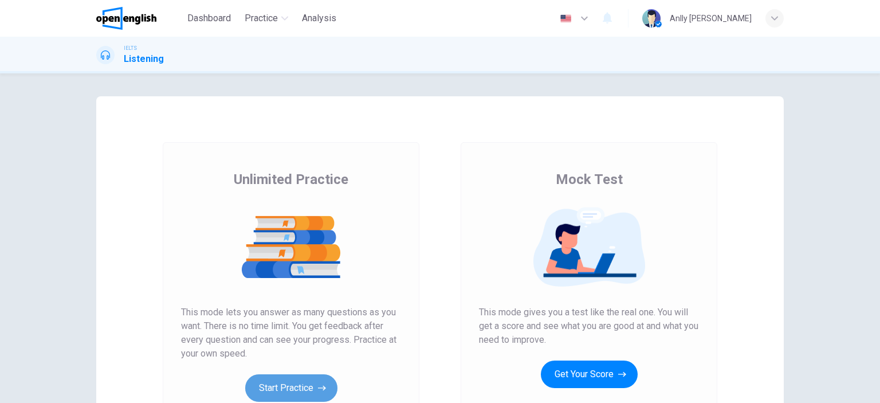
click at [284, 386] on button "Start Practice" at bounding box center [291, 388] width 92 height 28
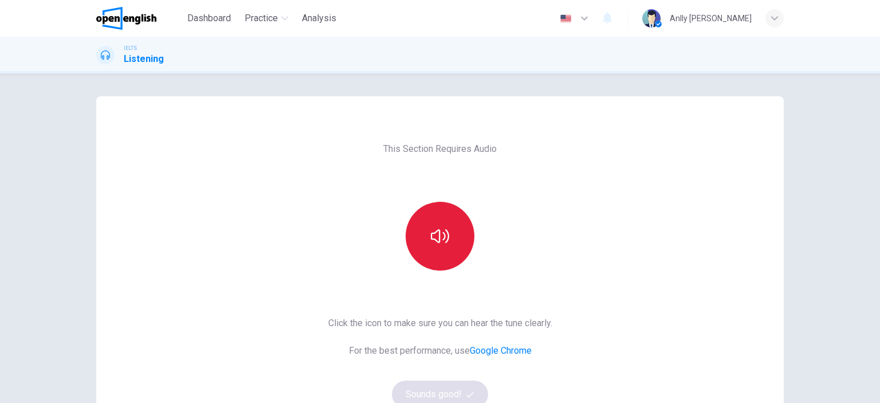
click at [447, 252] on button "button" at bounding box center [440, 236] width 69 height 69
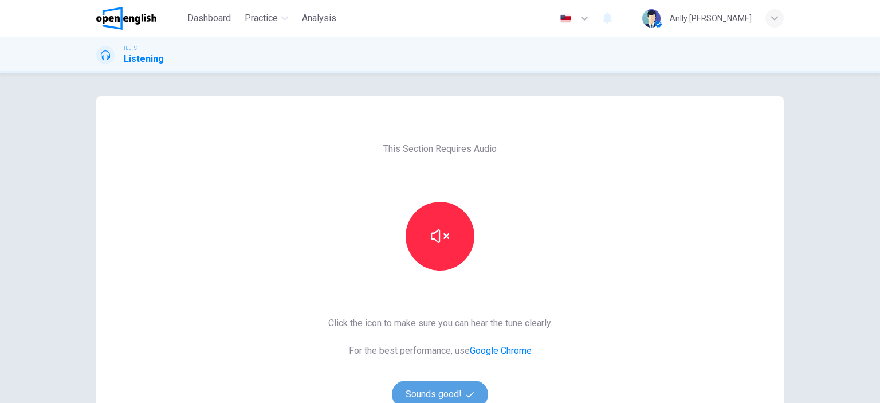
click at [457, 394] on button "Sounds good!" at bounding box center [440, 395] width 96 height 28
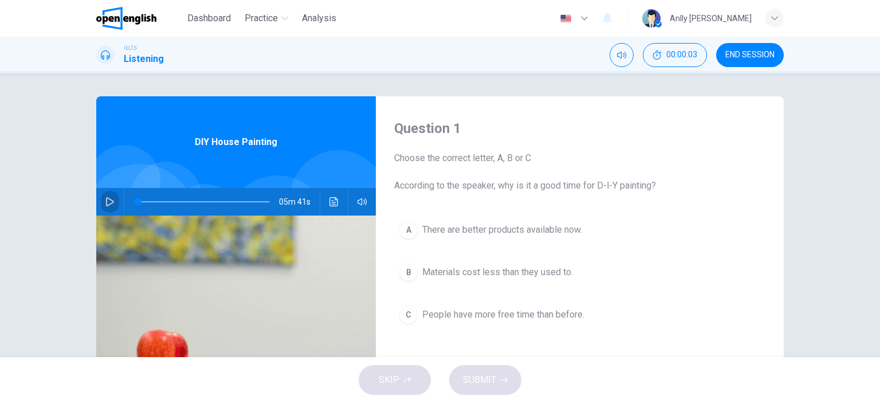
click at [106, 202] on icon "button" at bounding box center [110, 201] width 8 height 9
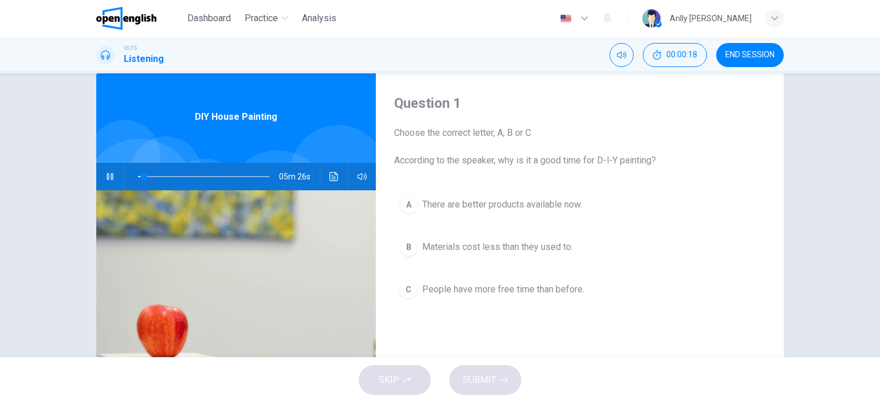
scroll to position [23, 0]
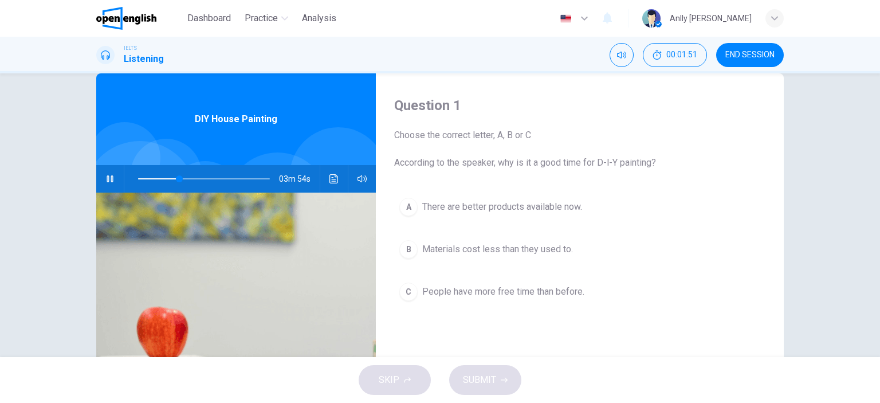
type input "**"
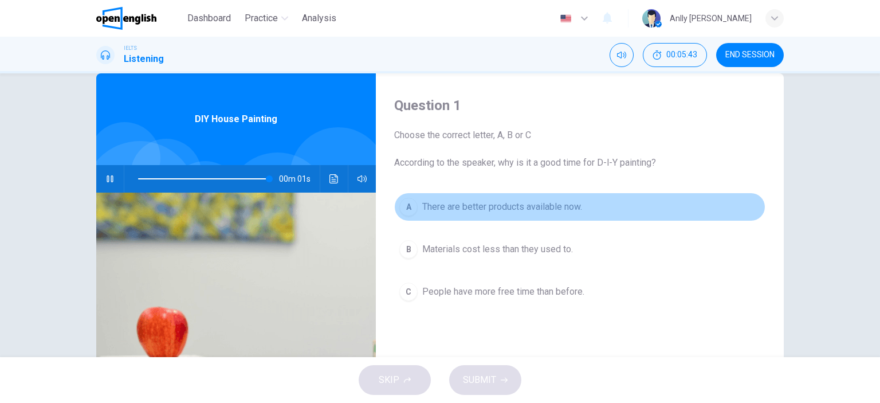
click at [402, 208] on div "A" at bounding box center [409, 207] width 18 height 18
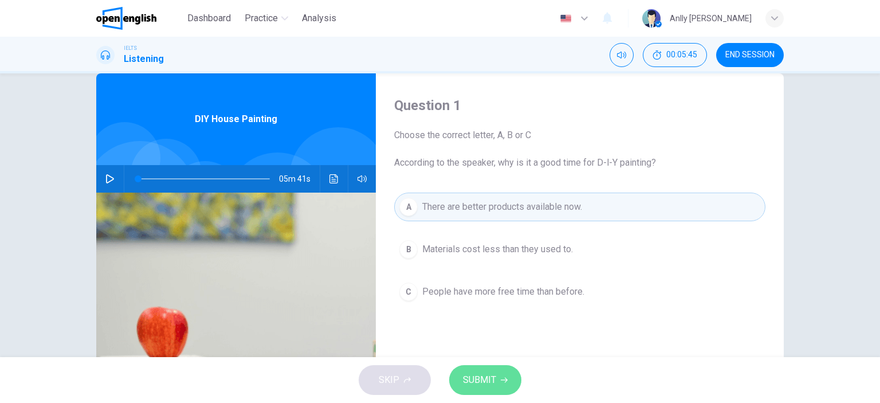
click at [483, 380] on span "SUBMIT" at bounding box center [479, 380] width 33 height 16
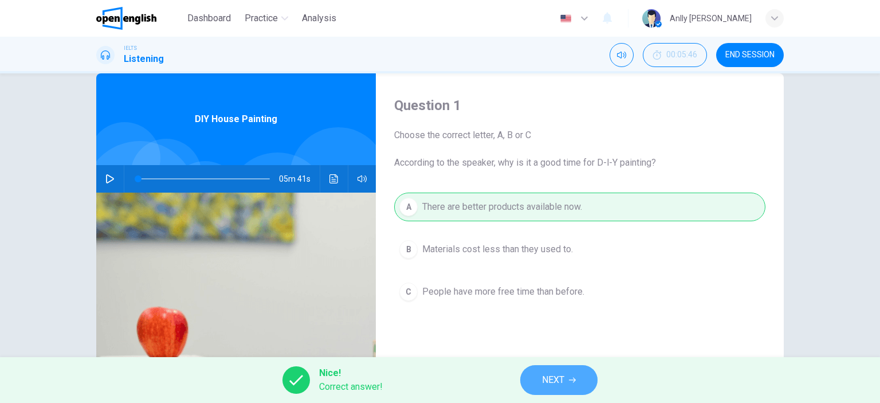
click at [549, 379] on span "NEXT" at bounding box center [553, 380] width 22 height 16
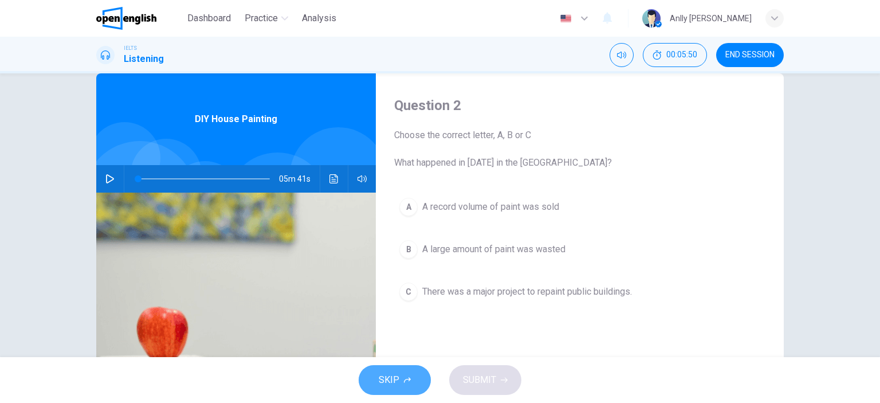
click at [401, 382] on button "SKIP" at bounding box center [395, 380] width 72 height 30
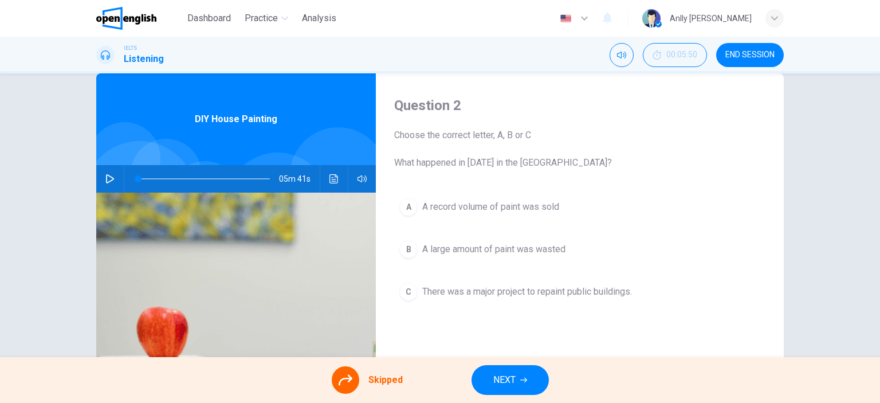
click at [420, 336] on div "Question 2 Choose the correct letter, A, B or C What happened in [DATE] in the …" at bounding box center [580, 272] width 408 height 398
click at [105, 176] on icon "button" at bounding box center [109, 178] width 9 height 9
click at [641, 174] on div "Question 2 Choose the correct letter, A, B or C What happened in [DATE] in the …" at bounding box center [580, 272] width 408 height 398
click at [109, 180] on icon "button" at bounding box center [110, 178] width 6 height 7
click at [109, 180] on icon "button" at bounding box center [109, 178] width 9 height 9
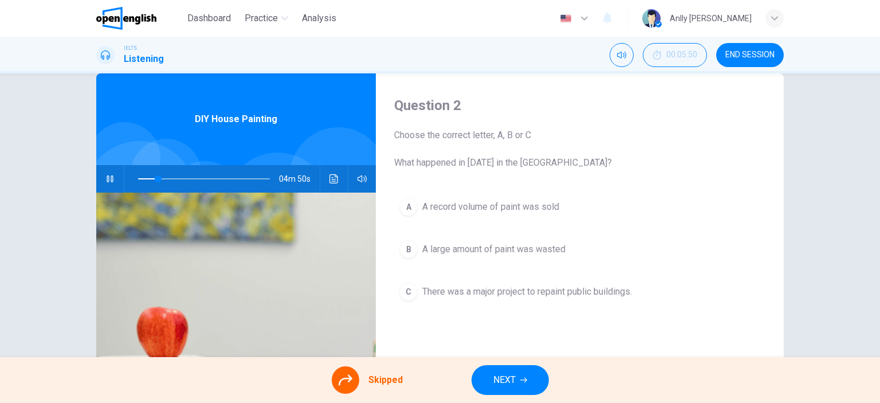
click at [408, 208] on div "A A record volume of paint was sold B A large amount of paint was wasted C Ther…" at bounding box center [579, 261] width 371 height 136
click at [108, 181] on icon "button" at bounding box center [110, 178] width 6 height 7
click at [360, 375] on div "Skipped" at bounding box center [367, 380] width 71 height 28
click at [347, 378] on icon at bounding box center [346, 380] width 14 height 14
click at [397, 383] on span "Skipped" at bounding box center [386, 380] width 34 height 14
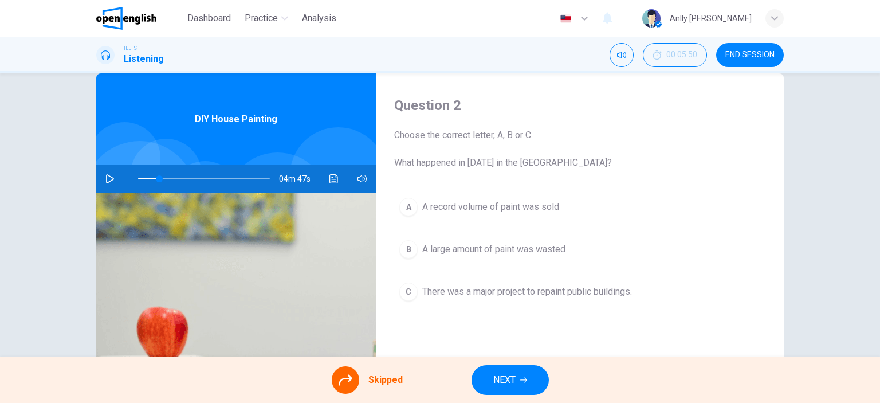
click at [409, 206] on div "A A record volume of paint was sold B A large amount of paint was wasted C Ther…" at bounding box center [579, 261] width 371 height 136
click at [500, 385] on span "NEXT" at bounding box center [505, 380] width 22 height 16
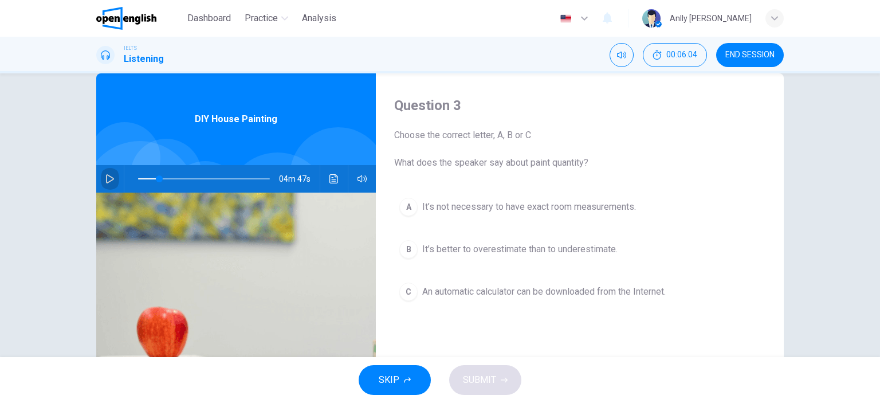
click at [106, 176] on icon "button" at bounding box center [109, 178] width 9 height 9
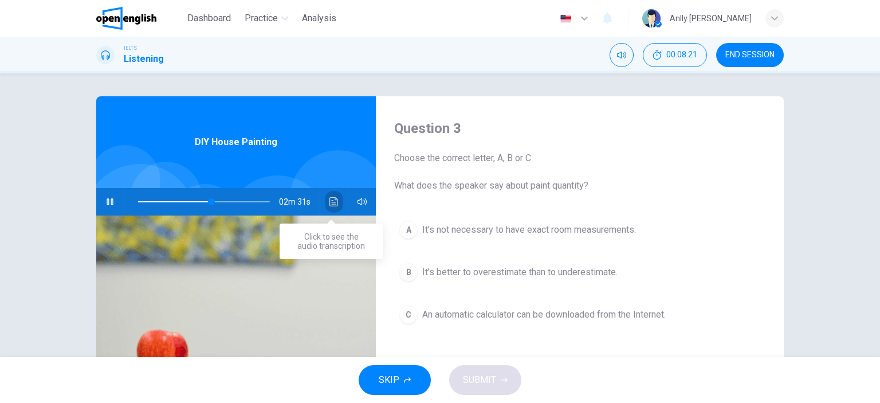
click at [340, 200] on button "Click to see the audio transcription" at bounding box center [334, 202] width 18 height 28
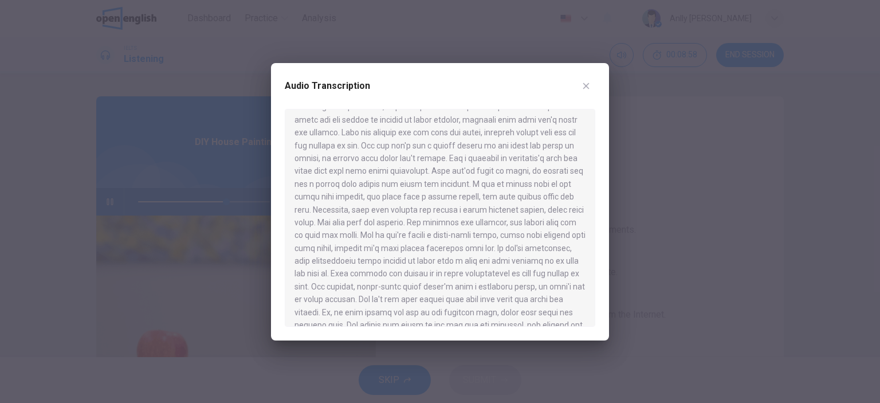
scroll to position [447, 0]
click at [590, 88] on icon "button" at bounding box center [586, 85] width 9 height 9
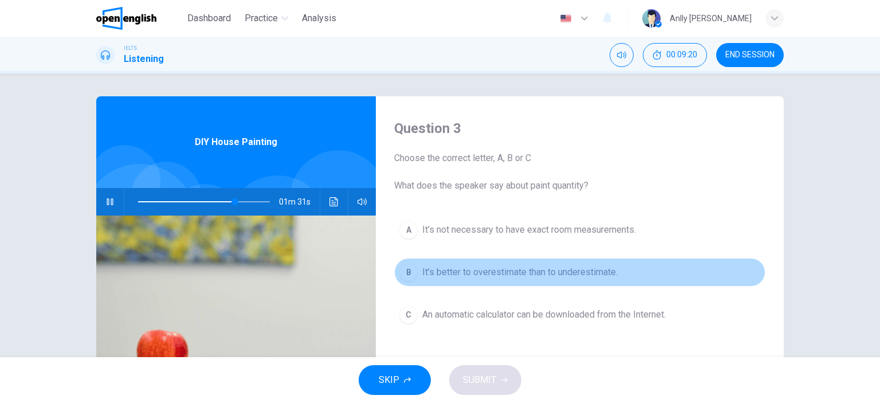
click at [411, 274] on div "B" at bounding box center [409, 272] width 18 height 18
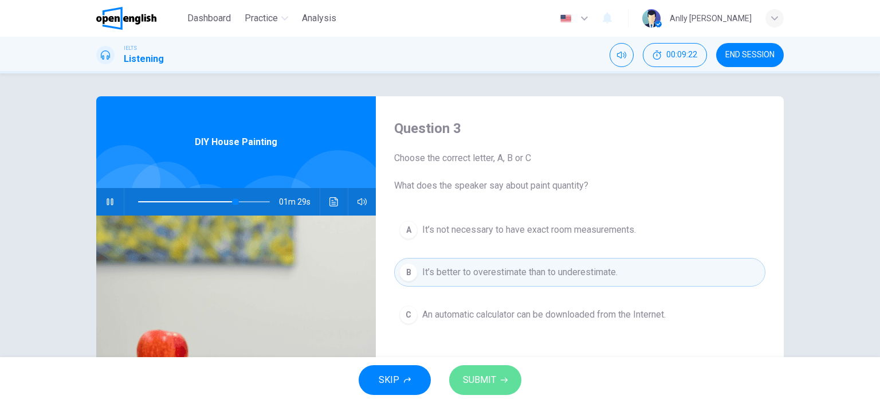
click at [474, 381] on span "SUBMIT" at bounding box center [479, 380] width 33 height 16
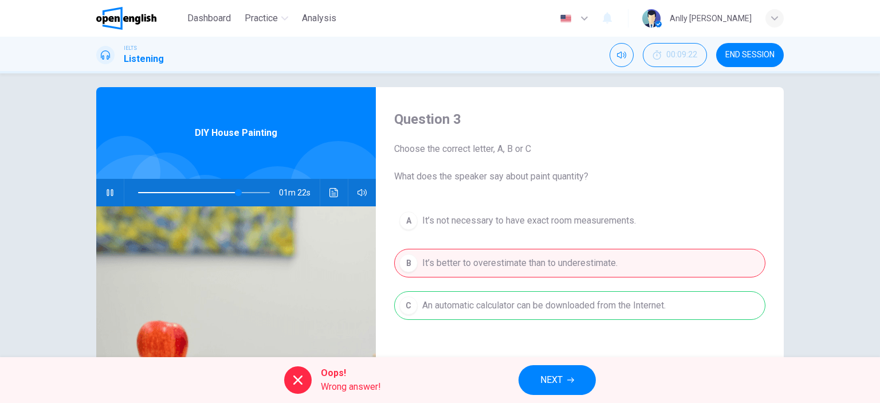
scroll to position [0, 0]
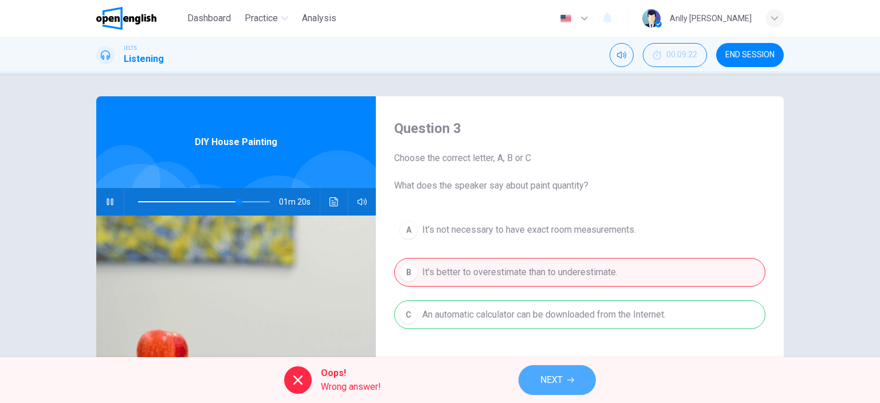
click at [552, 388] on span "NEXT" at bounding box center [552, 380] width 22 height 16
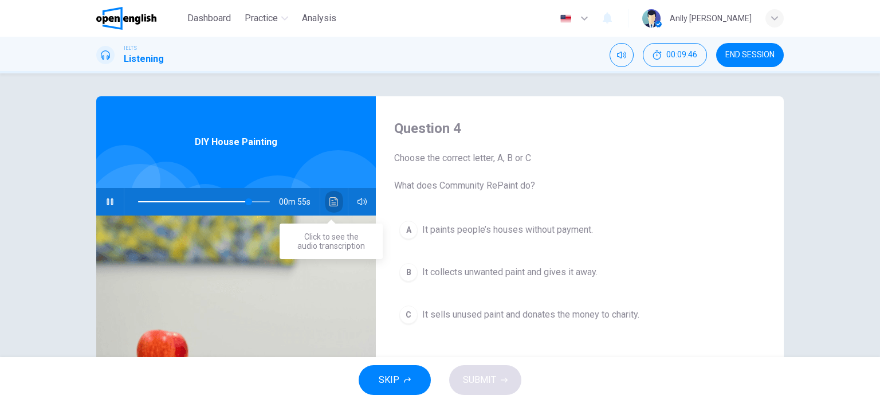
click at [330, 202] on icon "Click to see the audio transcription" at bounding box center [334, 201] width 9 height 9
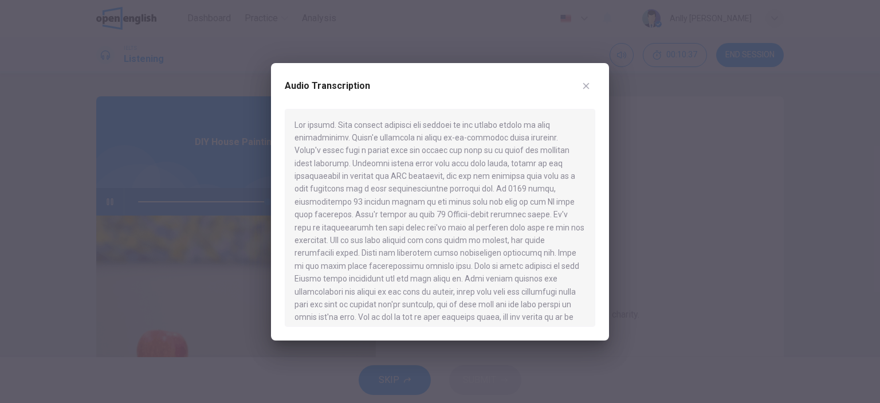
type input "**"
type input "*"
click at [580, 84] on button "button" at bounding box center [586, 86] width 18 height 18
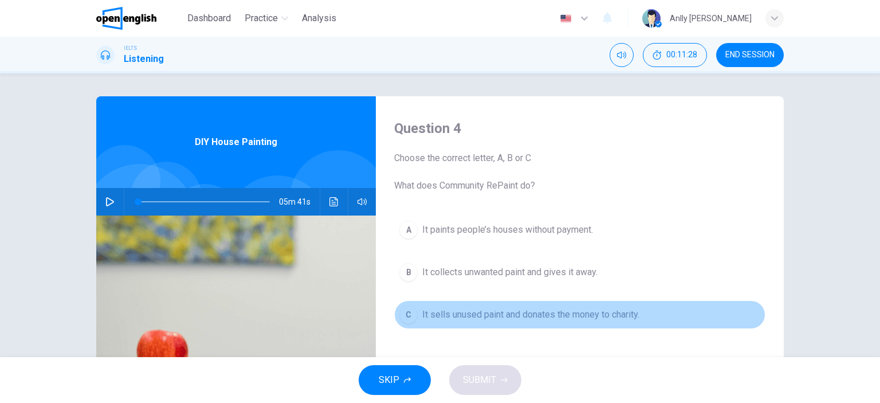
click at [576, 314] on span "It sells unused paint and donates the money to charity." at bounding box center [530, 315] width 217 height 14
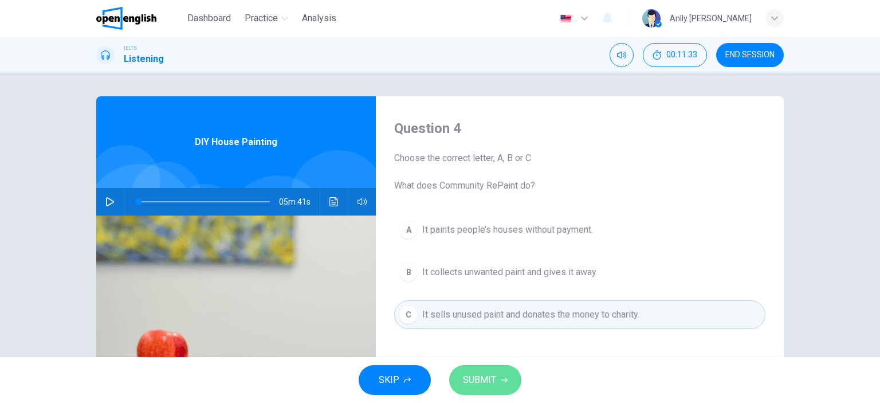
click at [479, 375] on span "SUBMIT" at bounding box center [479, 380] width 33 height 16
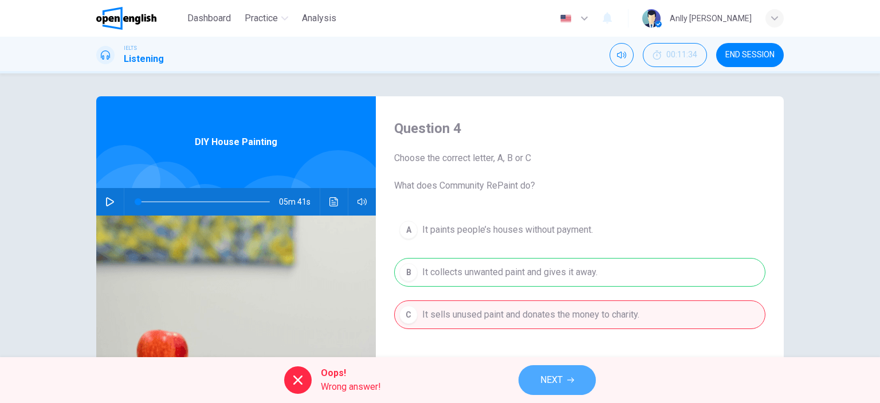
click at [553, 376] on span "NEXT" at bounding box center [552, 380] width 22 height 16
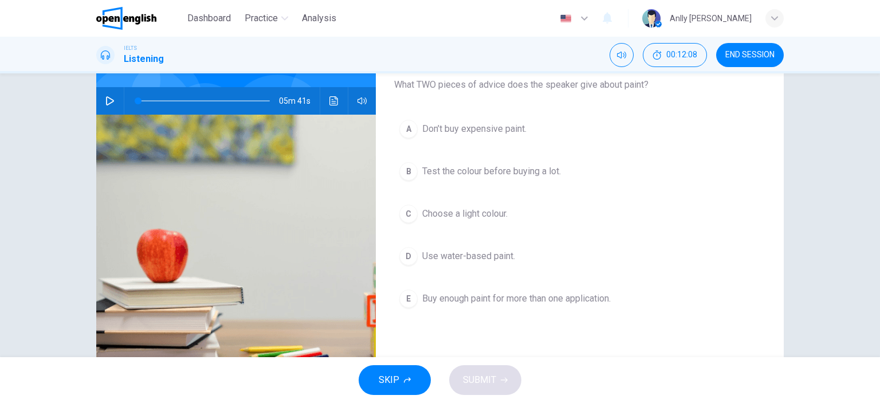
scroll to position [100, 0]
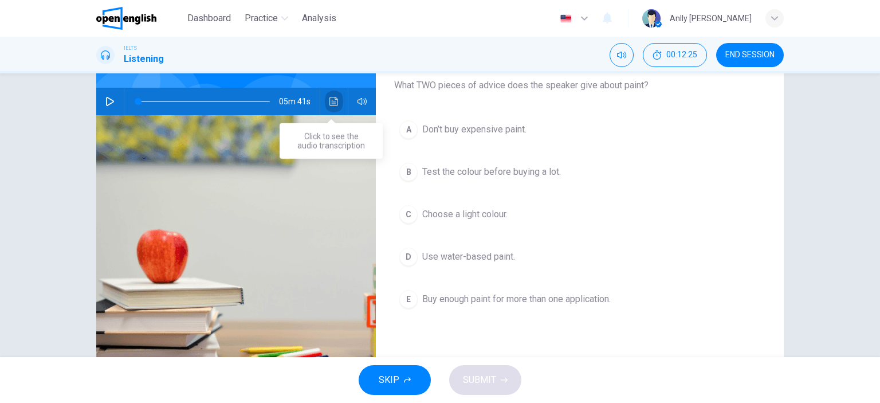
click at [334, 99] on icon "Click to see the audio transcription" at bounding box center [334, 101] width 9 height 9
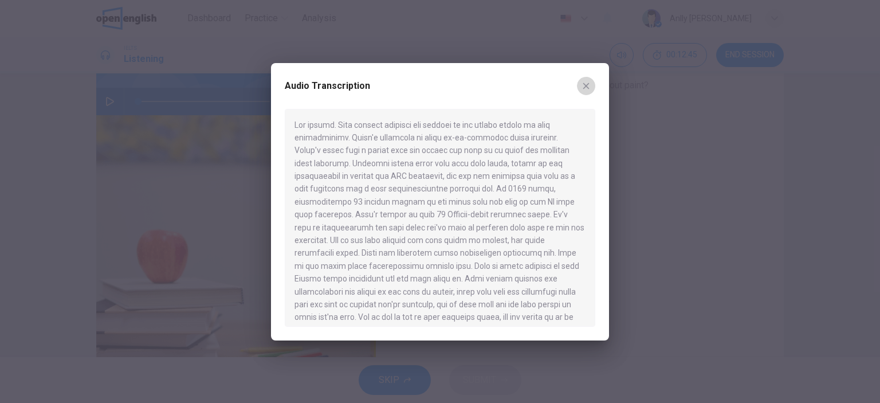
click at [582, 89] on icon "button" at bounding box center [586, 85] width 9 height 9
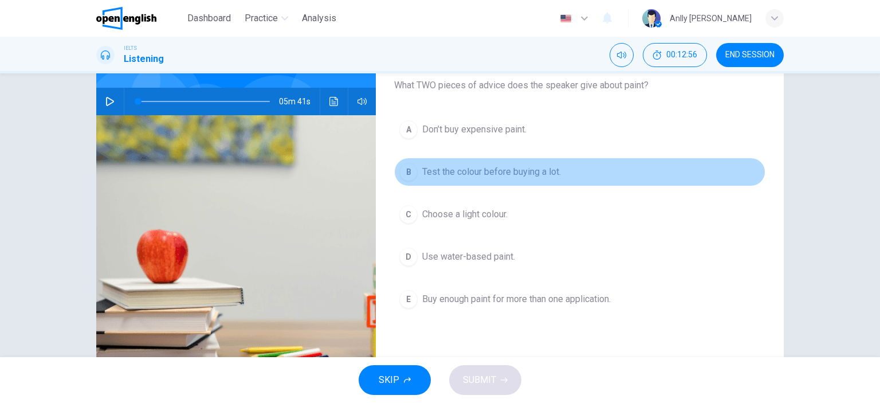
click at [544, 176] on span "Test the colour before buying a lot." at bounding box center [491, 172] width 139 height 14
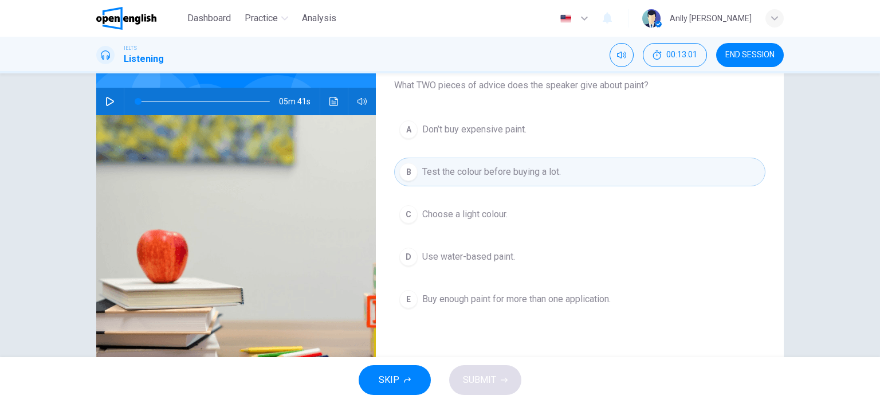
click at [515, 167] on span "Test the colour before buying a lot." at bounding box center [491, 172] width 139 height 14
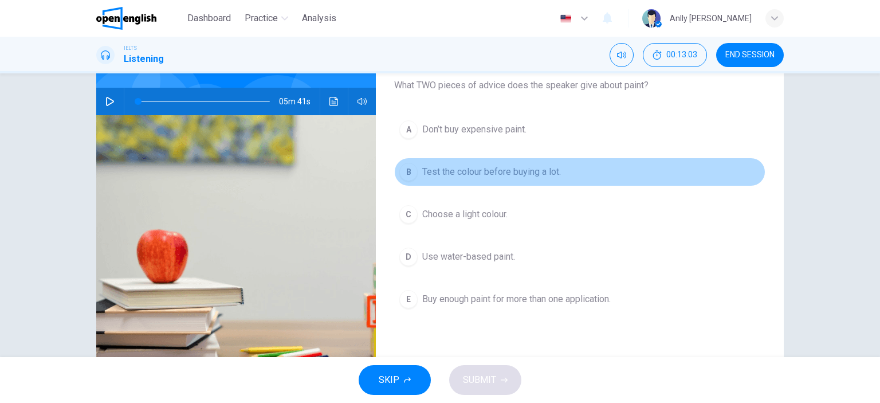
click at [424, 174] on span "Test the colour before buying a lot." at bounding box center [491, 172] width 139 height 14
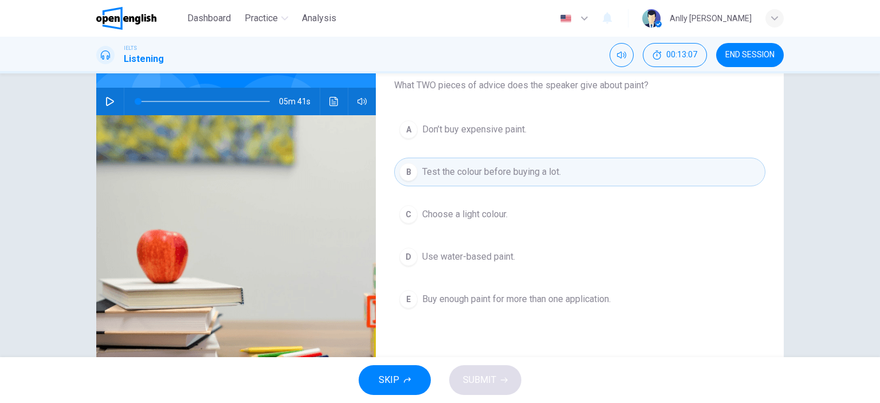
click at [519, 374] on div "SKIP SUBMIT" at bounding box center [440, 380] width 880 height 46
click at [496, 375] on div "SKIP SUBMIT" at bounding box center [440, 380] width 880 height 46
click at [454, 220] on span "Choose a light colour." at bounding box center [464, 215] width 85 height 14
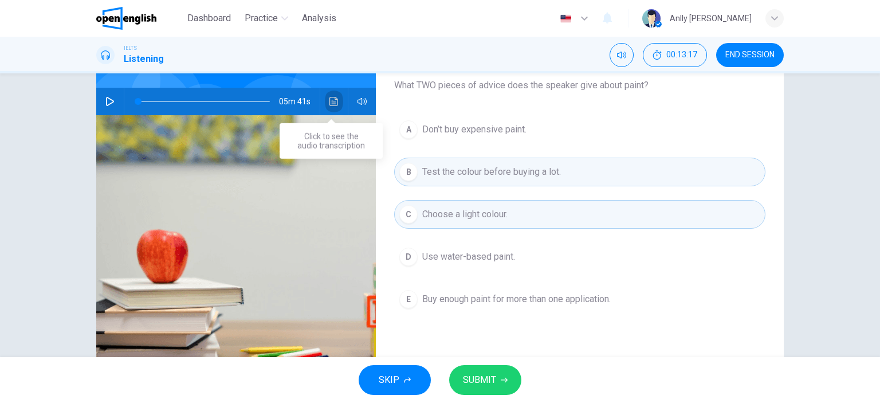
click at [330, 99] on icon "Click to see the audio transcription" at bounding box center [334, 101] width 9 height 9
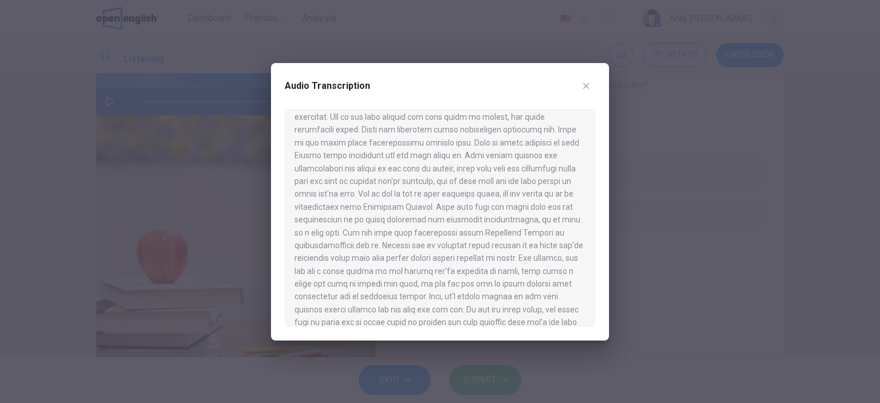
scroll to position [124, 0]
click at [587, 85] on icon "button" at bounding box center [587, 86] width 6 height 6
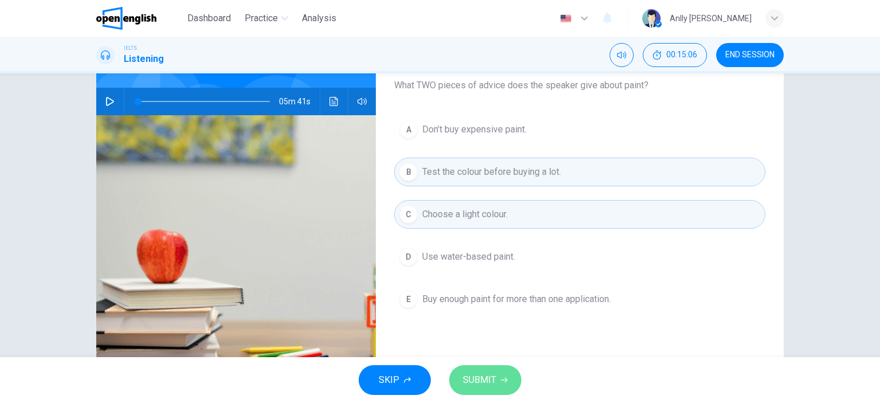
click at [475, 374] on span "SUBMIT" at bounding box center [479, 380] width 33 height 16
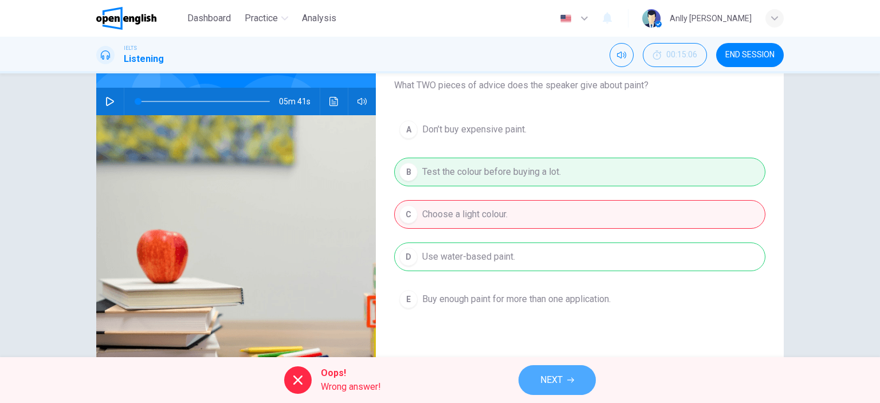
click at [539, 383] on button "NEXT" at bounding box center [557, 380] width 77 height 30
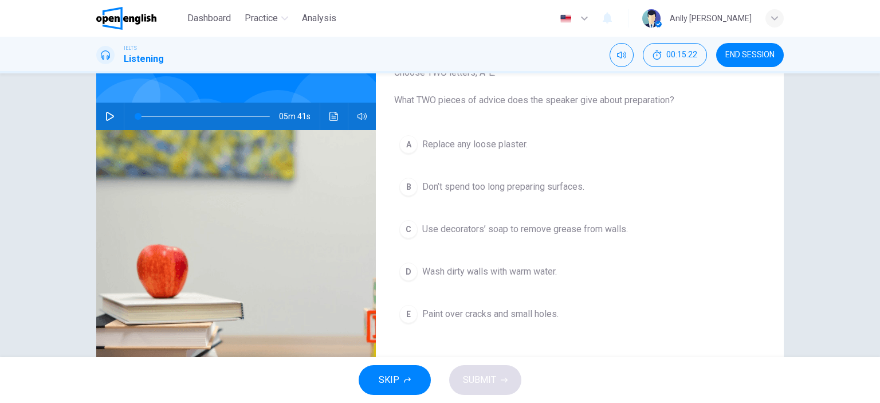
scroll to position [86, 0]
click at [454, 313] on span "Paint over cracks and small holes." at bounding box center [490, 314] width 136 height 14
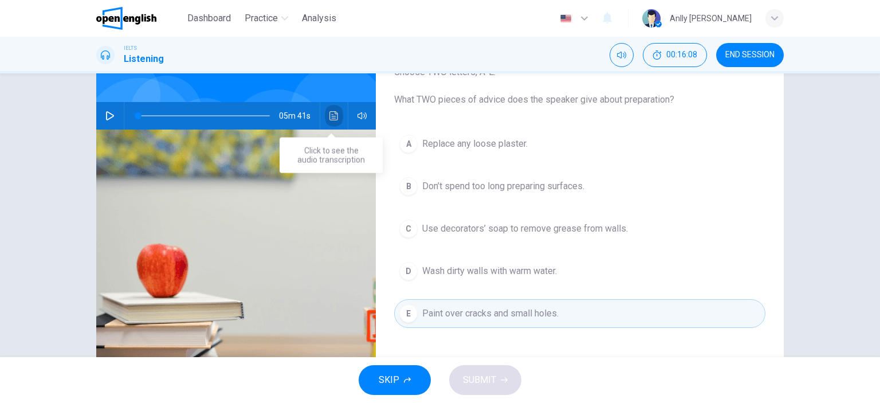
click at [326, 123] on button "Click to see the audio transcription" at bounding box center [334, 116] width 18 height 28
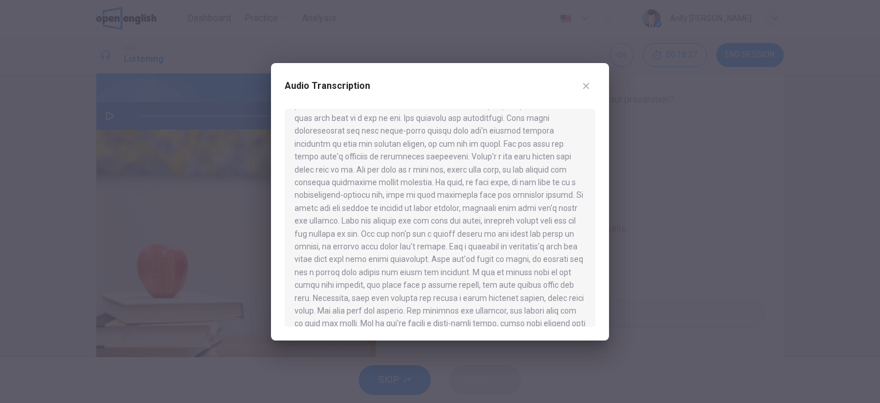
scroll to position [357, 0]
click at [588, 76] on div "Audio Transcription" at bounding box center [440, 201] width 338 height 277
click at [587, 84] on icon "button" at bounding box center [587, 86] width 6 height 6
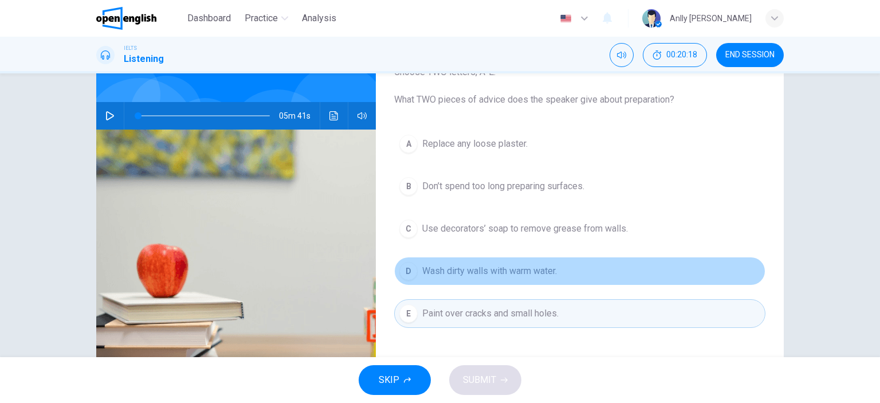
click at [527, 273] on span "Wash dirty walls with warm water." at bounding box center [489, 271] width 135 height 14
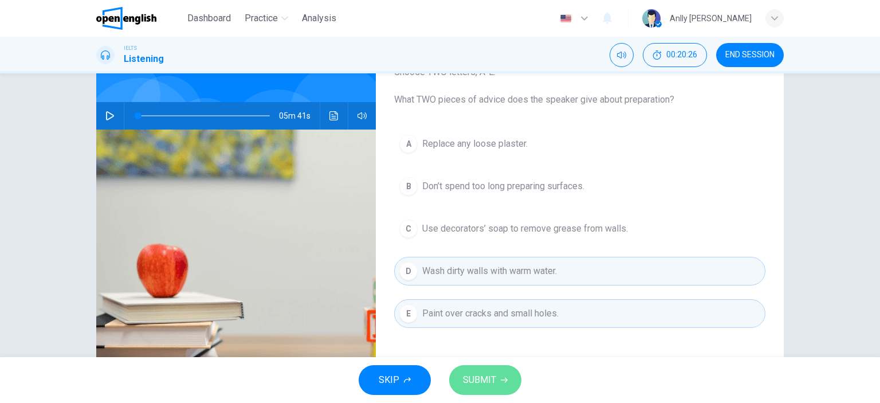
click at [498, 391] on button "SUBMIT" at bounding box center [485, 380] width 72 height 30
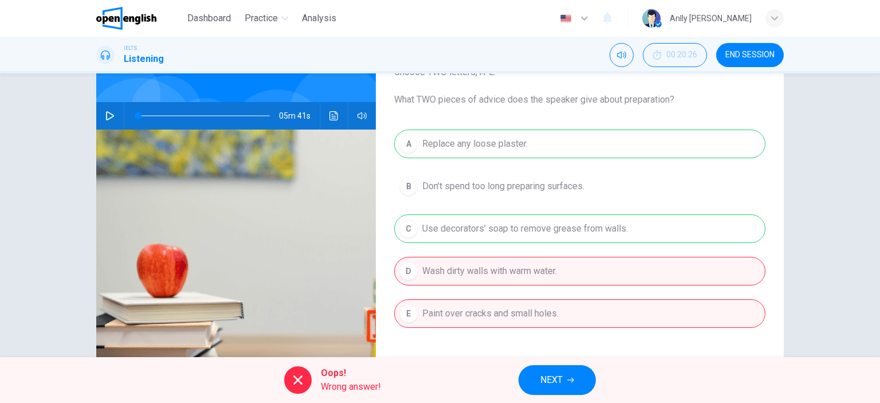
click at [547, 375] on span "NEXT" at bounding box center [552, 380] width 22 height 16
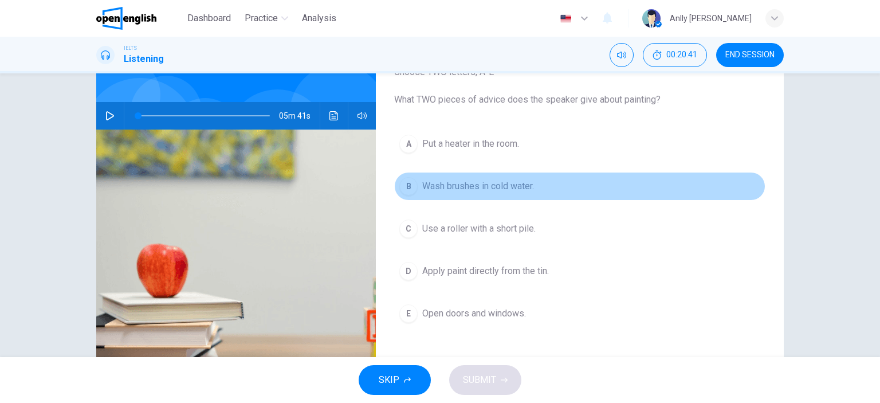
click at [511, 189] on span "Wash brushes in cold water." at bounding box center [478, 186] width 112 height 14
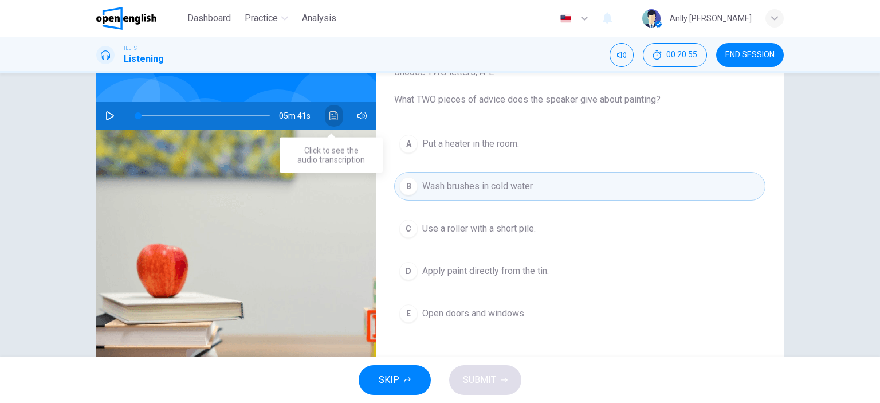
click at [336, 112] on button "Click to see the audio transcription" at bounding box center [334, 116] width 18 height 28
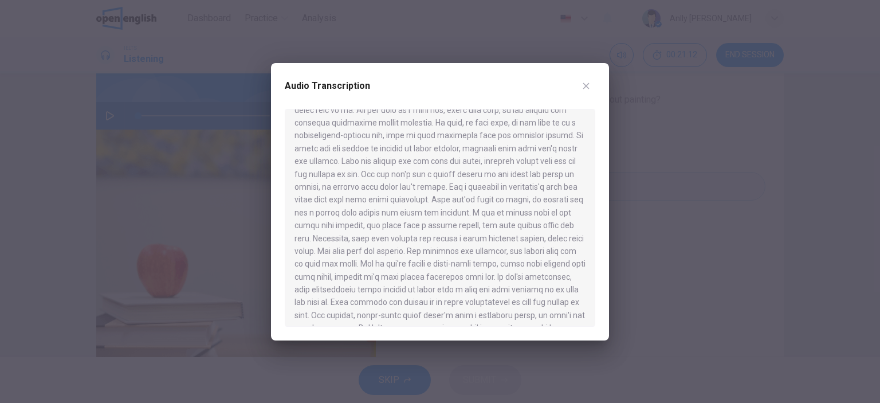
scroll to position [416, 0]
click at [589, 84] on icon "button" at bounding box center [586, 85] width 9 height 9
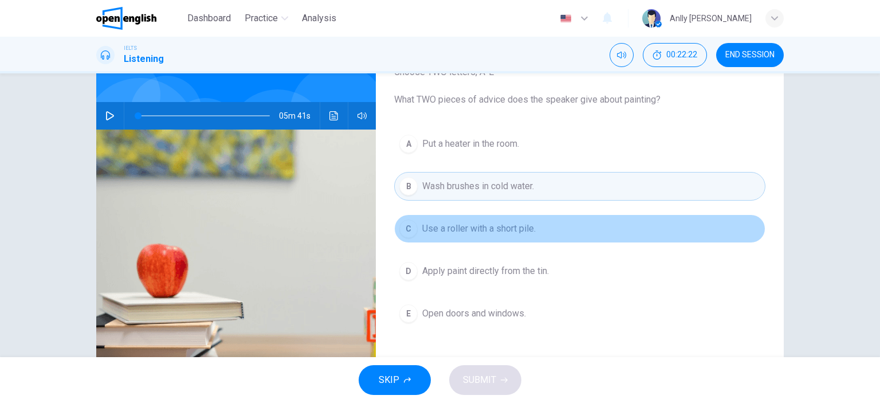
click at [547, 234] on button "C Use a roller with a short pile." at bounding box center [579, 228] width 371 height 29
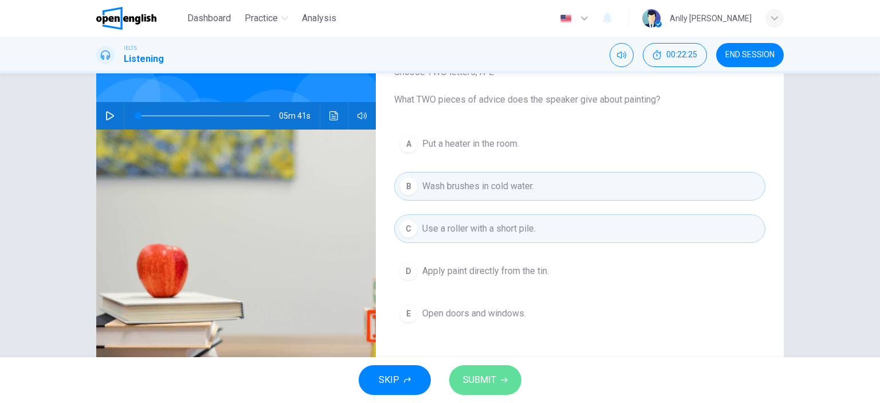
click at [483, 383] on span "SUBMIT" at bounding box center [479, 380] width 33 height 16
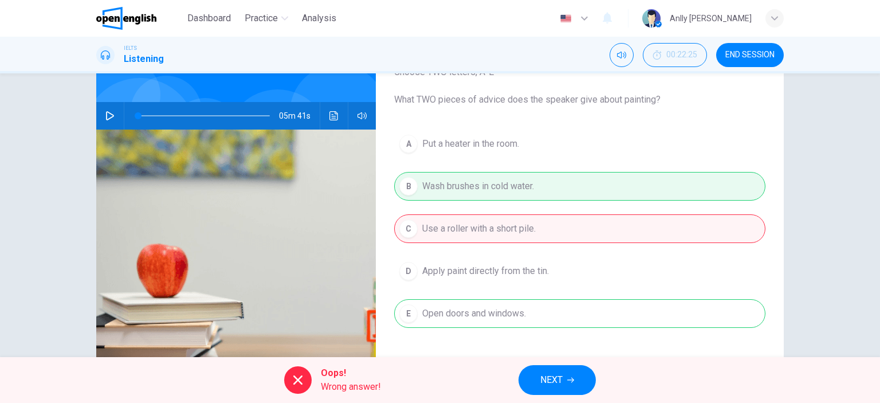
click at [566, 377] on button "NEXT" at bounding box center [557, 380] width 77 height 30
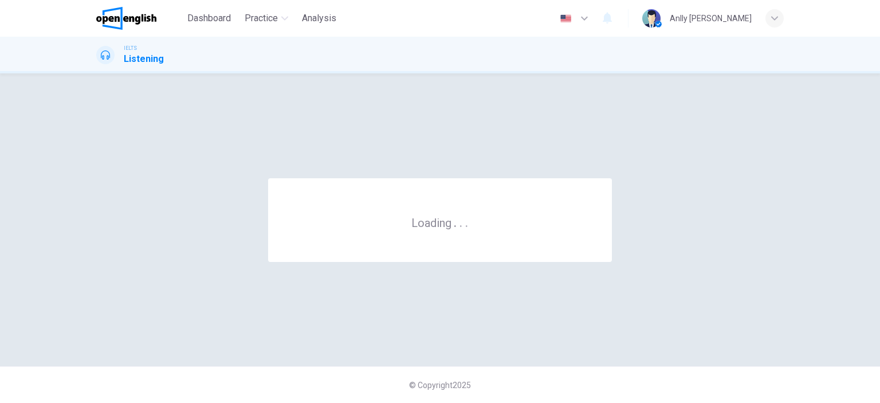
scroll to position [0, 0]
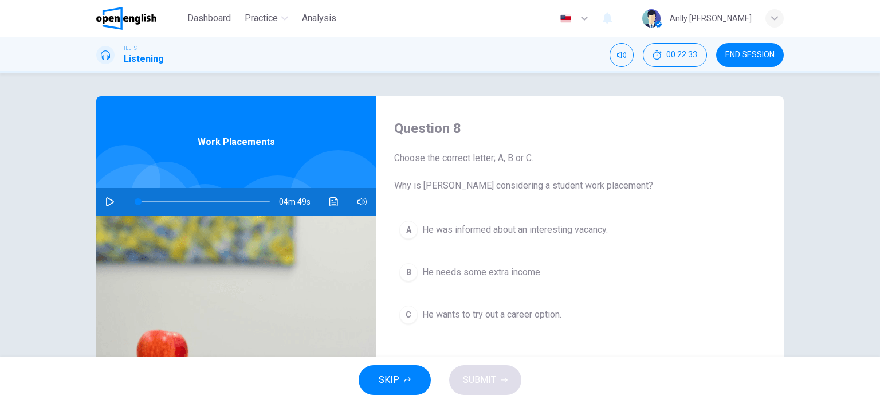
click at [105, 204] on icon "button" at bounding box center [109, 201] width 9 height 9
click at [107, 199] on icon "button" at bounding box center [109, 201] width 9 height 9
click at [107, 199] on icon "button" at bounding box center [110, 201] width 8 height 9
drag, startPoint x: 390, startPoint y: 178, endPoint x: 518, endPoint y: 194, distance: 128.8
click at [518, 194] on div "Question 8 Choose the correct letter; A, B or C. Why is [PERSON_NAME] consideri…" at bounding box center [580, 295] width 408 height 398
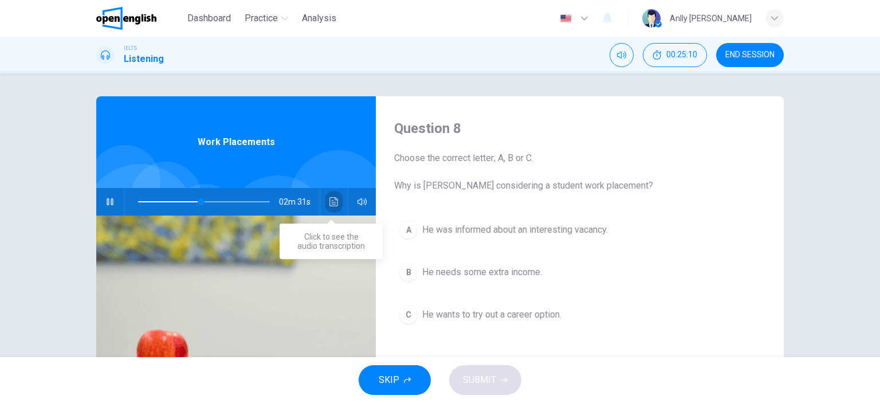
click at [332, 201] on icon "Click to see the audio transcription" at bounding box center [334, 201] width 9 height 9
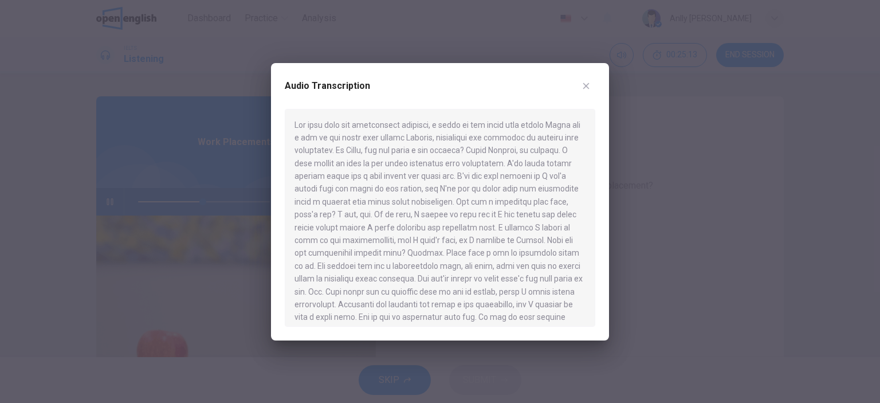
drag, startPoint x: 588, startPoint y: 132, endPoint x: 587, endPoint y: 220, distance: 87.1
click at [587, 220] on div at bounding box center [440, 218] width 311 height 218
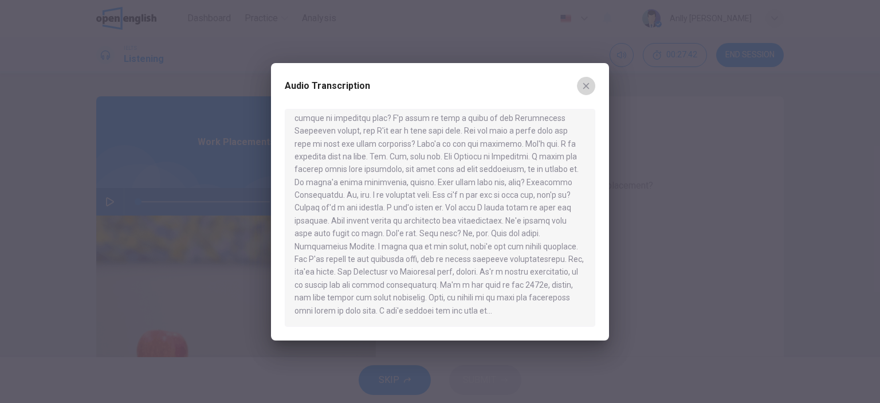
click at [588, 85] on icon "button" at bounding box center [586, 85] width 9 height 9
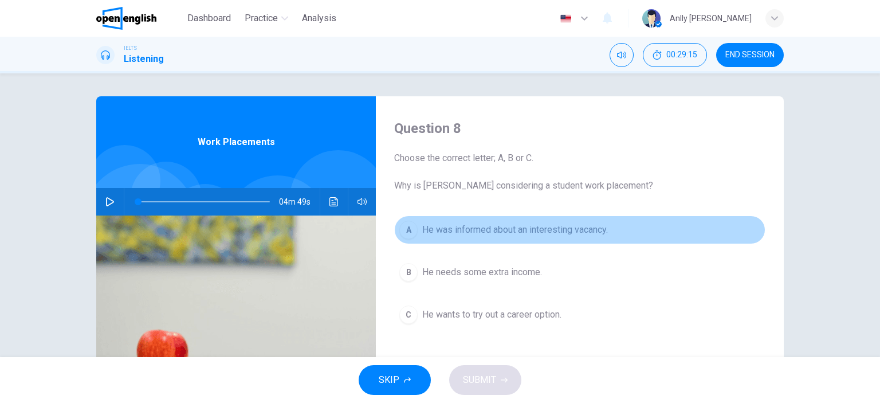
click at [584, 236] on span "He was informed about an interesting vacancy." at bounding box center [515, 230] width 186 height 14
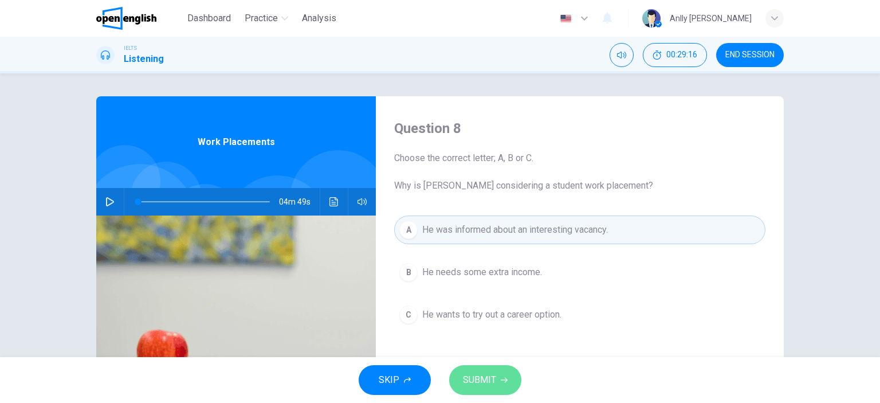
click at [501, 380] on icon "button" at bounding box center [504, 380] width 7 height 7
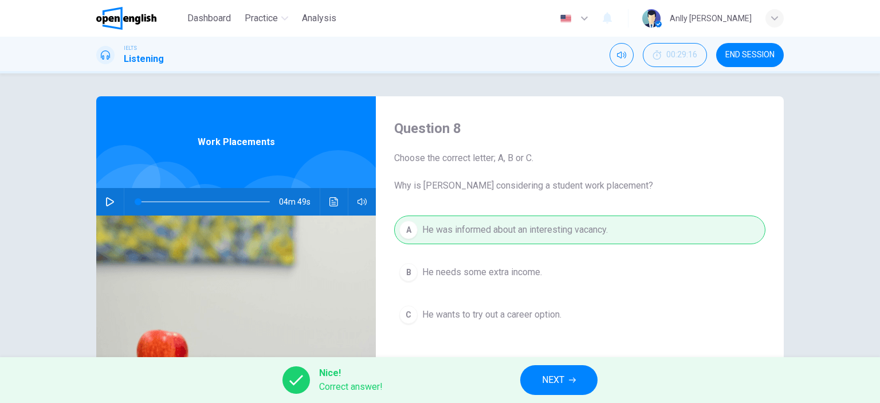
click at [566, 378] on button "NEXT" at bounding box center [558, 380] width 77 height 30
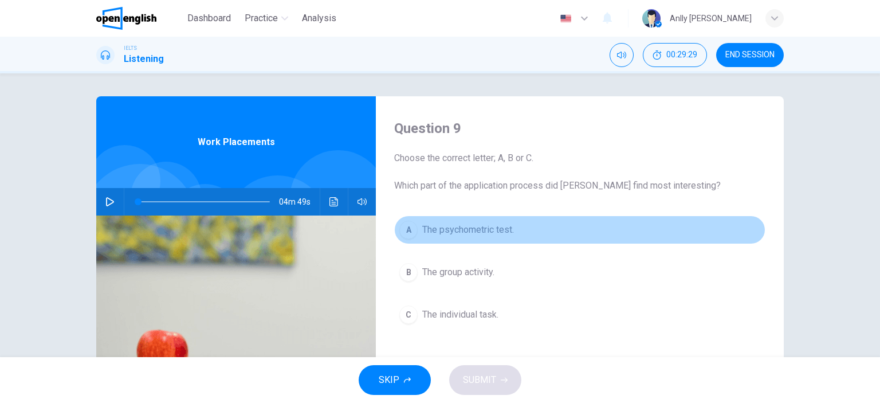
click at [489, 232] on span "The psychometric test." at bounding box center [468, 230] width 92 height 14
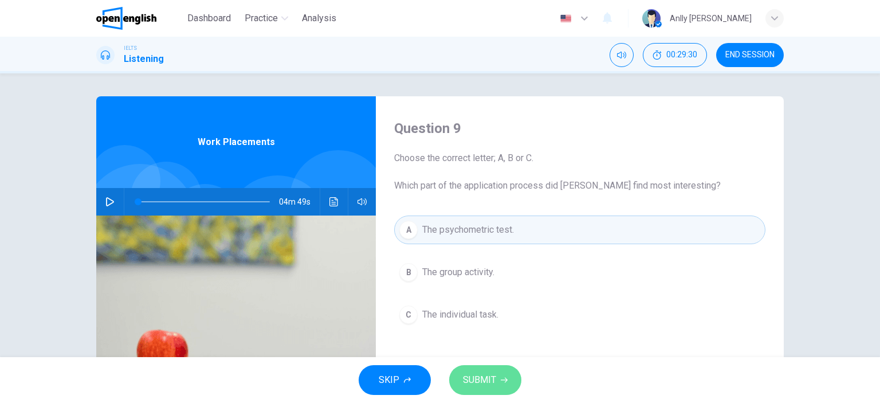
click at [504, 382] on icon "button" at bounding box center [504, 380] width 7 height 7
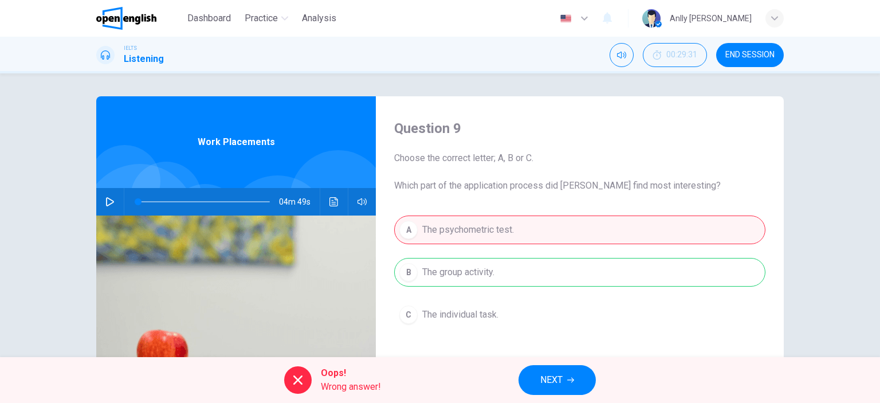
click at [541, 378] on span "NEXT" at bounding box center [552, 380] width 22 height 16
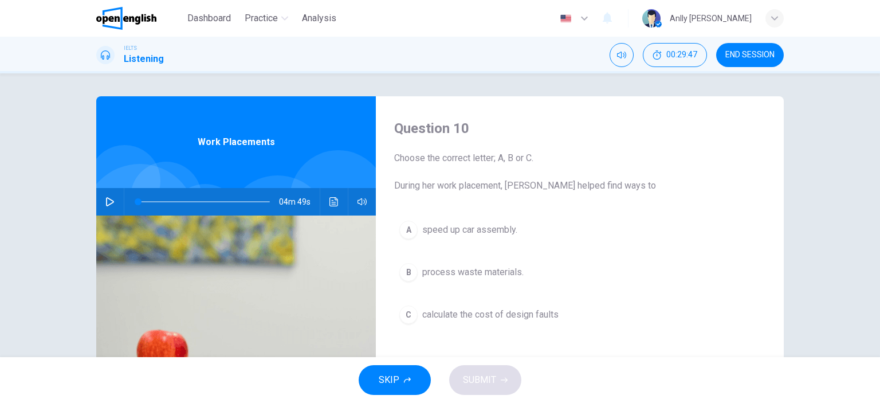
click at [486, 273] on span "process waste materials." at bounding box center [472, 272] width 101 height 14
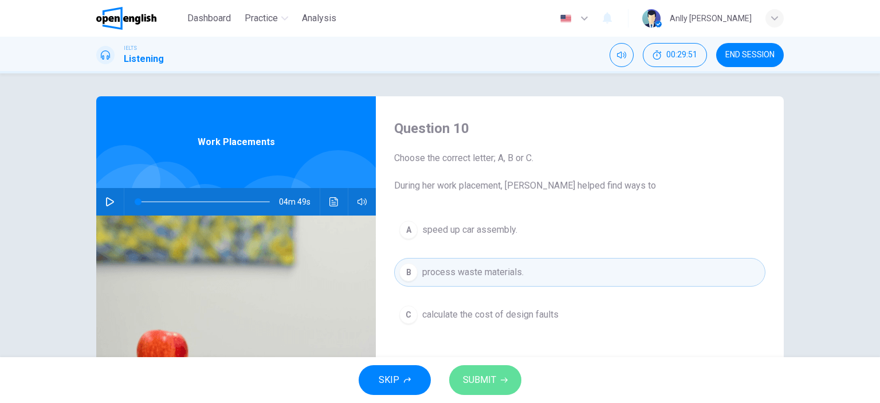
click at [485, 383] on span "SUBMIT" at bounding box center [479, 380] width 33 height 16
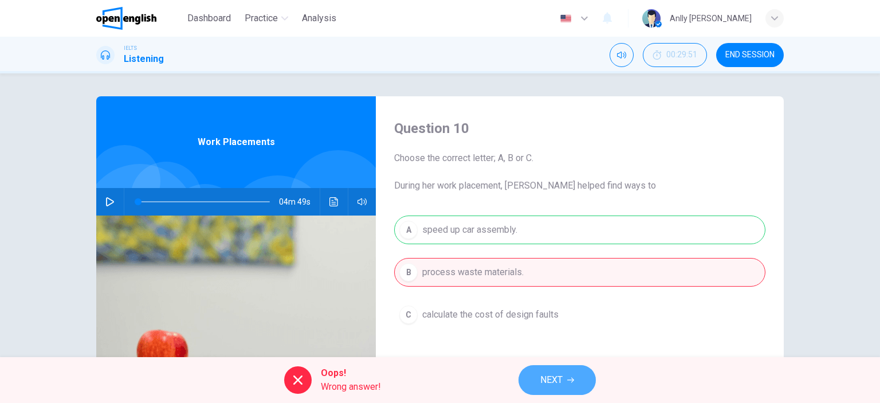
click at [541, 378] on span "NEXT" at bounding box center [552, 380] width 22 height 16
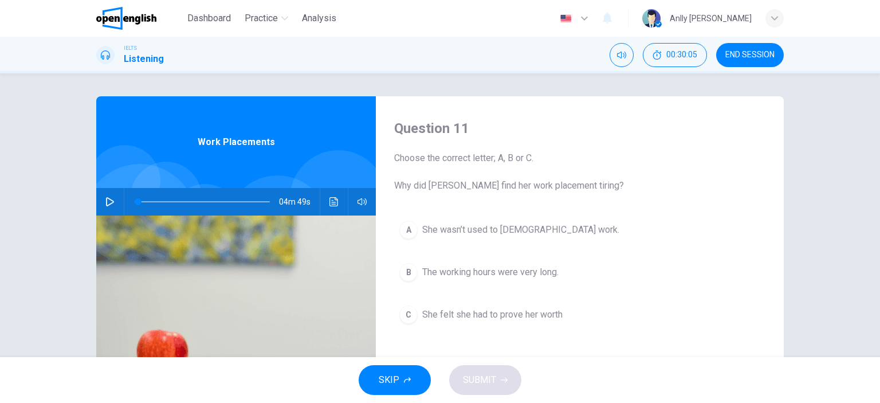
drag, startPoint x: 567, startPoint y: 185, endPoint x: 394, endPoint y: 190, distance: 173.2
click at [394, 190] on span "Choose the correct letter; A, B or C. Why did [PERSON_NAME] find her work place…" at bounding box center [579, 171] width 371 height 41
drag, startPoint x: 392, startPoint y: 187, endPoint x: 598, endPoint y: 190, distance: 206.4
click at [598, 190] on span "Choose the correct letter; A, B or C. Why did [PERSON_NAME] find her work place…" at bounding box center [579, 171] width 371 height 41
click at [333, 208] on button "Click to see the audio transcription" at bounding box center [334, 202] width 18 height 28
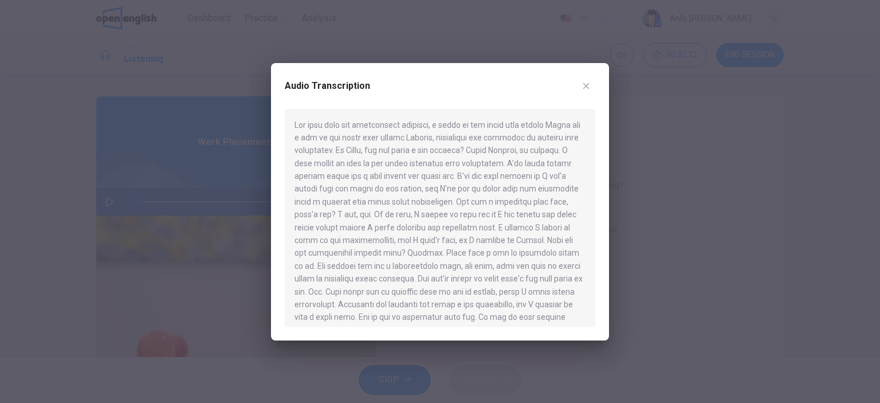
drag, startPoint x: 601, startPoint y: 151, endPoint x: 610, endPoint y: 173, distance: 23.3
click at [610, 173] on div "Audio Transcription" at bounding box center [440, 201] width 880 height 403
click at [589, 82] on icon "button" at bounding box center [586, 85] width 9 height 9
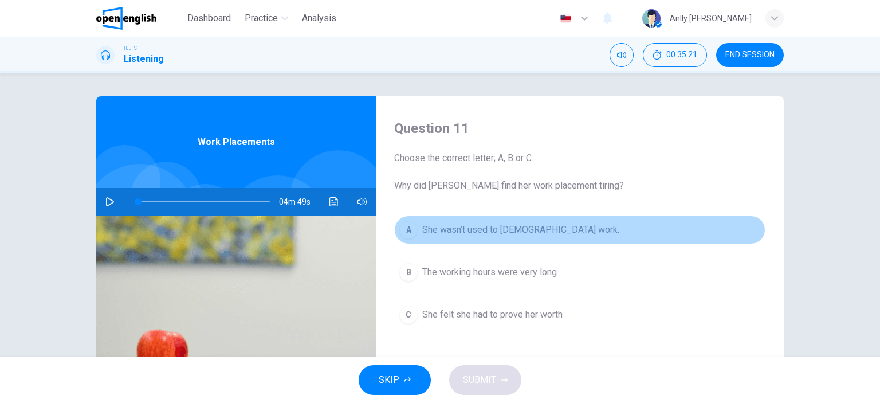
click at [469, 231] on span "She wasn’t used to [DEMOGRAPHIC_DATA] work." at bounding box center [520, 230] width 197 height 14
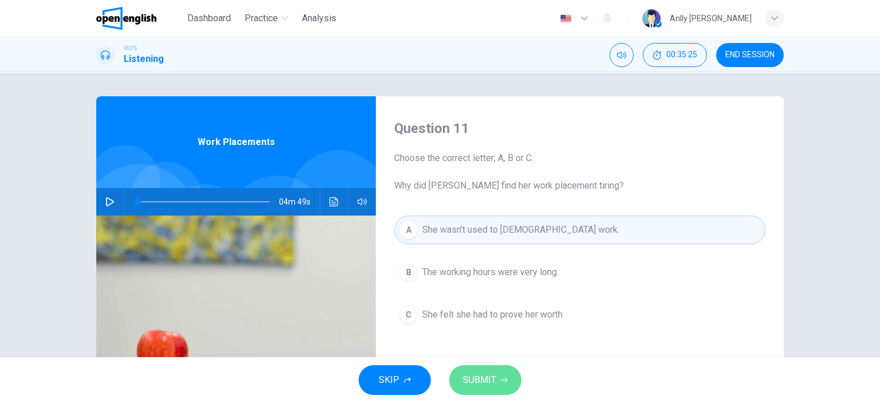
click at [482, 375] on span "SUBMIT" at bounding box center [479, 380] width 33 height 16
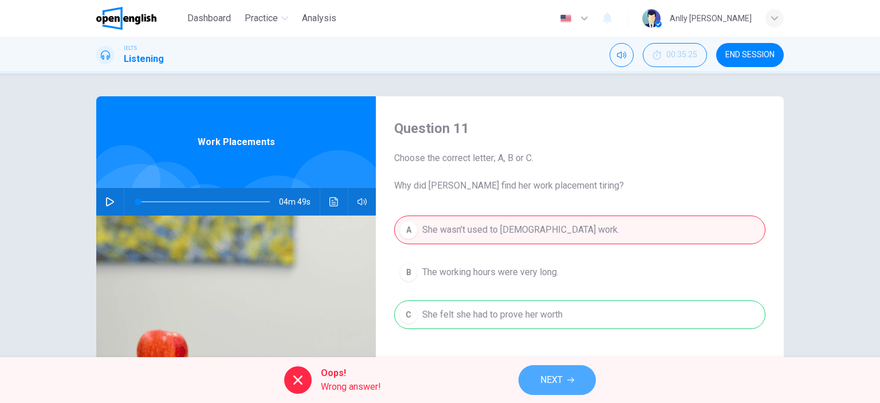
click at [554, 379] on span "NEXT" at bounding box center [552, 380] width 22 height 16
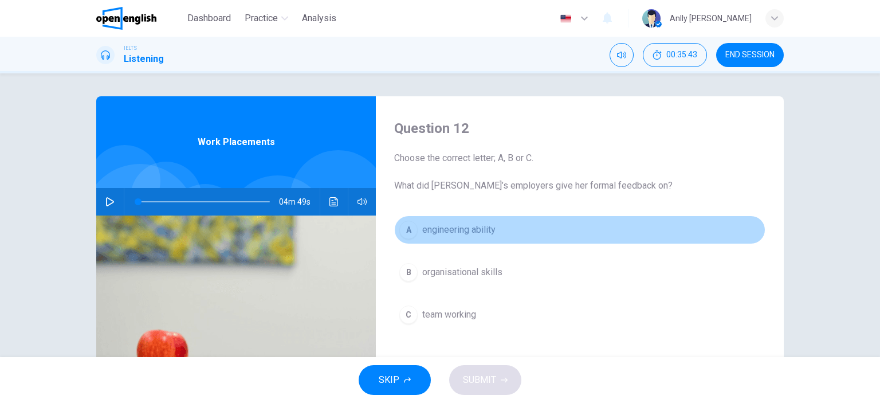
click at [479, 230] on span "engineering ability" at bounding box center [458, 230] width 73 height 14
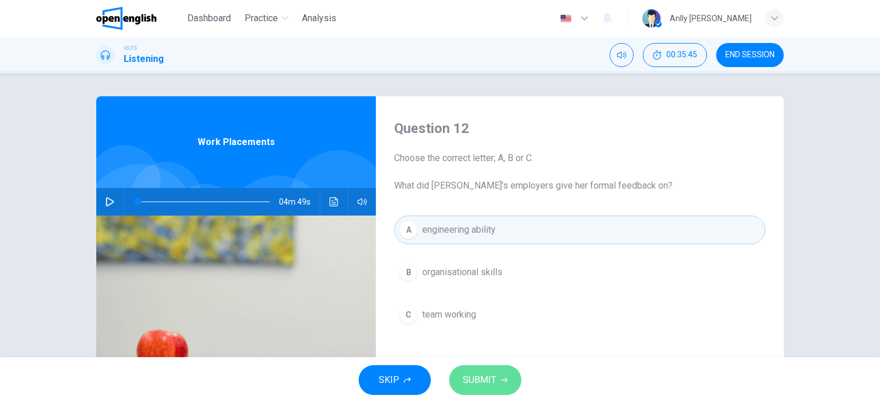
click at [483, 382] on span "SUBMIT" at bounding box center [479, 380] width 33 height 16
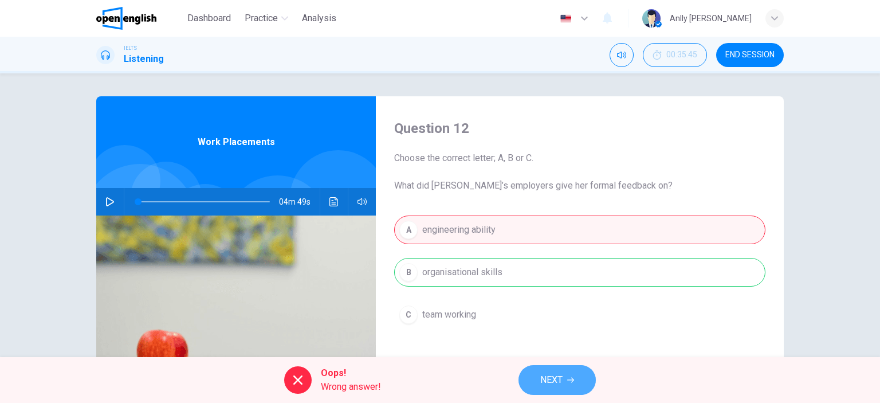
click at [545, 385] on span "NEXT" at bounding box center [552, 380] width 22 height 16
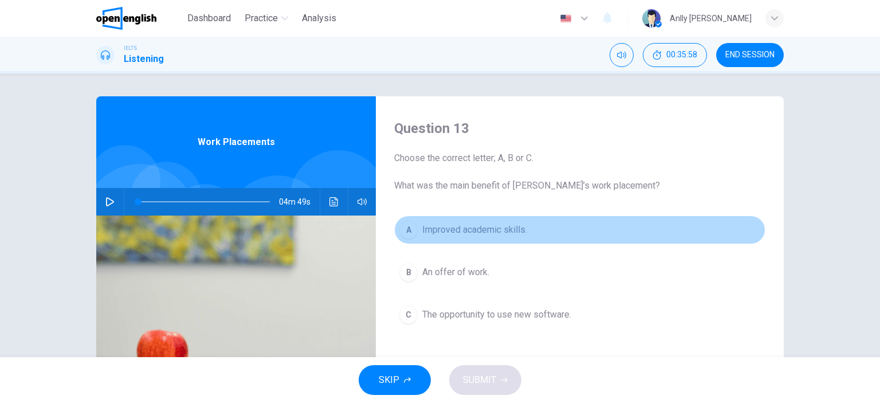
click at [508, 224] on span "Improved academic skills." at bounding box center [474, 230] width 105 height 14
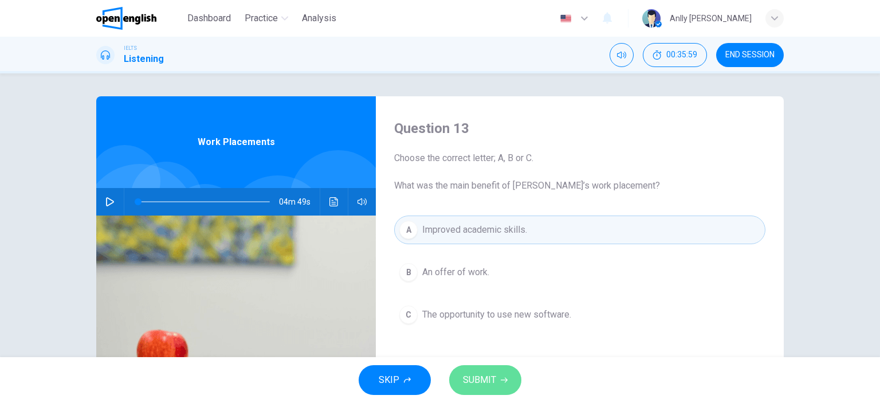
click at [477, 390] on button "SUBMIT" at bounding box center [485, 380] width 72 height 30
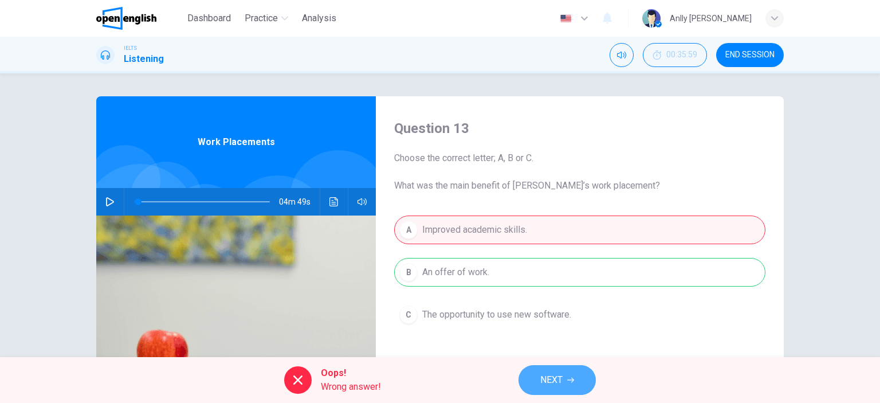
click at [557, 385] on span "NEXT" at bounding box center [552, 380] width 22 height 16
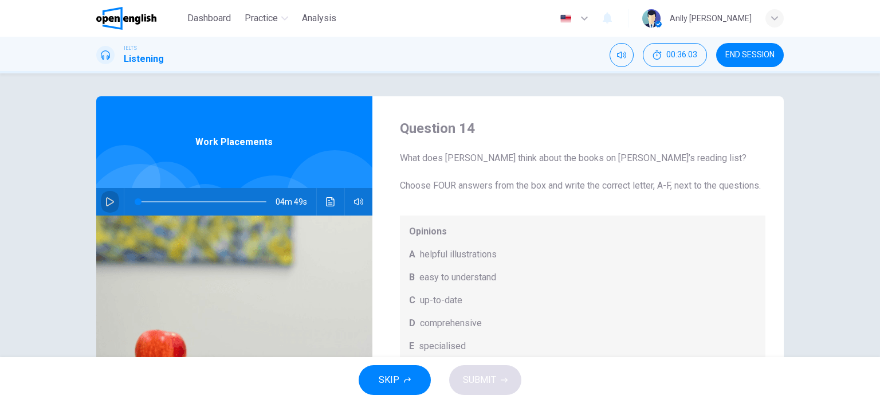
click at [107, 202] on icon "button" at bounding box center [109, 201] width 9 height 9
click at [109, 199] on icon "button" at bounding box center [110, 201] width 6 height 7
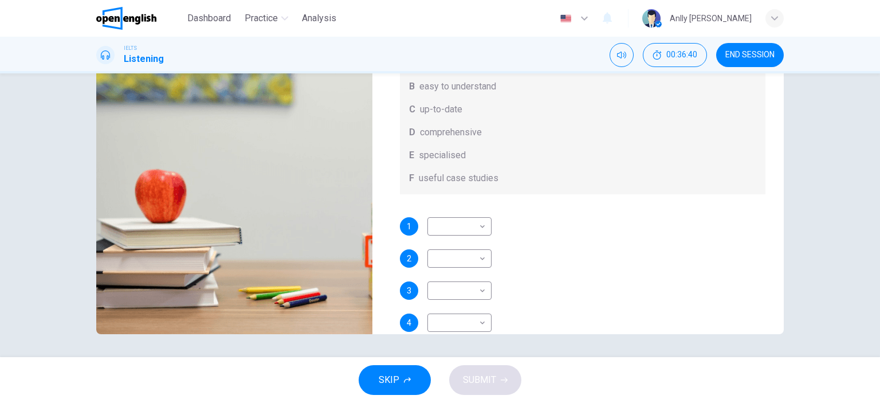
scroll to position [31, 0]
click at [484, 242] on body "This site uses cookies, as explained in our Privacy Policy . If you agree to th…" at bounding box center [440, 201] width 880 height 403
click at [484, 242] on div at bounding box center [440, 201] width 880 height 403
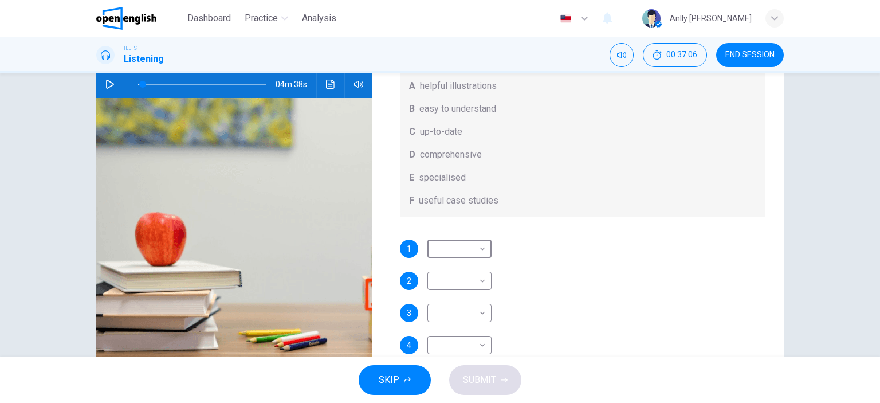
scroll to position [126, 0]
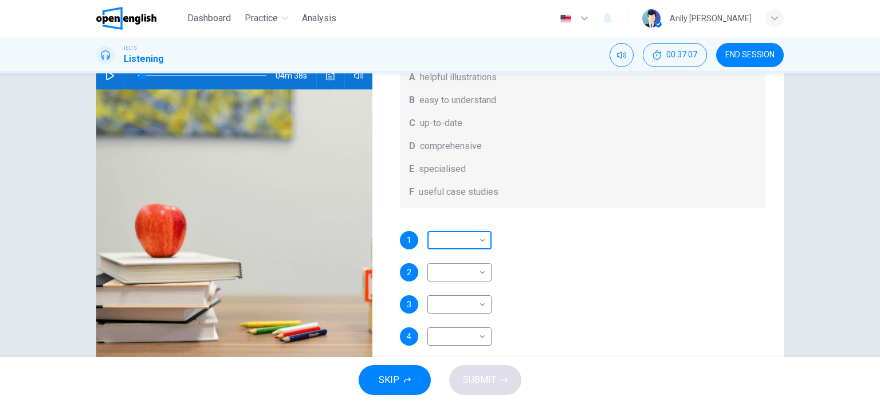
click at [468, 241] on body "This site uses cookies, as explained in our Privacy Policy . If you agree to th…" at bounding box center [440, 201] width 880 height 403
click at [465, 259] on li "A" at bounding box center [456, 258] width 64 height 18
type input "*"
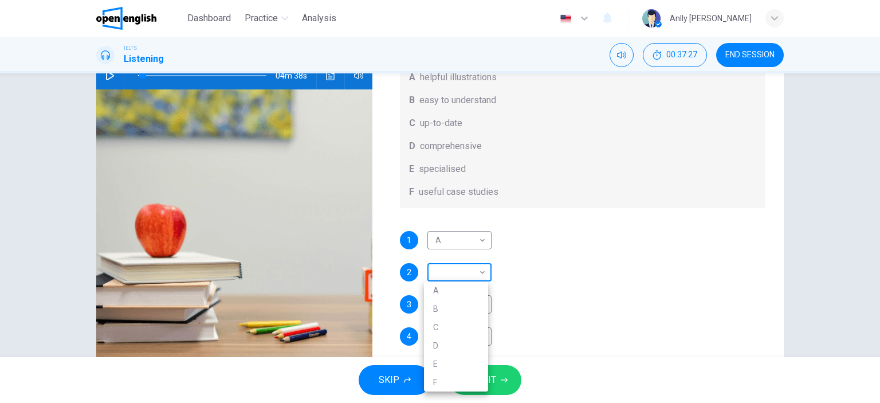
click at [468, 277] on body "This site uses cookies, as explained in our Privacy Policy . If you agree to th…" at bounding box center [440, 201] width 880 height 403
click at [449, 341] on li "D" at bounding box center [456, 345] width 64 height 18
type input "*"
click at [473, 301] on body "This site uses cookies, as explained in our Privacy Policy . If you agree to th…" at bounding box center [440, 201] width 880 height 403
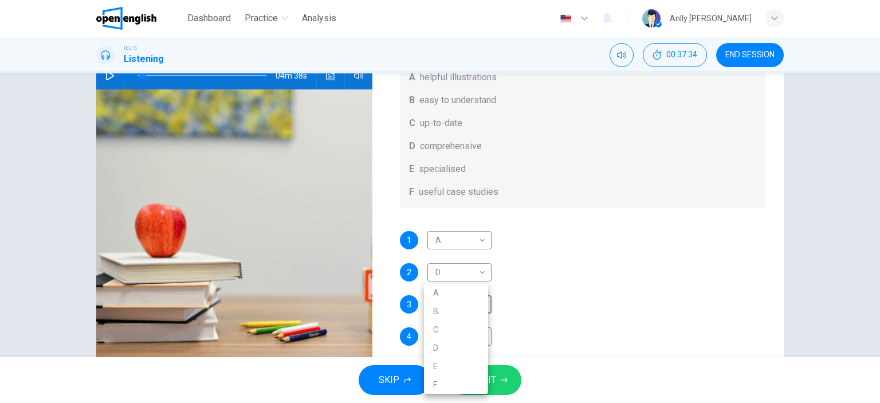
click at [459, 309] on li "B" at bounding box center [456, 311] width 64 height 18
type input "*"
click at [447, 335] on body "This site uses cookies, as explained in our Privacy Policy . If you agree to th…" at bounding box center [440, 201] width 880 height 403
click at [440, 386] on li "F" at bounding box center [456, 384] width 64 height 18
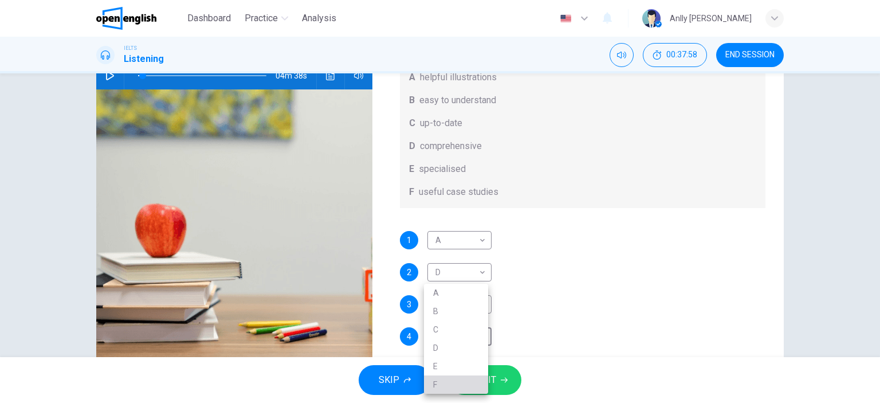
type input "*"
click at [475, 378] on span "SUBMIT" at bounding box center [479, 380] width 33 height 16
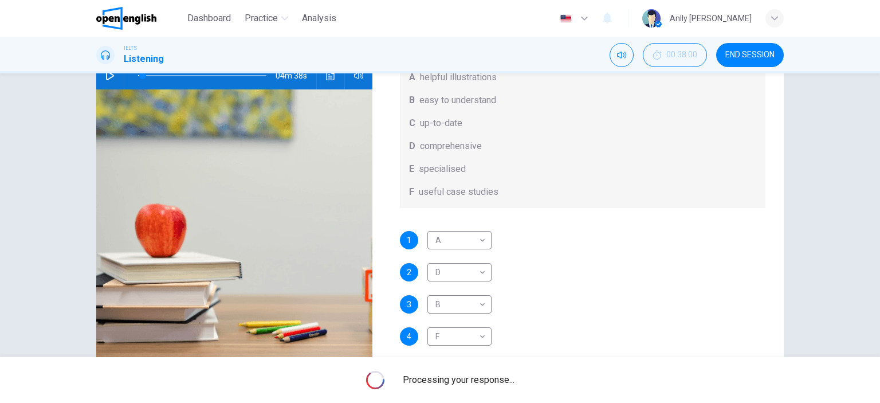
type input "*"
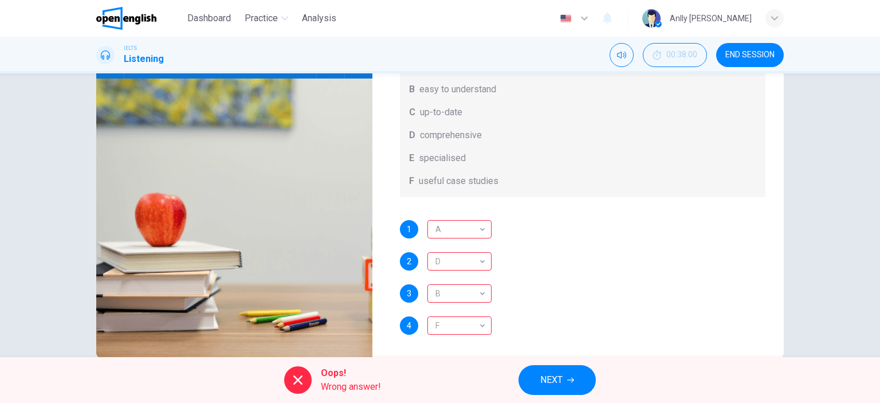
scroll to position [0, 0]
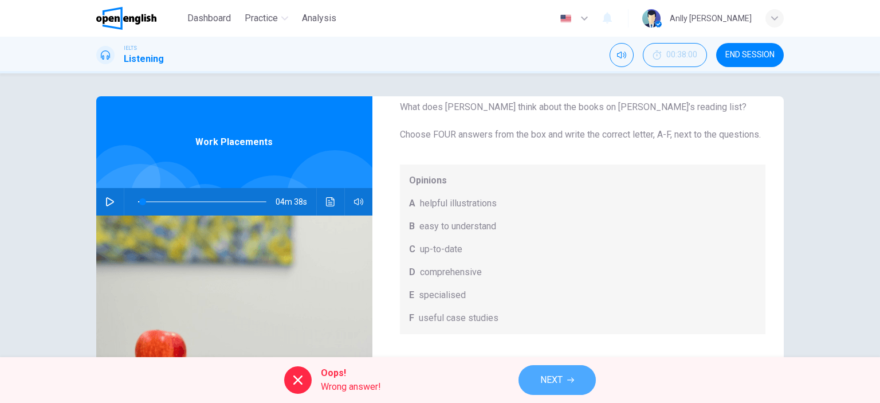
click at [549, 386] on span "NEXT" at bounding box center [552, 380] width 22 height 16
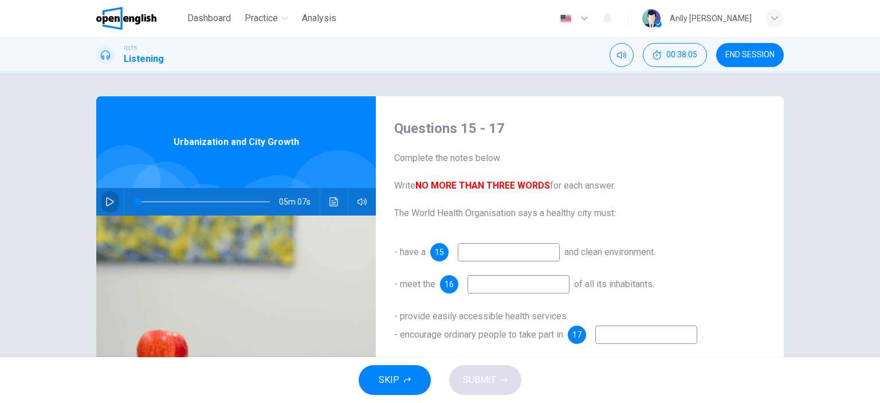
click at [105, 203] on icon "button" at bounding box center [109, 201] width 9 height 9
click at [333, 201] on icon "Click to see the audio transcription" at bounding box center [334, 201] width 9 height 9
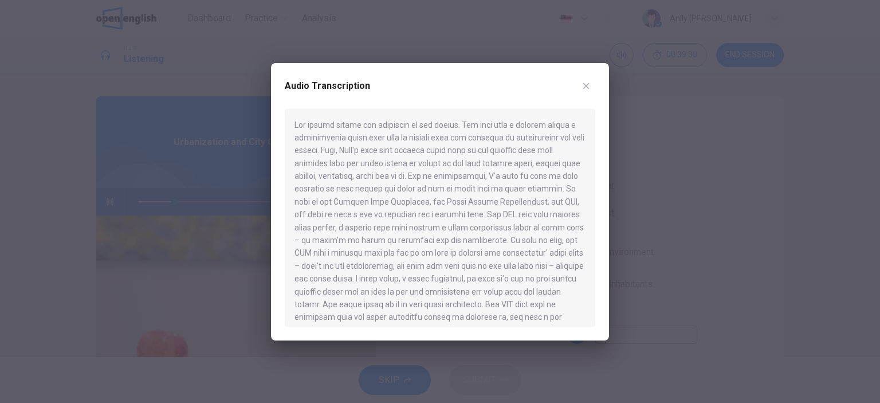
click at [515, 174] on div at bounding box center [440, 218] width 311 height 218
click at [520, 164] on div at bounding box center [440, 218] width 311 height 218
drag, startPoint x: 596, startPoint y: 148, endPoint x: 601, endPoint y: 161, distance: 13.6
click at [601, 161] on div "Audio Transcription" at bounding box center [440, 201] width 338 height 277
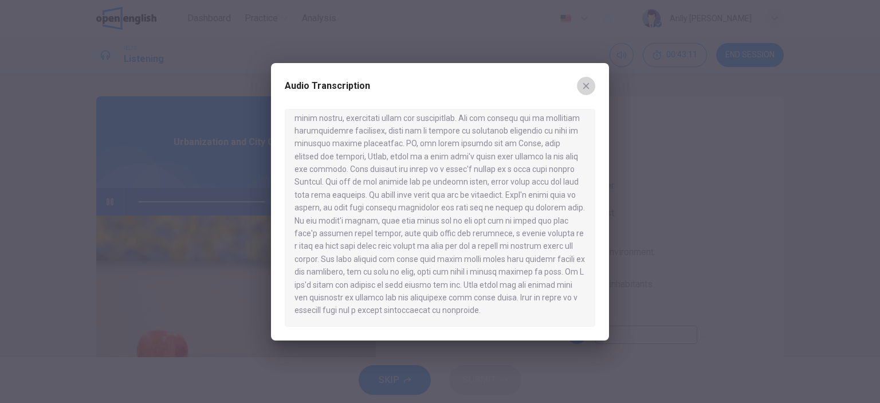
click at [582, 87] on icon "button" at bounding box center [586, 85] width 9 height 9
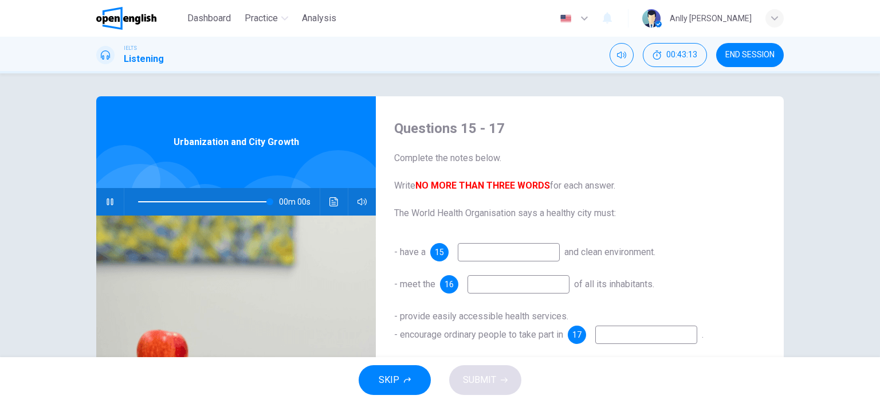
type input "*"
click at [485, 254] on input at bounding box center [509, 252] width 102 height 18
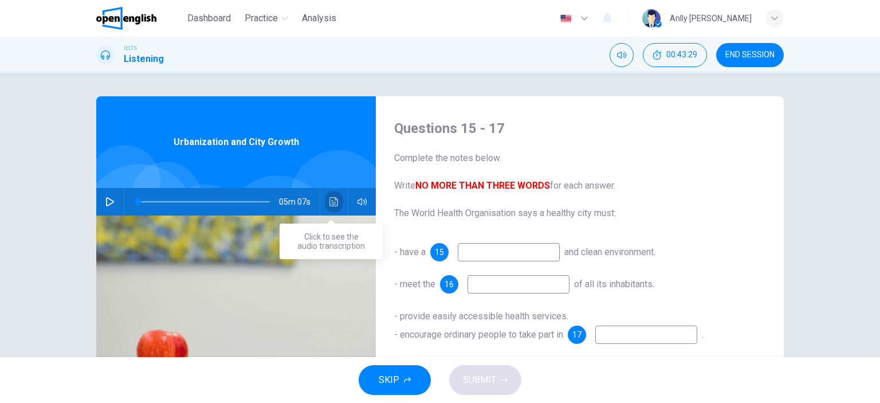
click at [330, 201] on icon "Click to see the audio transcription" at bounding box center [334, 201] width 9 height 9
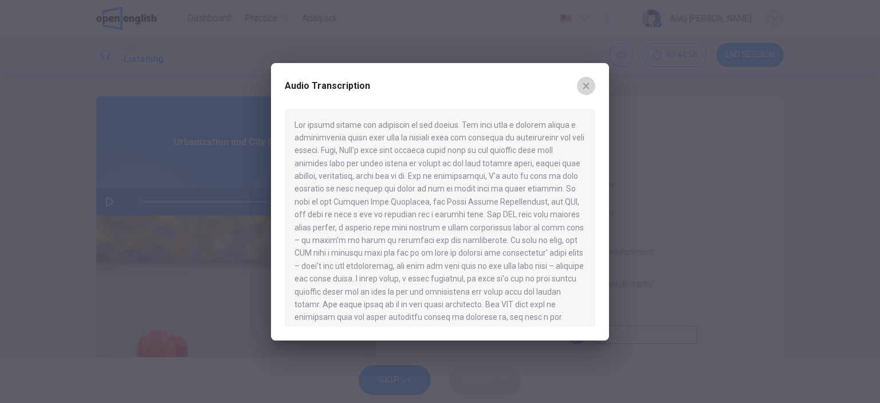
click at [589, 82] on icon "button" at bounding box center [586, 85] width 9 height 9
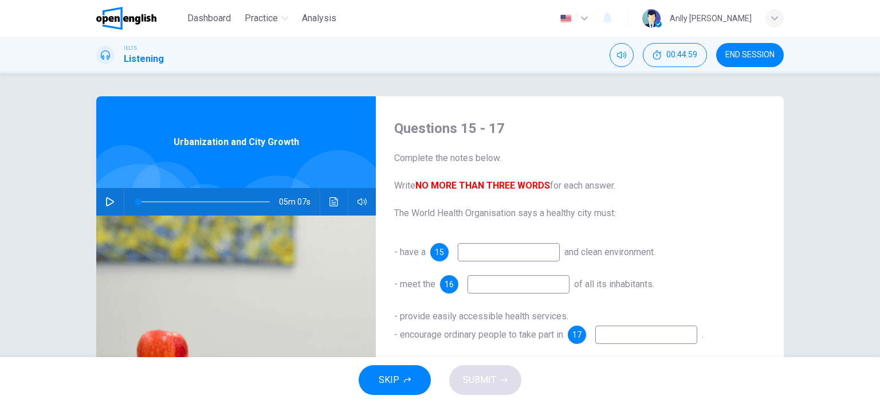
click at [480, 252] on input at bounding box center [509, 252] width 102 height 18
click at [335, 209] on button "Click to see the audio transcription" at bounding box center [334, 202] width 18 height 28
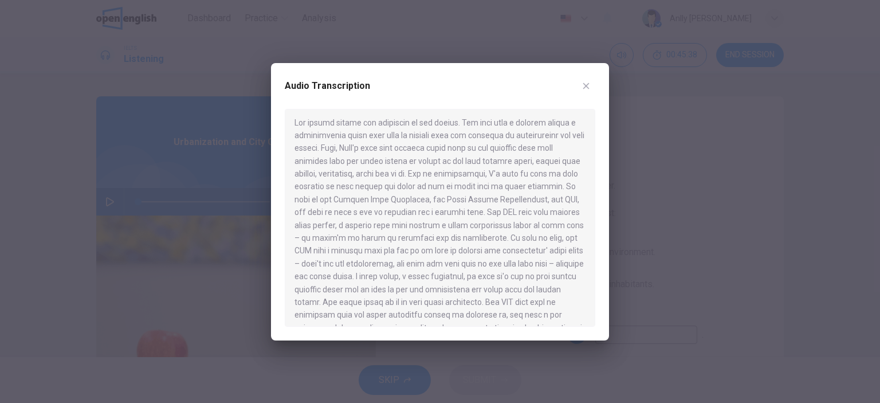
scroll to position [0, 0]
click at [709, 249] on div at bounding box center [440, 201] width 880 height 403
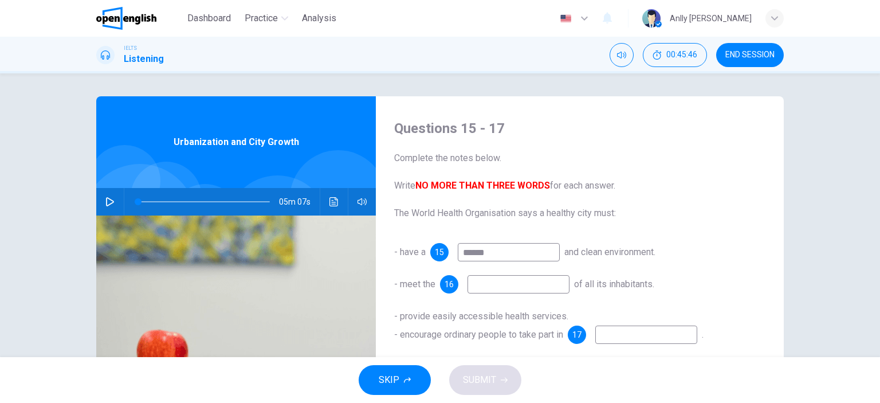
click at [511, 259] on input "*****" at bounding box center [509, 252] width 102 height 18
type input "**********"
click at [499, 281] on input at bounding box center [519, 284] width 102 height 18
click at [328, 206] on button "Click to see the audio transcription" at bounding box center [334, 202] width 18 height 28
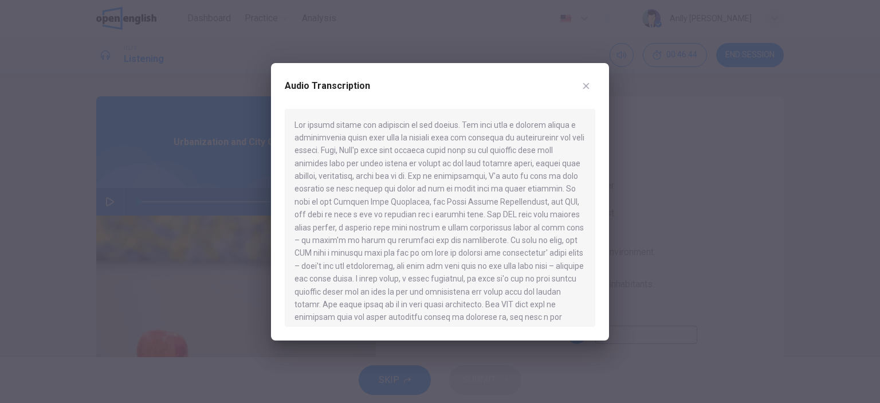
click at [590, 82] on icon "button" at bounding box center [586, 85] width 9 height 9
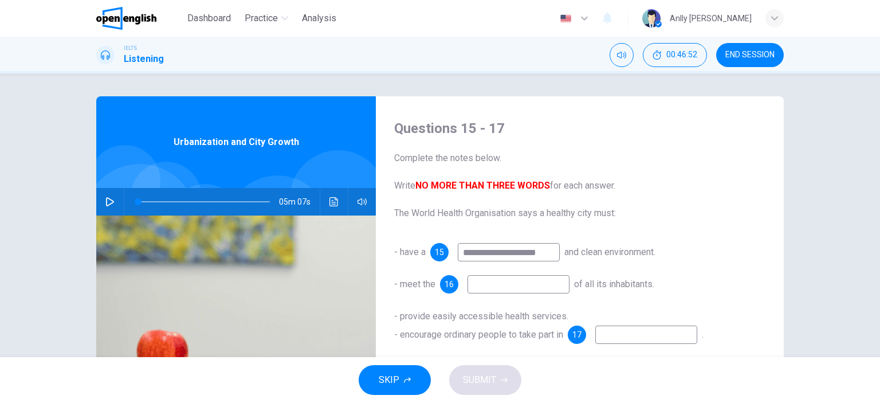
click at [502, 281] on input at bounding box center [519, 284] width 102 height 18
click at [330, 204] on icon "Click to see the audio transcription" at bounding box center [334, 201] width 9 height 9
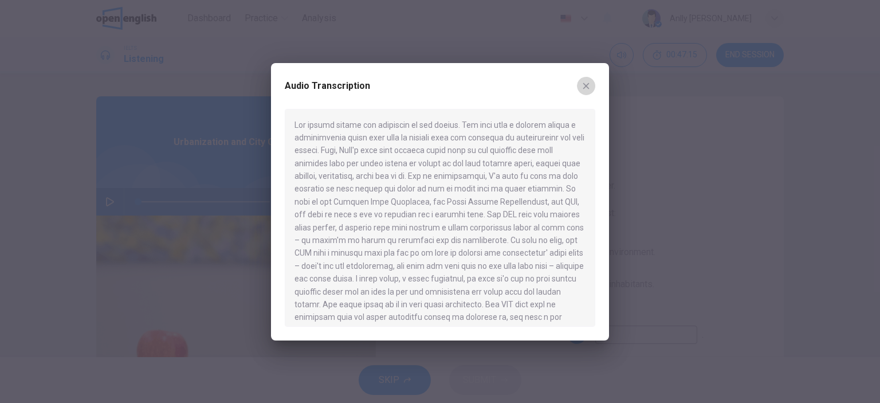
click at [584, 87] on icon "button" at bounding box center [586, 85] width 9 height 9
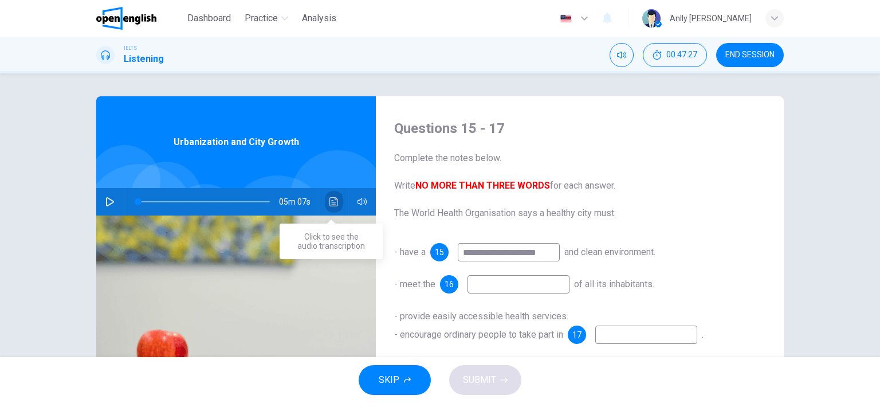
click at [330, 209] on button "Click to see the audio transcription" at bounding box center [334, 202] width 18 height 28
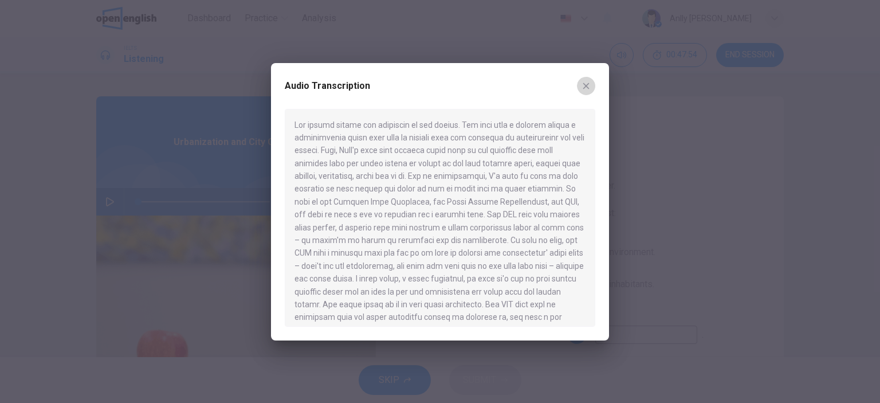
click at [588, 87] on icon "button" at bounding box center [586, 85] width 9 height 9
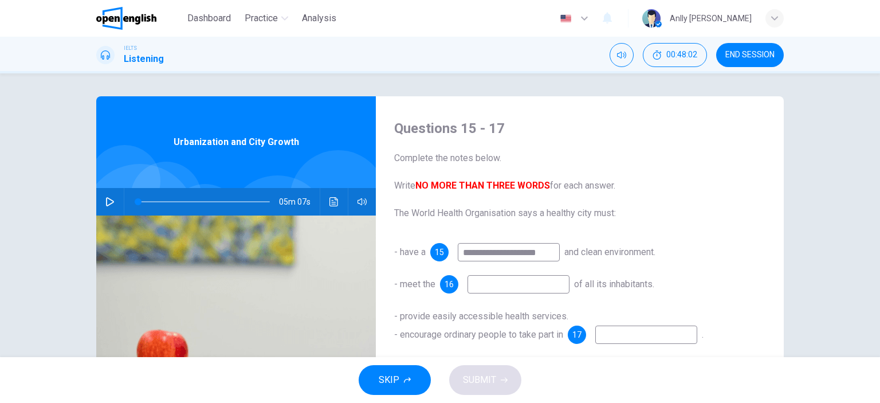
click at [500, 283] on input at bounding box center [519, 284] width 102 height 18
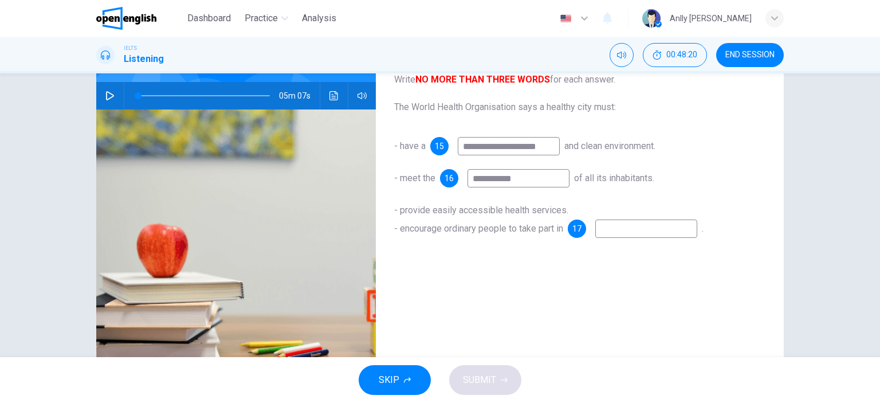
scroll to position [108, 0]
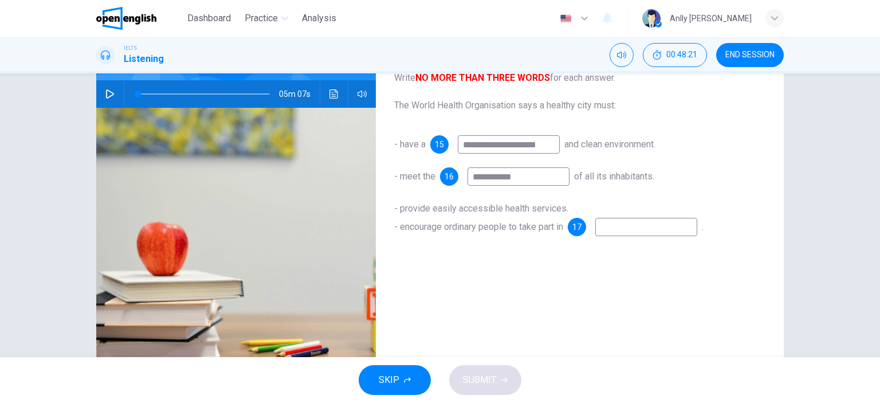
type input "**********"
click at [638, 226] on input at bounding box center [647, 227] width 102 height 18
click at [337, 92] on button "Click to see the audio transcription" at bounding box center [334, 94] width 18 height 28
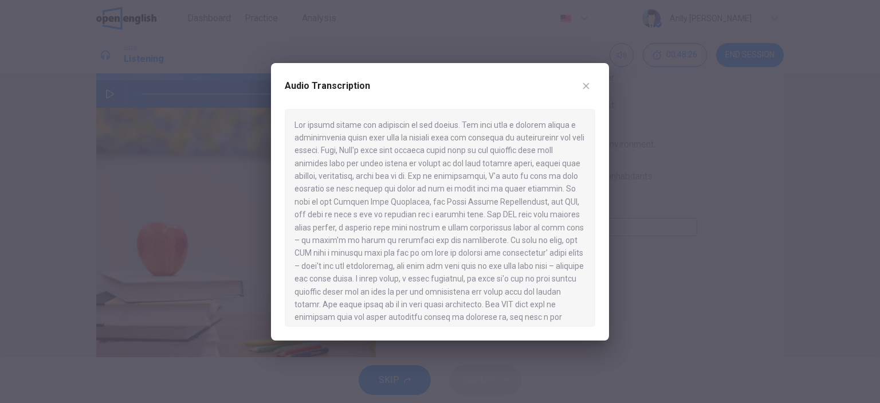
click at [337, 92] on h2 "Audio Transcription" at bounding box center [327, 86] width 85 height 14
click at [585, 88] on icon "button" at bounding box center [586, 85] width 9 height 9
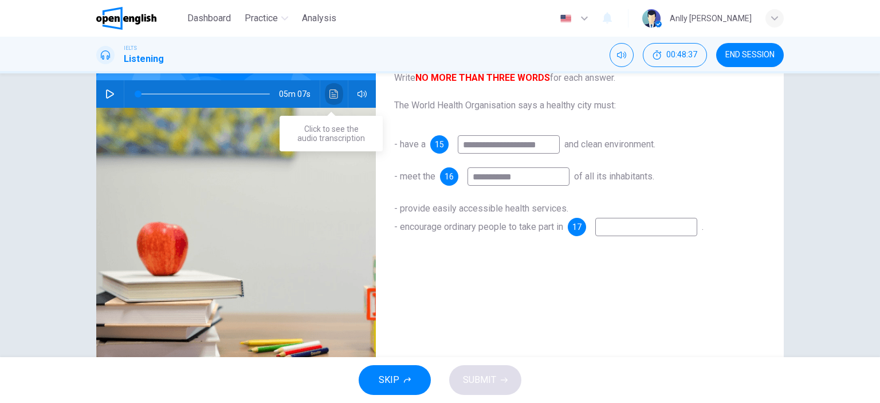
click at [334, 91] on icon "Click to see the audio transcription" at bounding box center [334, 93] width 9 height 9
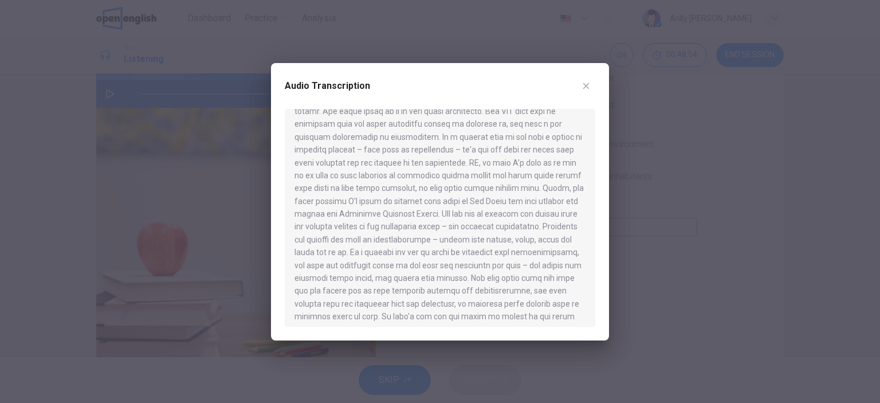
scroll to position [195, 0]
click at [592, 80] on button "button" at bounding box center [586, 86] width 18 height 18
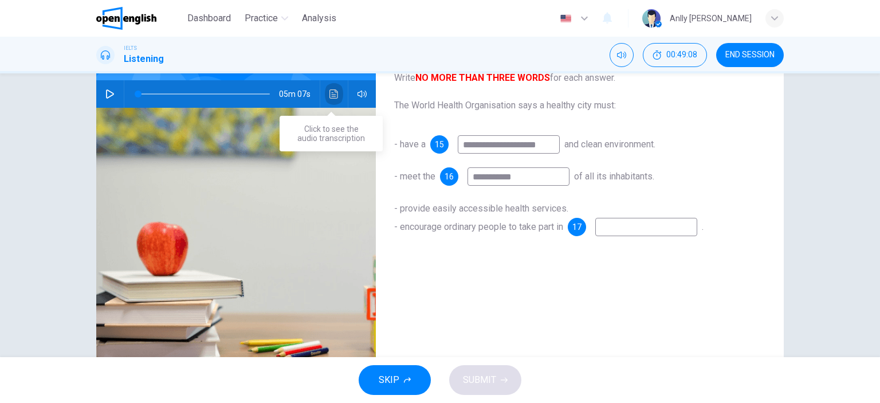
click at [337, 98] on button "Click to see the audio transcription" at bounding box center [334, 94] width 18 height 28
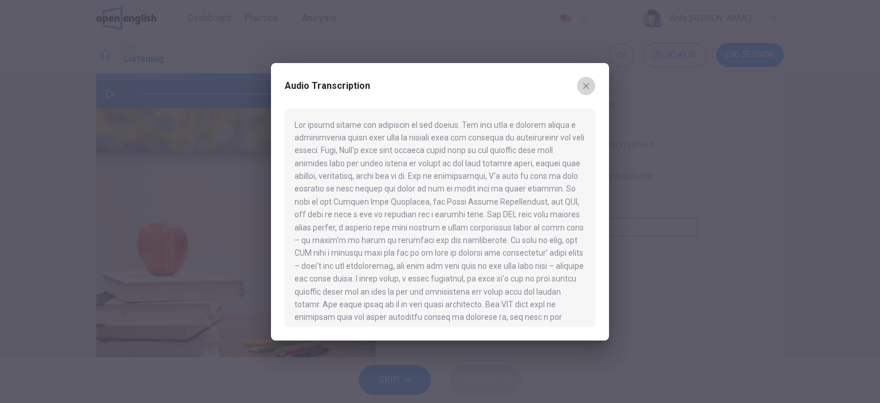
click at [586, 88] on icon "button" at bounding box center [586, 85] width 9 height 9
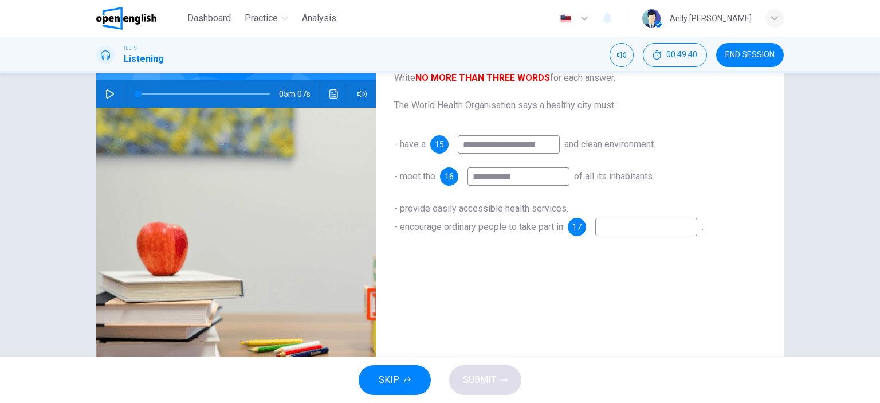
click at [615, 228] on input at bounding box center [647, 227] width 102 height 18
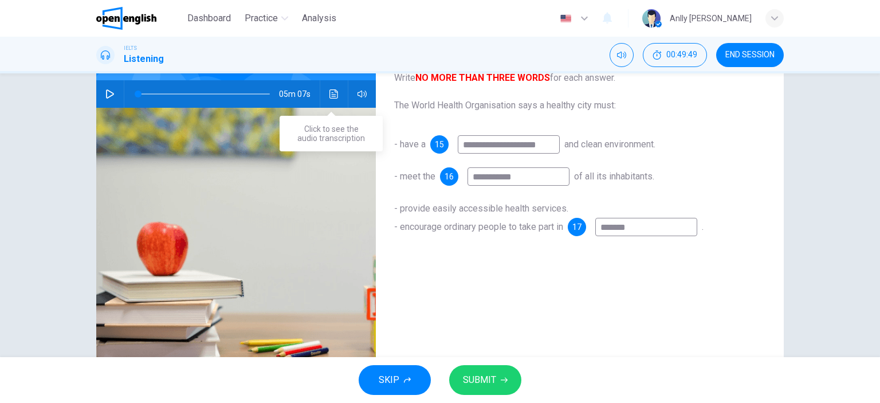
click at [337, 93] on button "Click to see the audio transcription" at bounding box center [334, 94] width 18 height 28
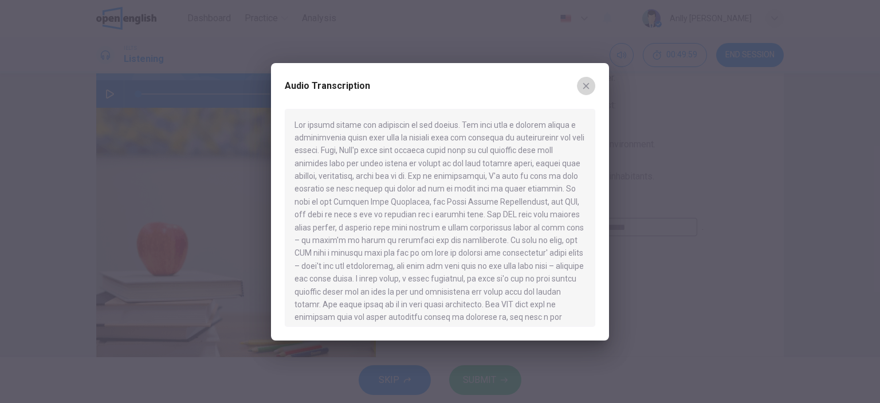
click at [592, 87] on button "button" at bounding box center [586, 86] width 18 height 18
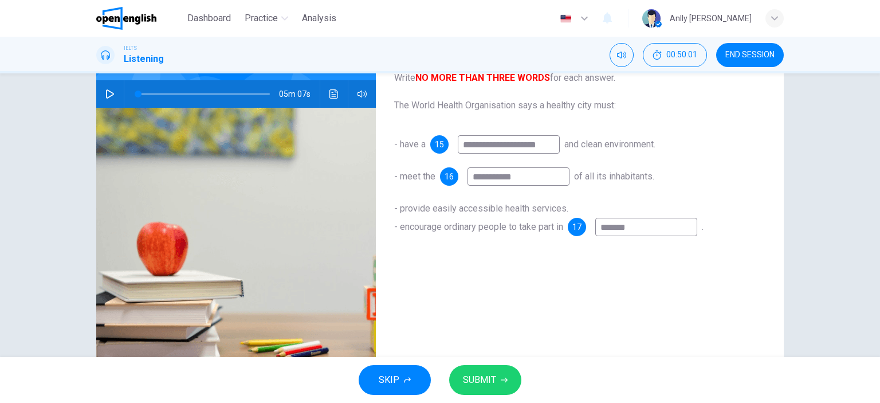
click at [660, 224] on input "*******" at bounding box center [647, 227] width 102 height 18
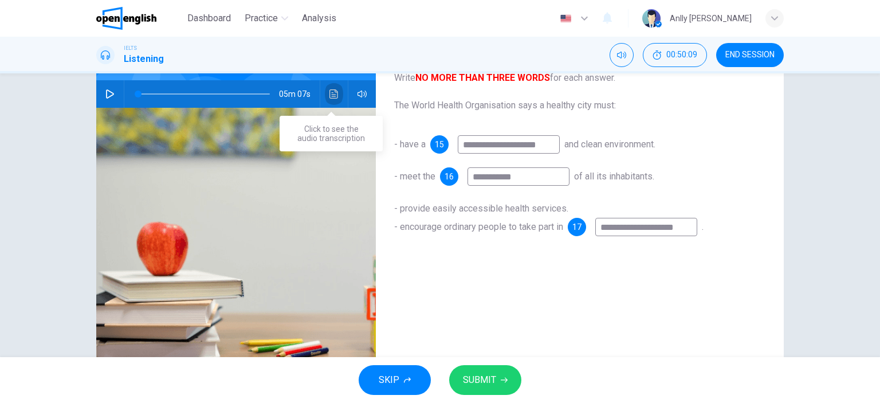
click at [335, 89] on button "Click to see the audio transcription" at bounding box center [334, 94] width 18 height 28
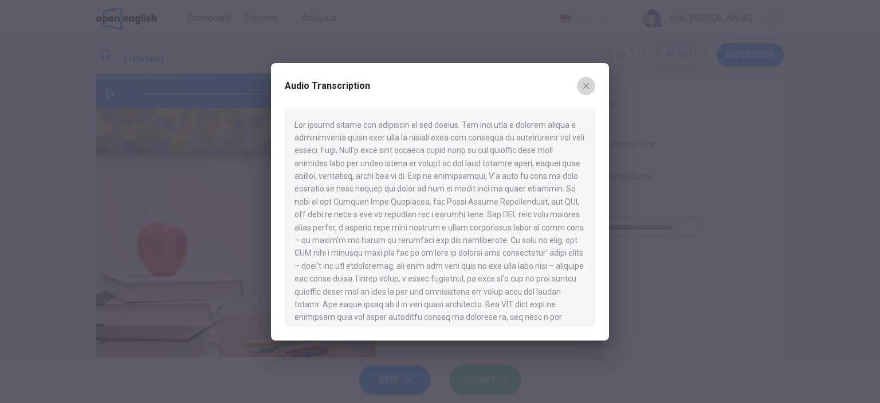
click at [587, 84] on icon "button" at bounding box center [587, 86] width 6 height 6
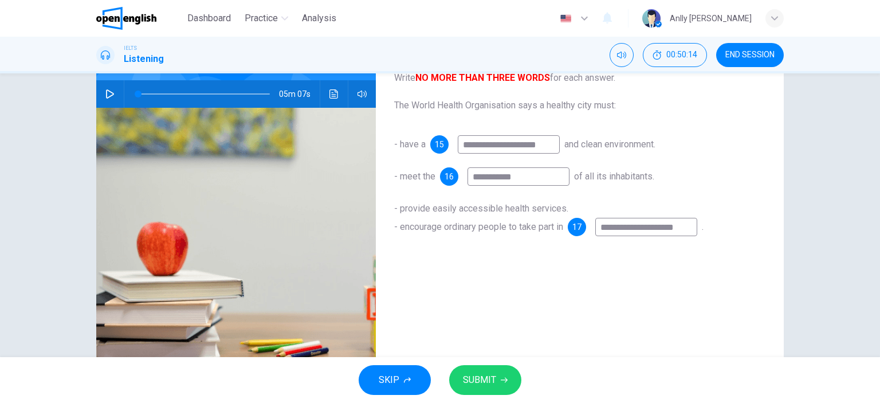
click at [695, 226] on input "**********" at bounding box center [647, 227] width 102 height 18
type input "**********"
click at [457, 375] on button "SUBMIT" at bounding box center [485, 380] width 72 height 30
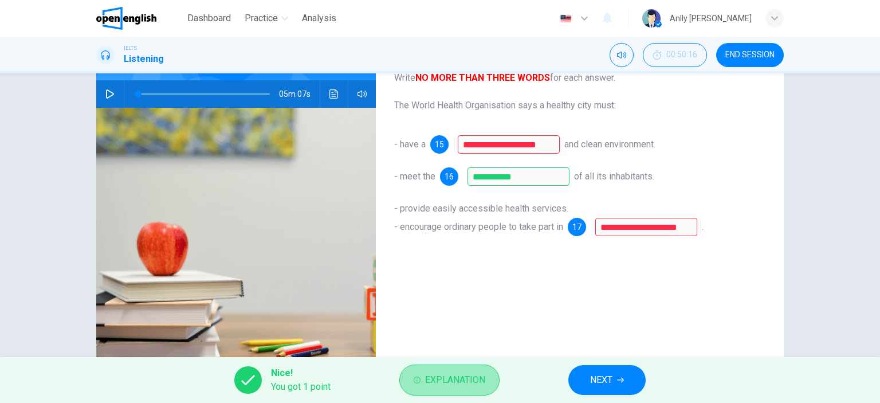
click at [468, 380] on span "Explanation" at bounding box center [455, 380] width 60 height 16
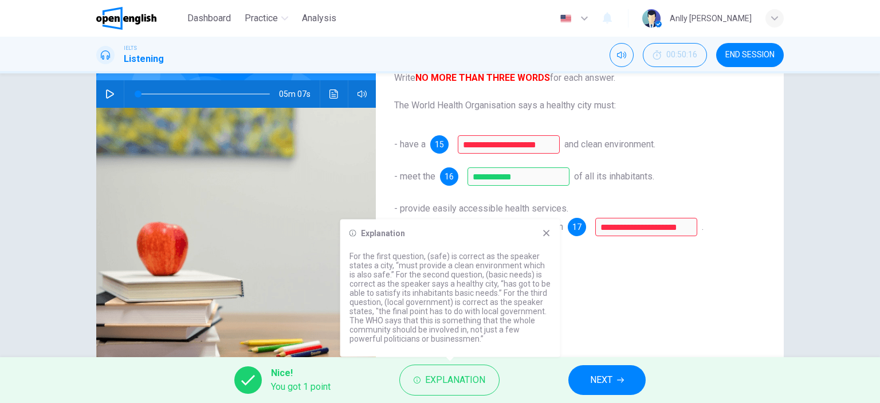
click at [698, 265] on div "**********" at bounding box center [580, 188] width 408 height 398
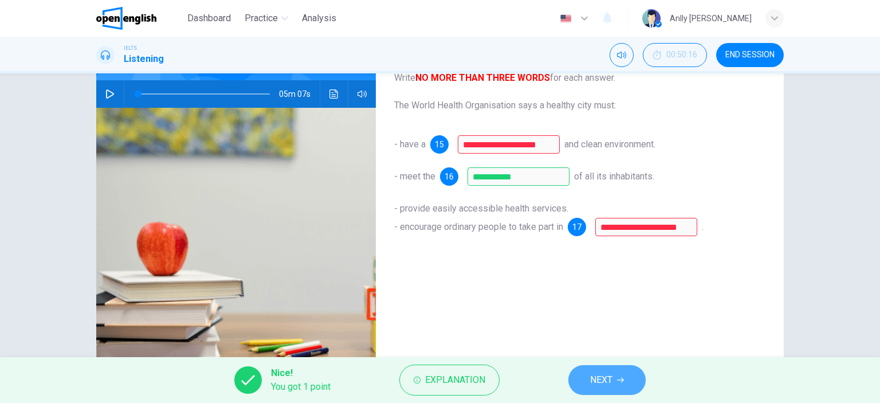
click at [591, 394] on button "NEXT" at bounding box center [607, 380] width 77 height 30
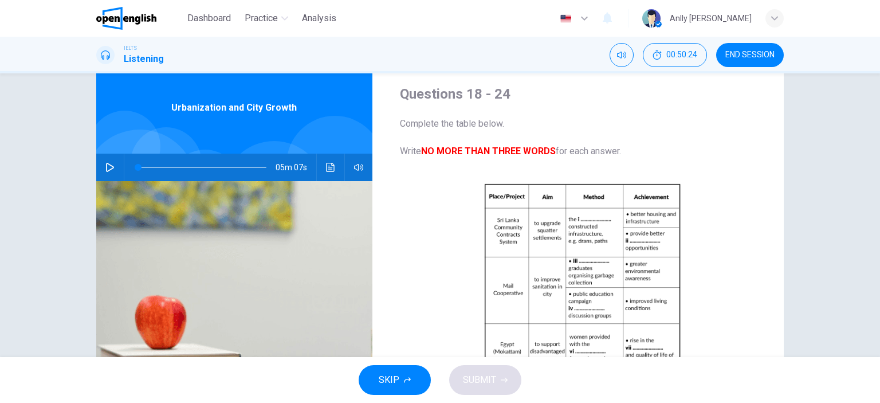
scroll to position [47, 0]
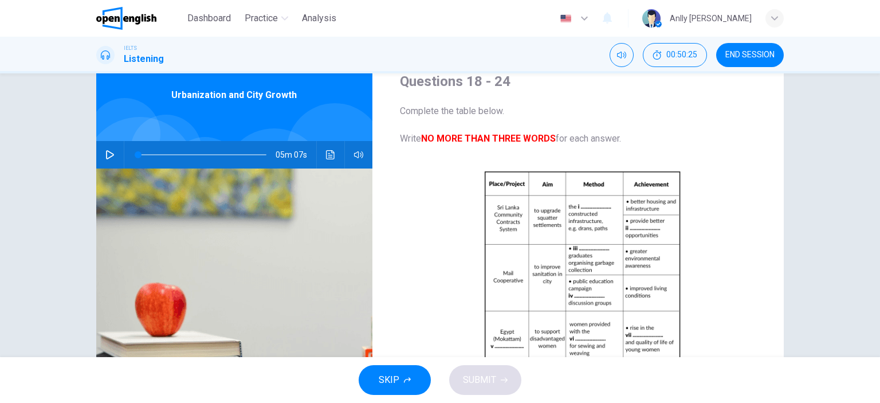
click at [115, 157] on button "button" at bounding box center [110, 155] width 18 height 28
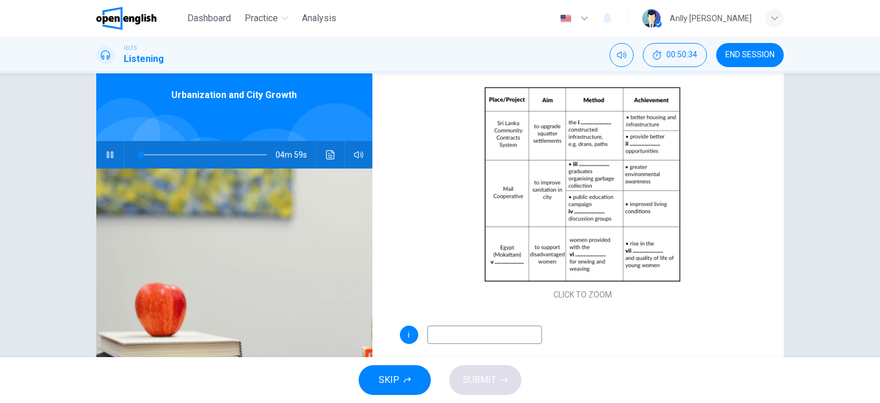
scroll to position [86, 0]
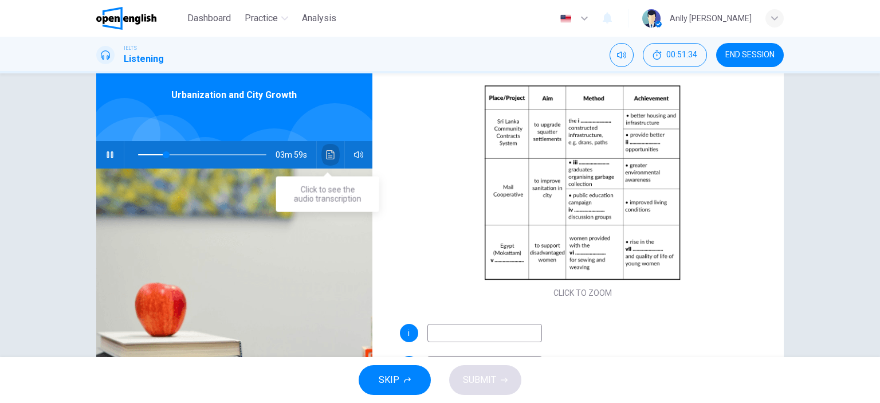
click at [328, 158] on icon "Click to see the audio transcription" at bounding box center [330, 154] width 9 height 9
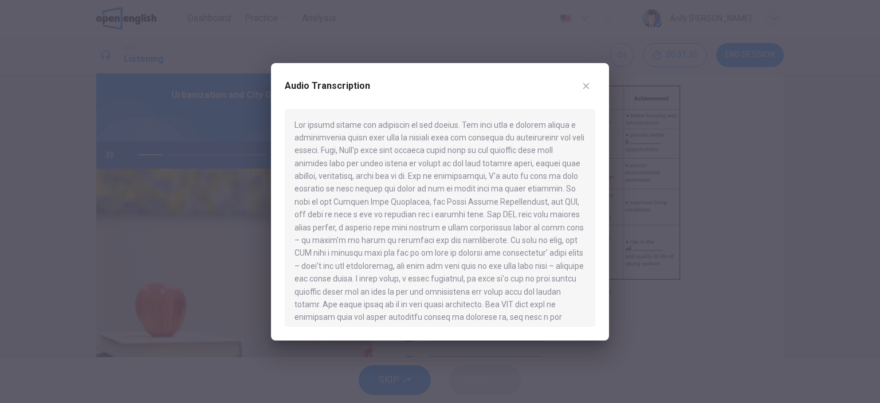
click at [655, 162] on div at bounding box center [440, 201] width 880 height 403
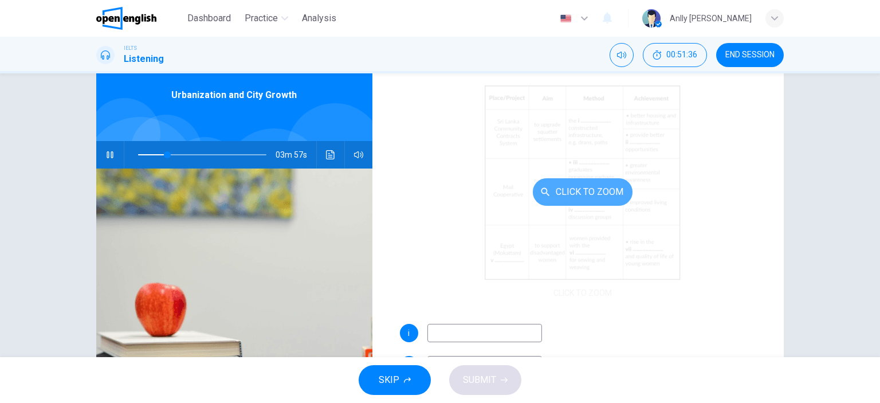
click at [588, 197] on button "Click to Zoom" at bounding box center [583, 192] width 100 height 28
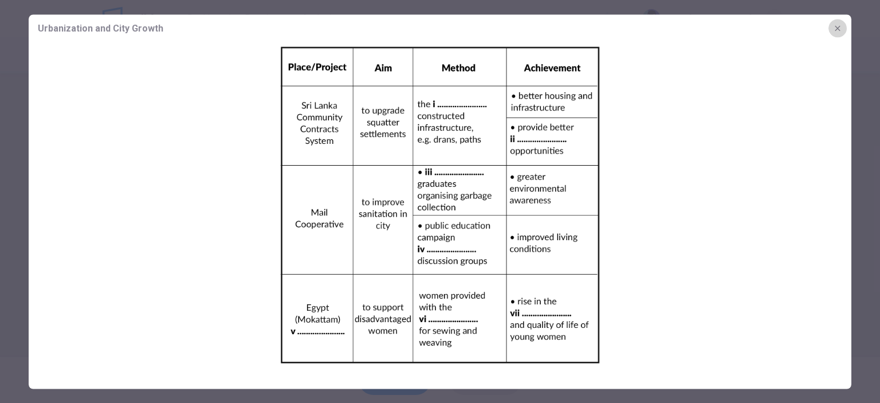
click at [839, 25] on icon "button" at bounding box center [837, 28] width 9 height 9
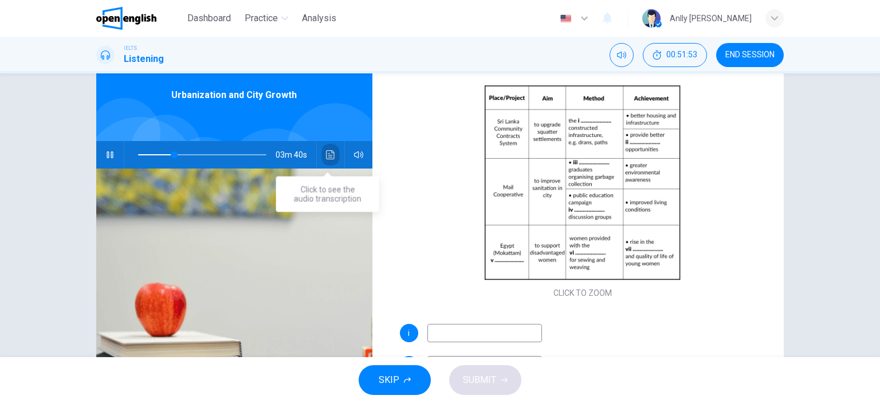
click at [326, 158] on icon "Click to see the audio transcription" at bounding box center [330, 154] width 9 height 9
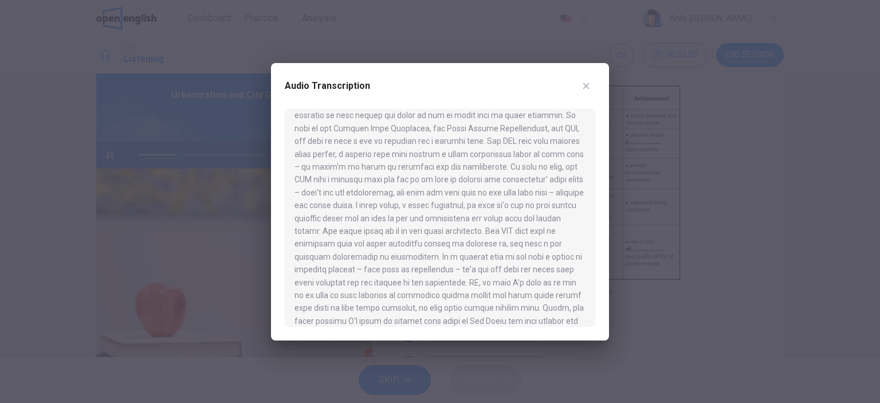
scroll to position [0, 0]
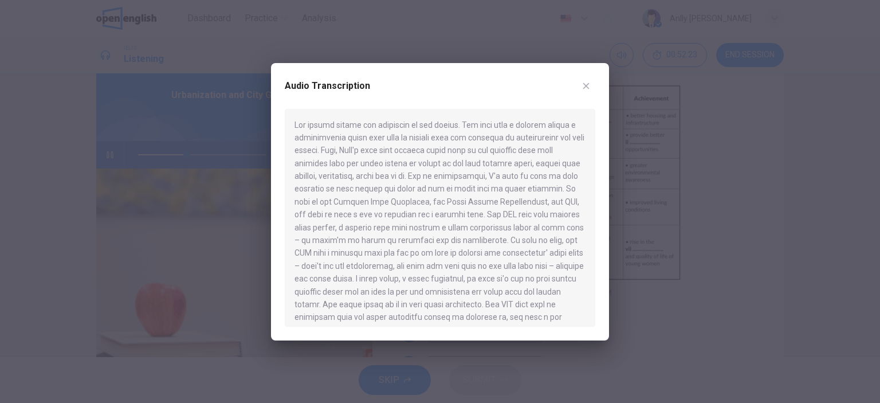
drag, startPoint x: 587, startPoint y: 140, endPoint x: 593, endPoint y: 151, distance: 12.6
click at [593, 151] on div at bounding box center [440, 218] width 311 height 218
click at [584, 88] on icon "button" at bounding box center [587, 86] width 6 height 6
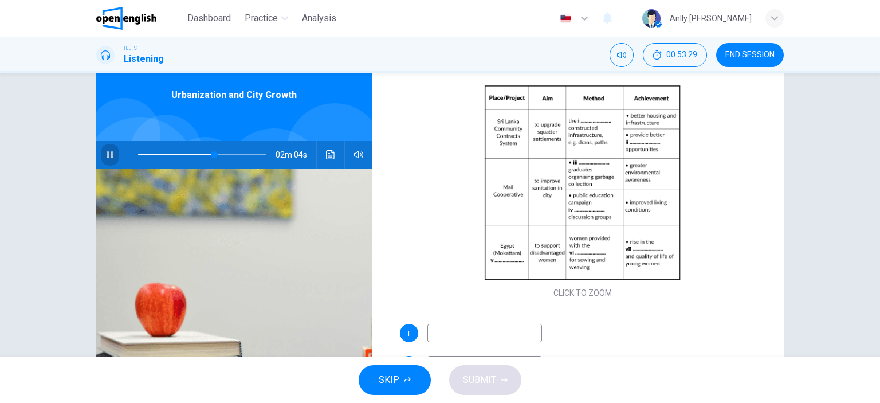
click at [107, 155] on icon "button" at bounding box center [110, 154] width 6 height 7
click at [327, 146] on button "Click to see the audio transcription" at bounding box center [331, 155] width 18 height 28
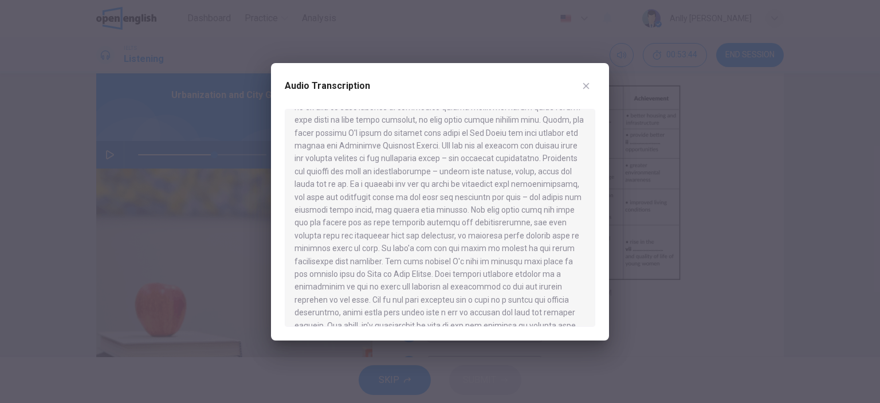
scroll to position [266, 0]
click at [585, 82] on icon "button" at bounding box center [586, 85] width 9 height 9
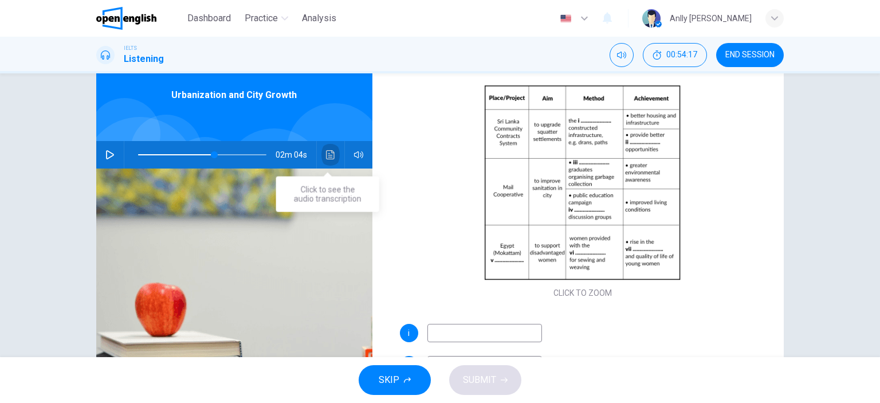
click at [332, 151] on button "Click to see the audio transcription" at bounding box center [331, 155] width 18 height 28
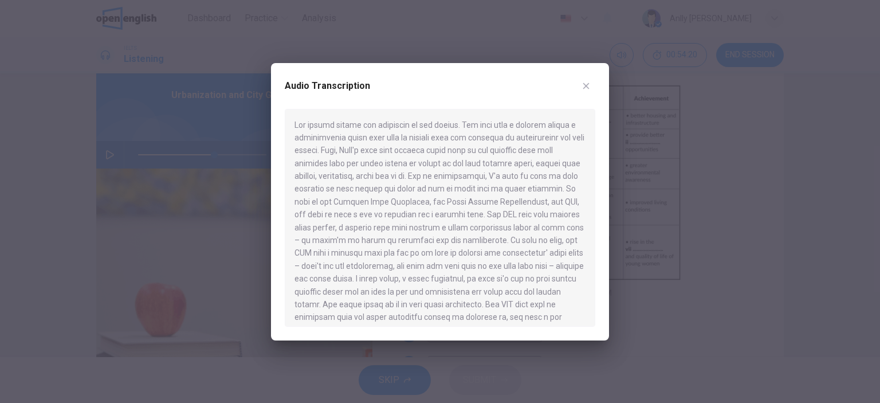
drag, startPoint x: 588, startPoint y: 135, endPoint x: 595, endPoint y: 159, distance: 25.0
click at [595, 159] on div at bounding box center [440, 218] width 311 height 218
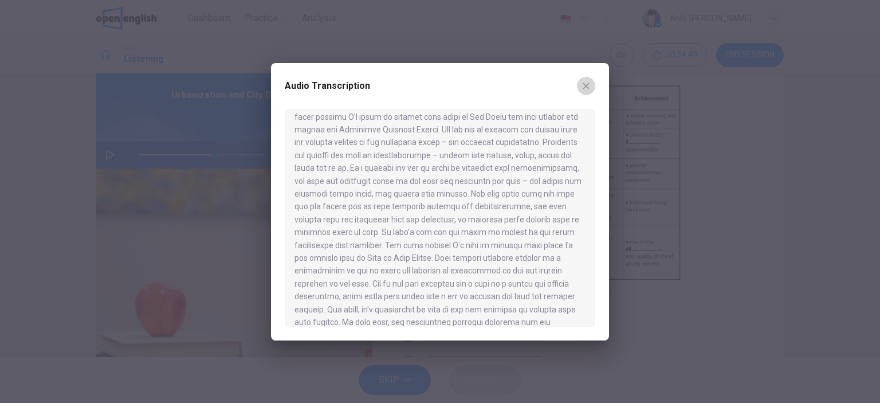
click at [588, 82] on icon "button" at bounding box center [586, 85] width 9 height 9
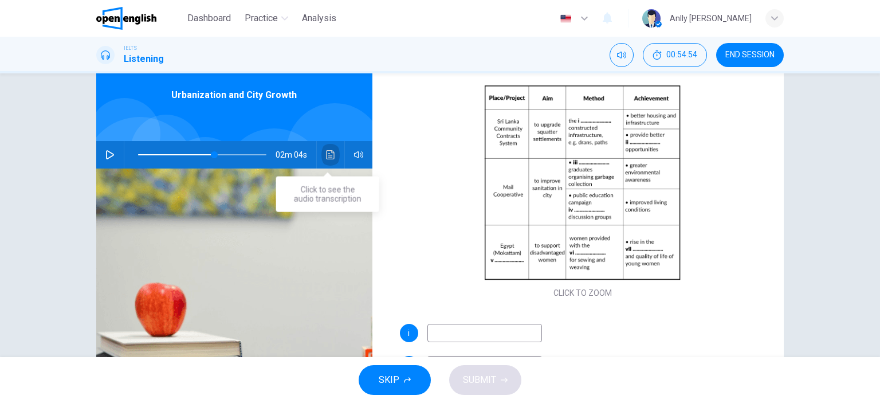
click at [328, 161] on button "Click to see the audio transcription" at bounding box center [331, 155] width 18 height 28
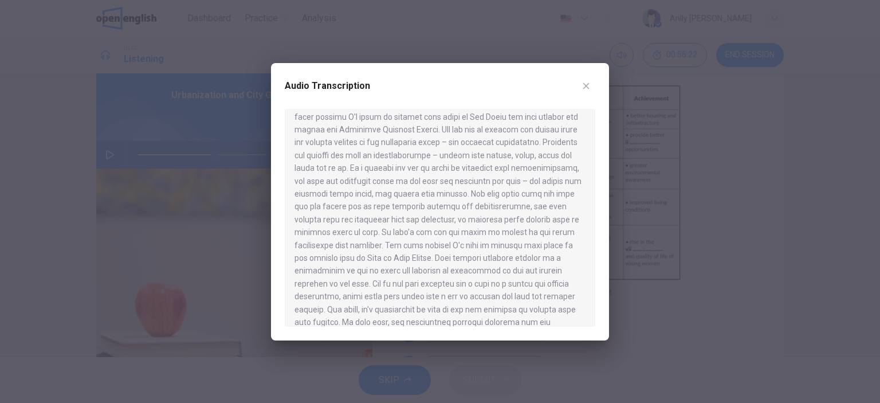
click at [596, 85] on div "Audio Transcription" at bounding box center [440, 201] width 338 height 277
click at [586, 85] on icon "button" at bounding box center [587, 86] width 6 height 6
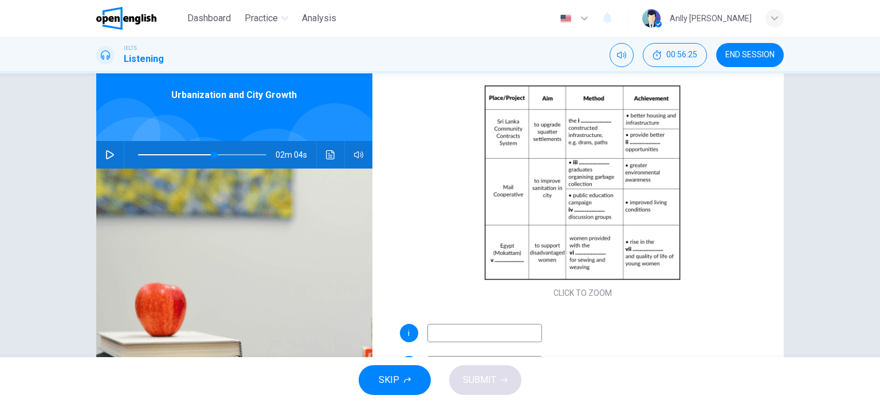
click at [479, 341] on input at bounding box center [485, 333] width 115 height 18
click at [326, 154] on icon "Click to see the audio transcription" at bounding box center [330, 154] width 9 height 9
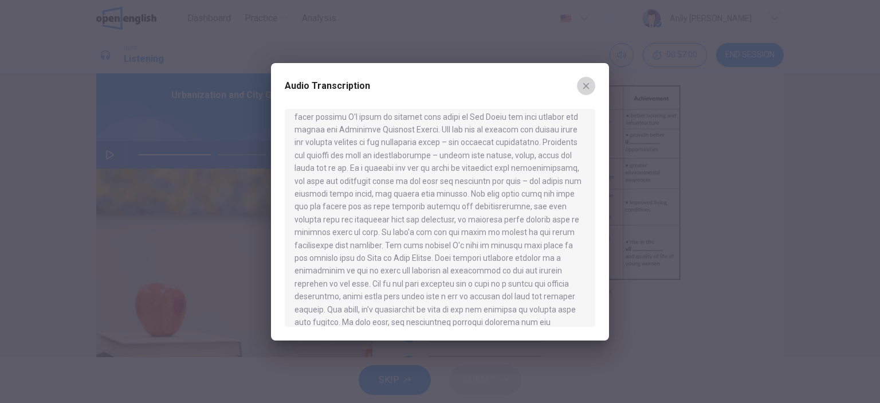
click at [584, 91] on button "button" at bounding box center [586, 86] width 18 height 18
type input "**"
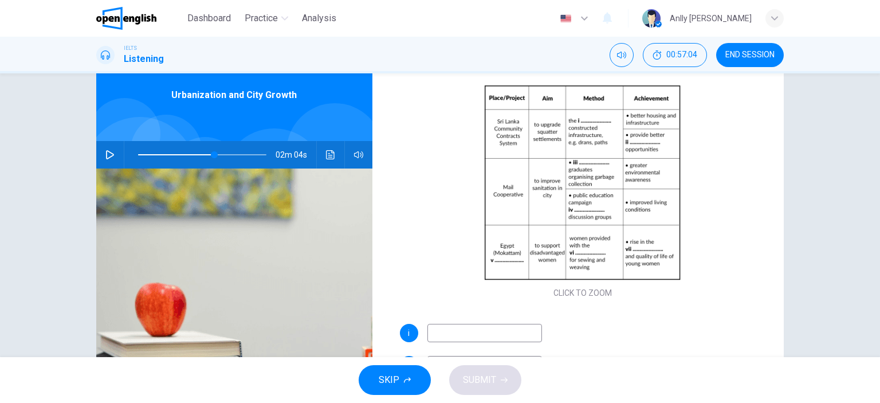
click at [497, 331] on input at bounding box center [485, 333] width 115 height 18
type input "****"
click at [325, 165] on button "Click to see the audio transcription" at bounding box center [331, 155] width 18 height 28
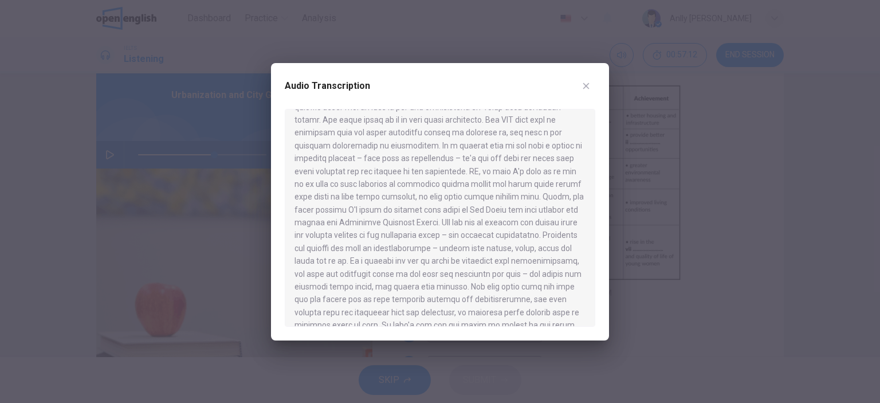
scroll to position [188, 0]
drag, startPoint x: 586, startPoint y: 179, endPoint x: 589, endPoint y: 185, distance: 6.2
click at [589, 185] on div at bounding box center [440, 218] width 311 height 218
drag, startPoint x: 596, startPoint y: 185, endPoint x: 586, endPoint y: 144, distance: 41.8
click at [586, 144] on div "Audio Transcription" at bounding box center [440, 201] width 338 height 277
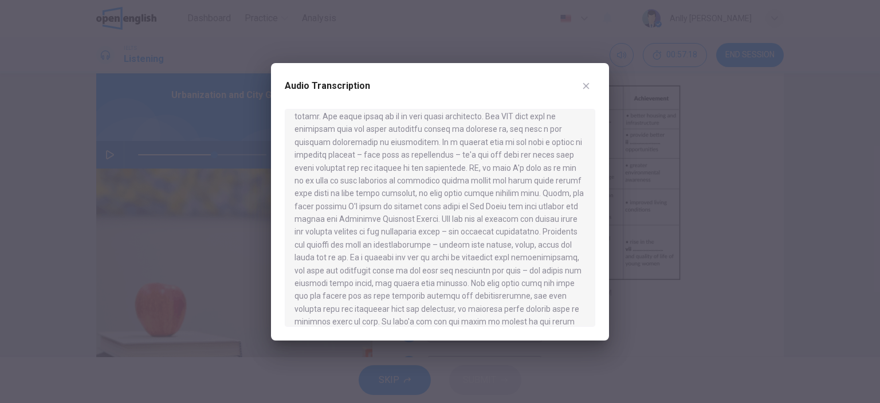
click at [595, 174] on div at bounding box center [440, 218] width 311 height 218
click at [589, 176] on div at bounding box center [440, 218] width 311 height 218
click at [594, 96] on div "Audio Transcription" at bounding box center [440, 93] width 311 height 32
click at [582, 86] on icon "button" at bounding box center [586, 85] width 9 height 9
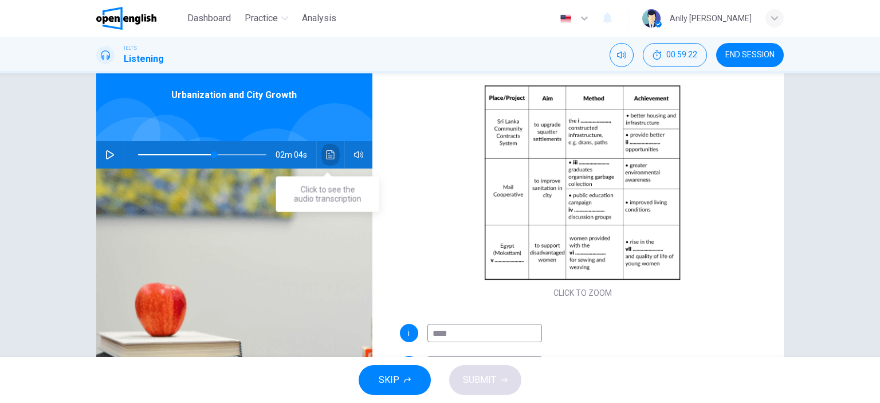
click at [326, 155] on icon "Click to see the audio transcription" at bounding box center [330, 154] width 9 height 9
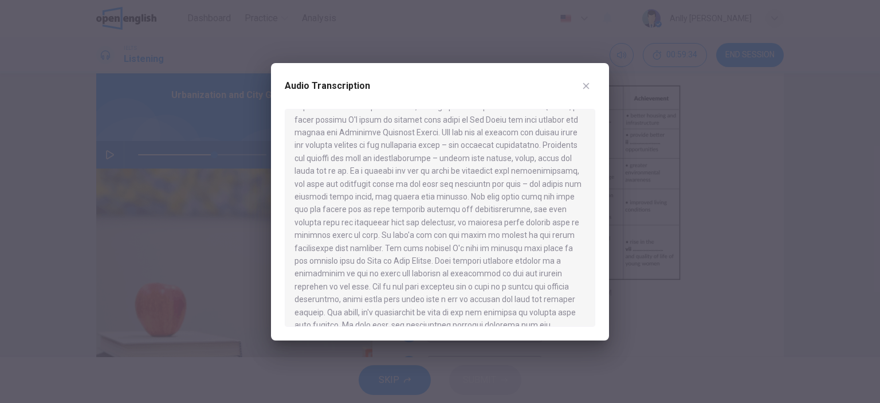
scroll to position [276, 0]
click at [585, 89] on icon "button" at bounding box center [586, 85] width 9 height 9
type input "**"
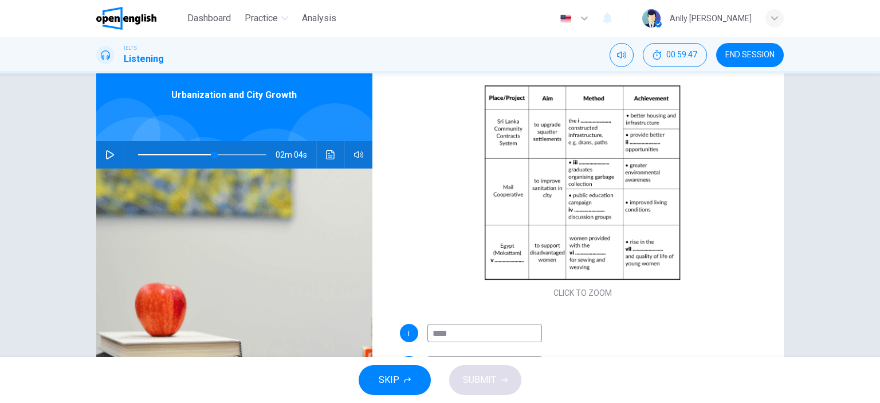
click at [455, 326] on input "****" at bounding box center [485, 333] width 115 height 18
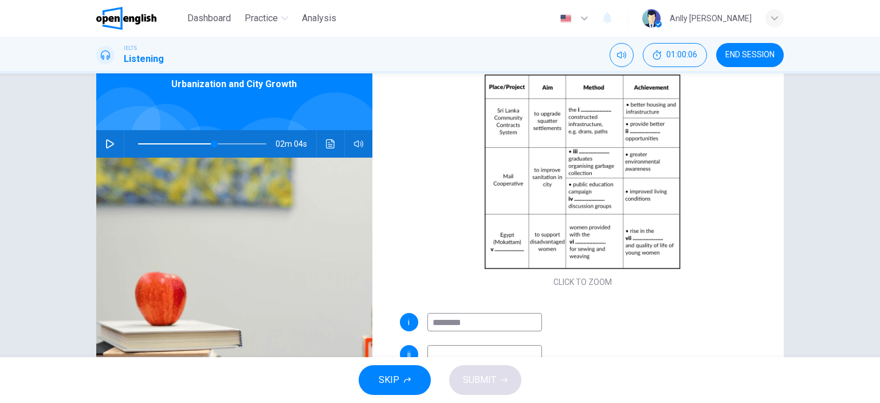
scroll to position [53, 0]
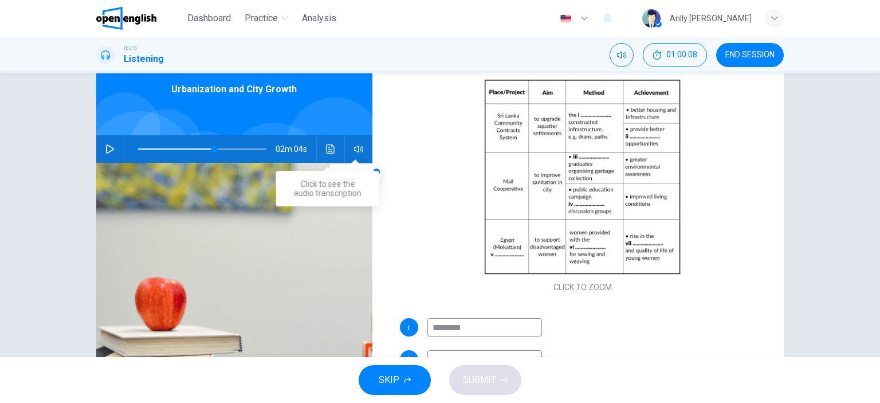
type input "********"
click at [326, 146] on icon "Click to see the audio transcription" at bounding box center [330, 148] width 9 height 9
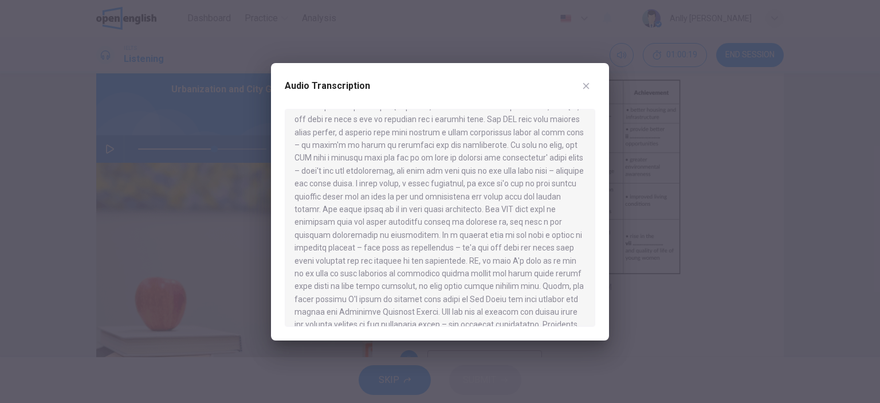
scroll to position [92, 0]
click at [593, 84] on button "button" at bounding box center [586, 86] width 18 height 18
type input "**"
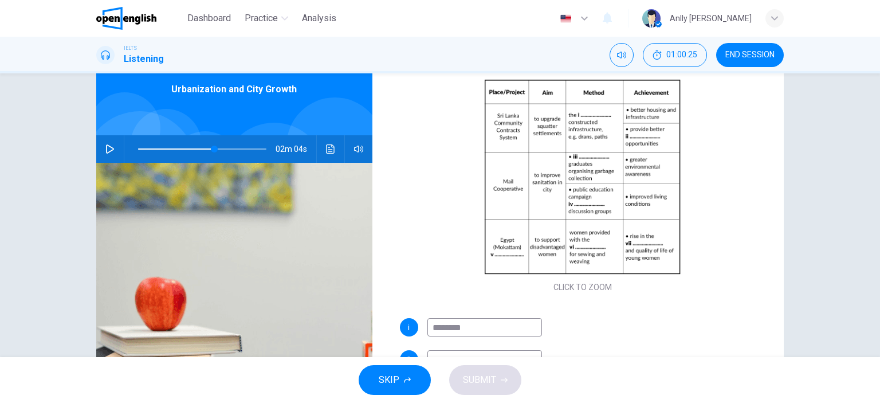
click at [452, 327] on input "********" at bounding box center [485, 327] width 115 height 18
click at [472, 327] on input "********" at bounding box center [485, 327] width 115 height 18
type input "**********"
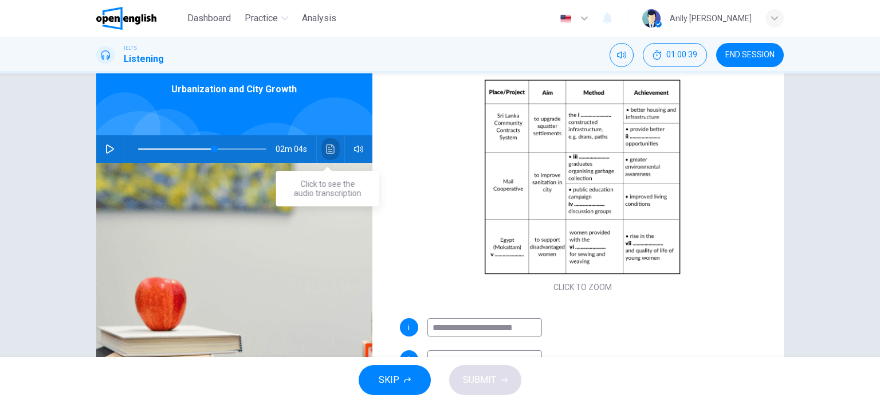
scroll to position [0, 0]
click at [328, 148] on icon "Click to see the audio transcription" at bounding box center [330, 148] width 9 height 9
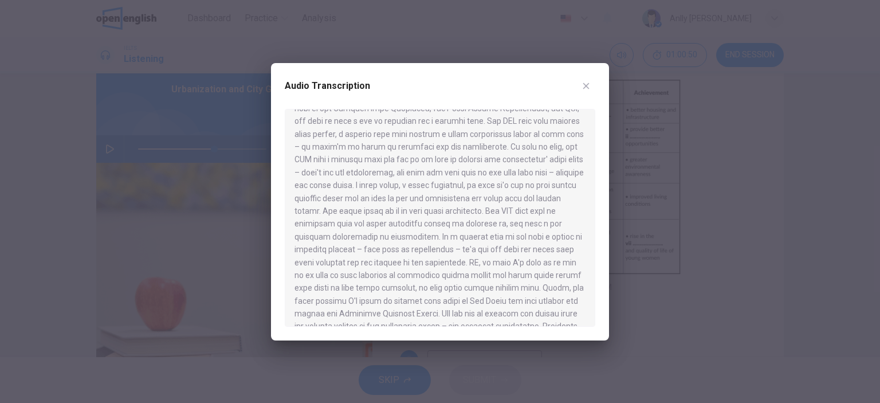
scroll to position [90, 0]
click at [589, 88] on icon "button" at bounding box center [586, 85] width 9 height 9
type input "**"
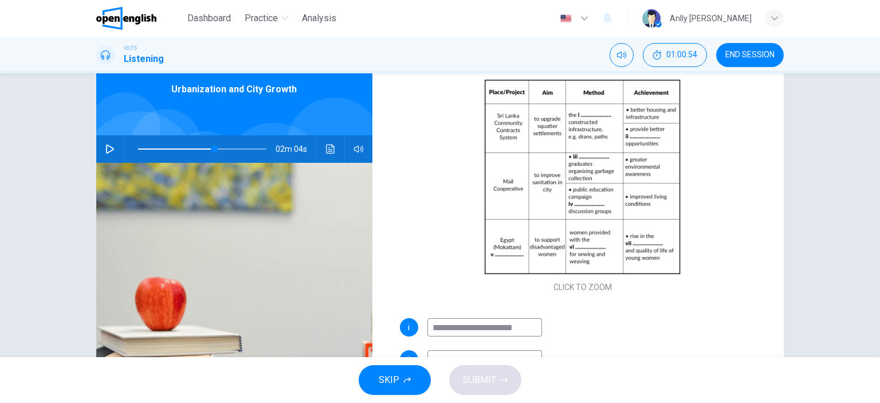
click at [468, 326] on input "**********" at bounding box center [485, 327] width 115 height 18
click at [498, 326] on input "**********" at bounding box center [485, 327] width 115 height 18
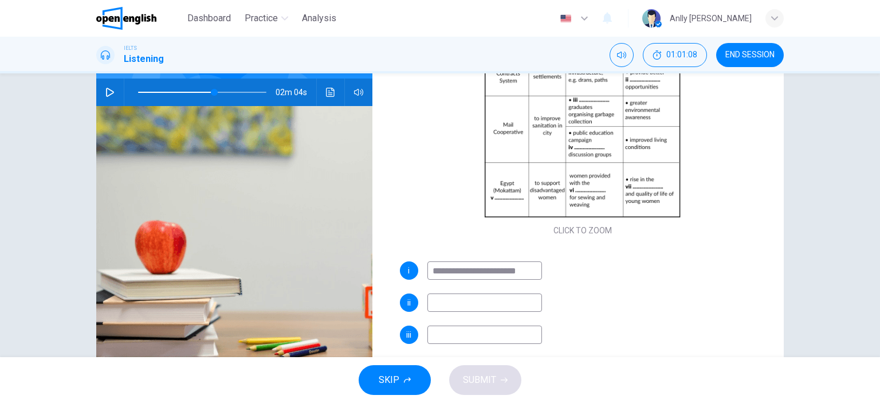
scroll to position [109, 0]
type input "**********"
click at [511, 304] on input at bounding box center [485, 302] width 115 height 18
type input "********"
click at [107, 93] on icon "button" at bounding box center [109, 92] width 9 height 9
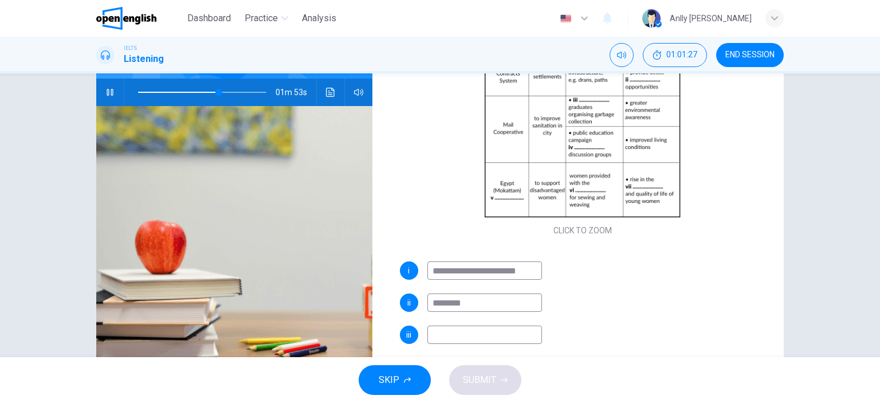
click at [112, 96] on button "button" at bounding box center [110, 93] width 18 height 28
click at [328, 96] on icon "Click to see the audio transcription" at bounding box center [330, 92] width 9 height 9
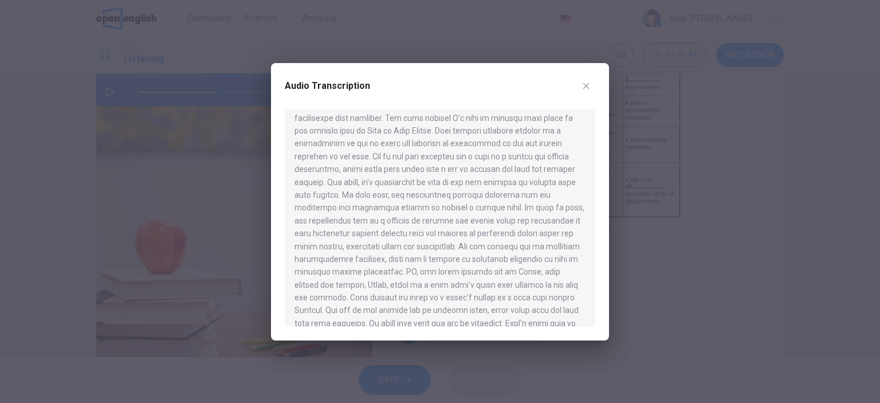
scroll to position [406, 0]
click at [585, 85] on icon "button" at bounding box center [586, 85] width 9 height 9
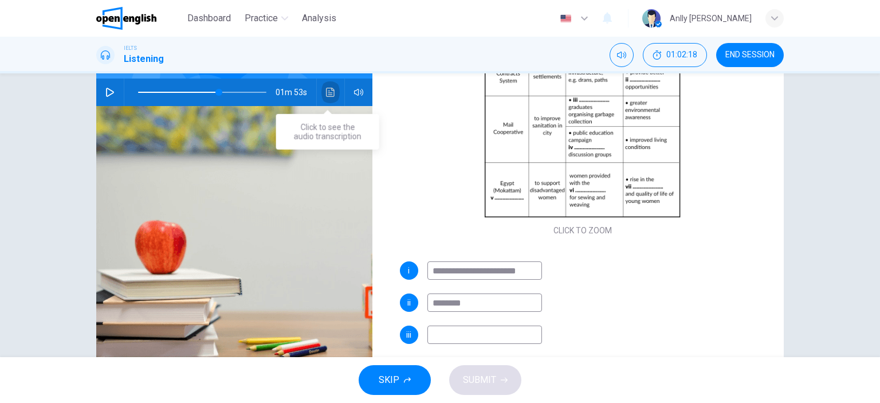
click at [327, 91] on icon "Click to see the audio transcription" at bounding box center [330, 92] width 9 height 9
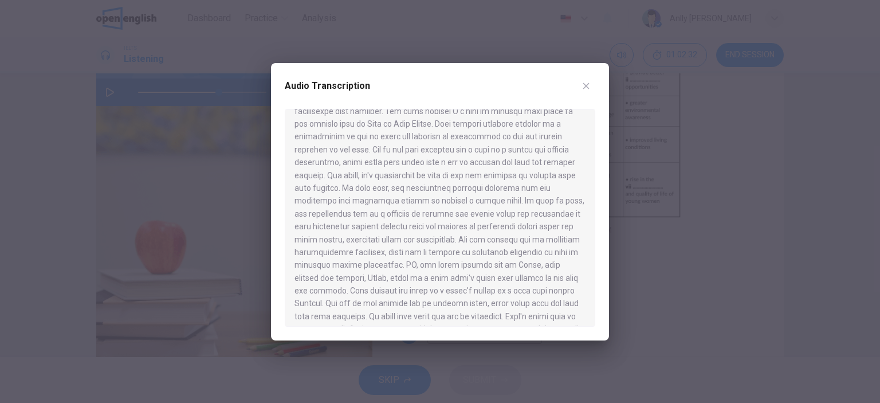
scroll to position [397, 0]
click at [588, 84] on icon "button" at bounding box center [587, 86] width 6 height 6
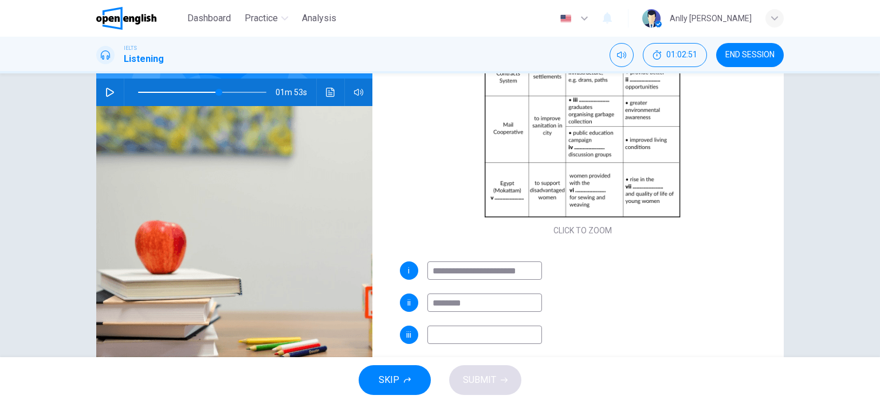
click at [588, 84] on div "Click to Zoom" at bounding box center [583, 129] width 366 height 218
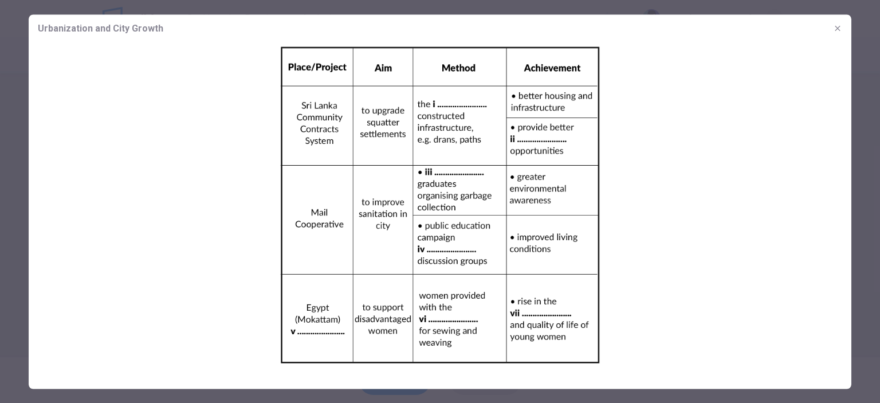
click at [696, 42] on img at bounding box center [440, 205] width 823 height 326
click at [842, 26] on icon "button" at bounding box center [837, 28] width 9 height 9
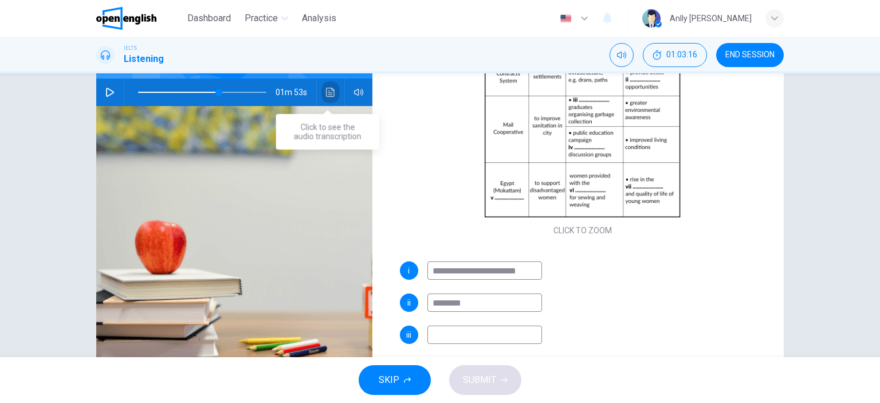
click at [328, 86] on button "Click to see the audio transcription" at bounding box center [331, 93] width 18 height 28
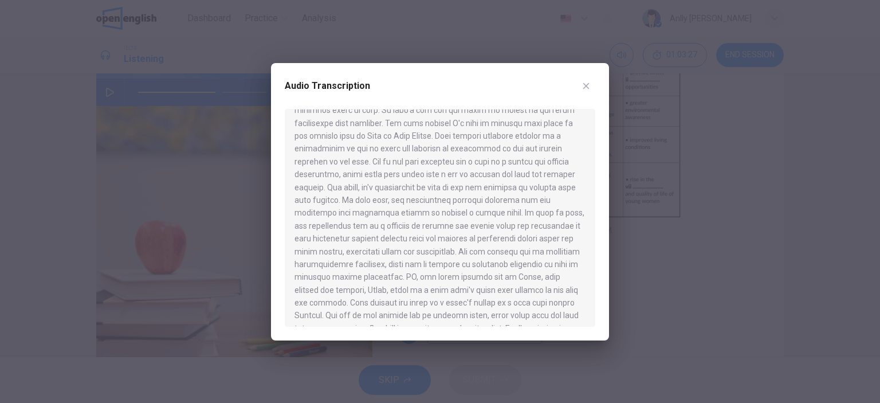
scroll to position [410, 0]
click at [595, 82] on button "button" at bounding box center [586, 86] width 18 height 18
type input "**"
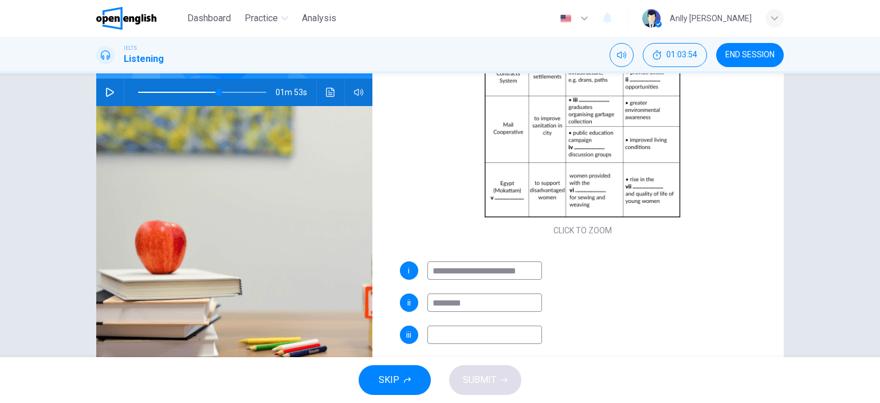
click at [522, 330] on input at bounding box center [485, 335] width 115 height 18
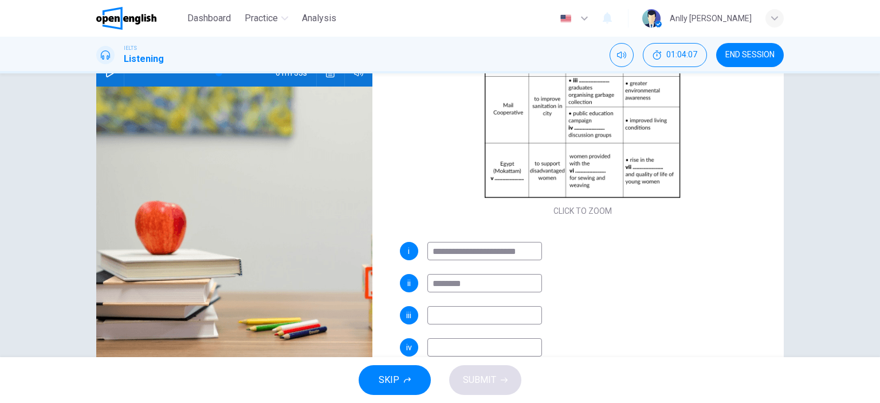
scroll to position [126, 0]
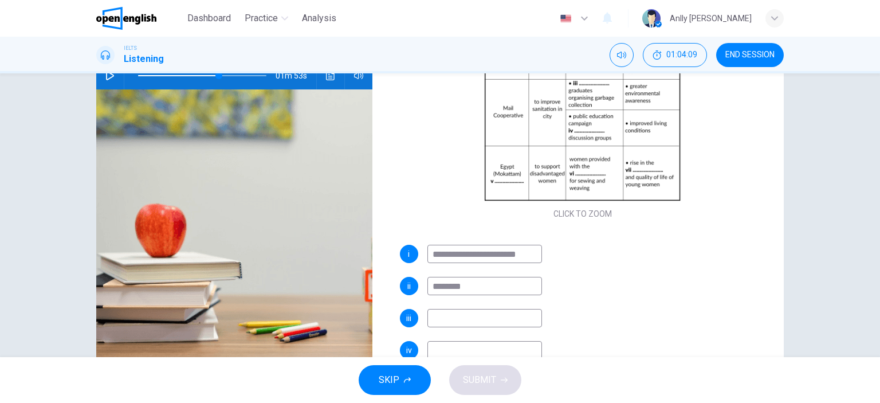
click at [464, 332] on div "**********" at bounding box center [583, 362] width 366 height 234
click at [465, 316] on input at bounding box center [485, 318] width 115 height 18
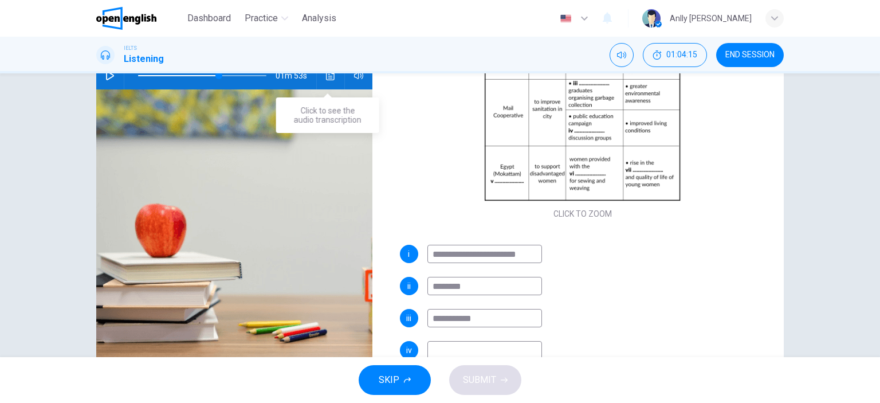
type input "**********"
click at [327, 82] on button "Click to see the audio transcription" at bounding box center [331, 76] width 18 height 28
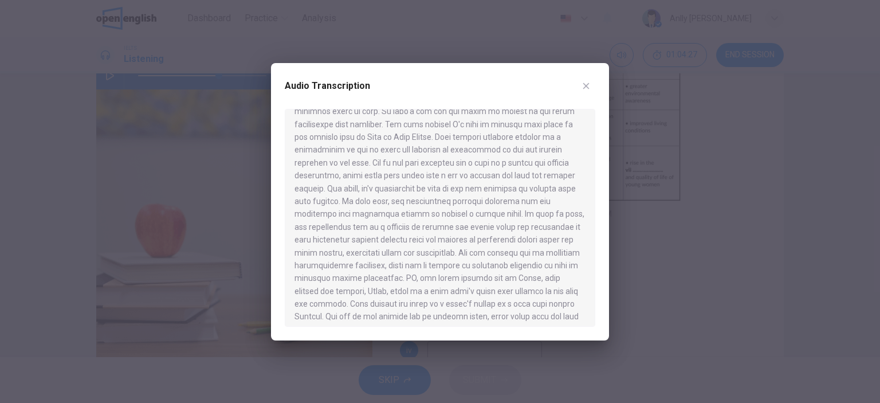
scroll to position [400, 0]
click at [585, 90] on icon "button" at bounding box center [586, 85] width 9 height 9
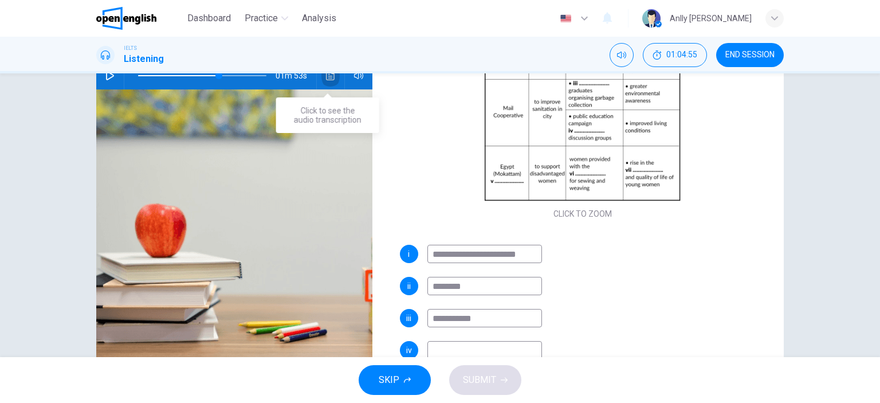
click at [330, 74] on icon "Click to see the audio transcription" at bounding box center [330, 75] width 9 height 9
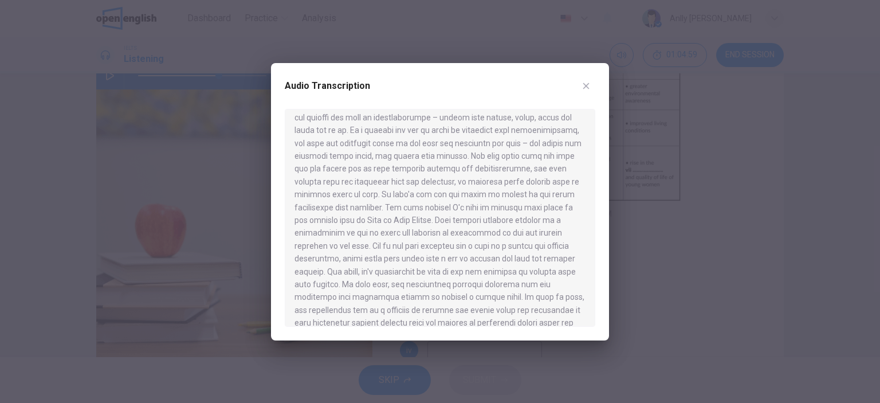
scroll to position [322, 0]
click at [587, 88] on icon "button" at bounding box center [586, 85] width 9 height 9
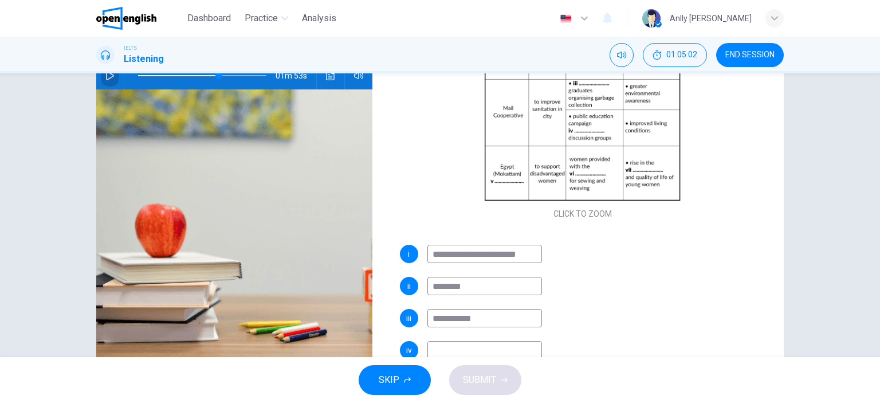
click at [112, 77] on button "button" at bounding box center [110, 76] width 18 height 28
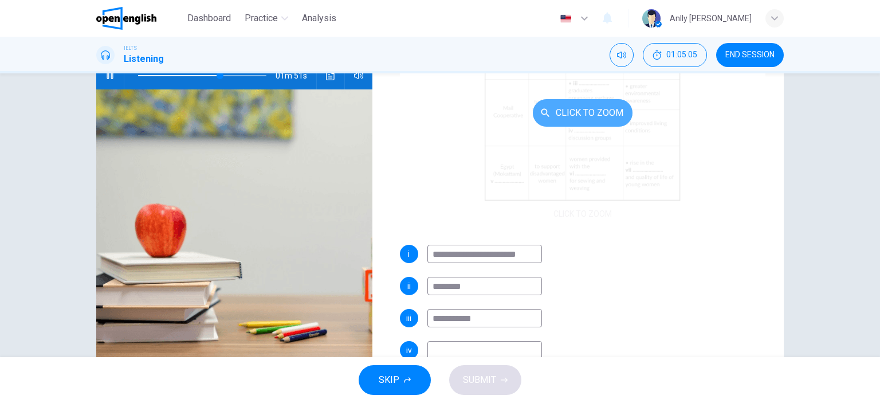
click at [562, 122] on button "Click to Zoom" at bounding box center [583, 113] width 100 height 28
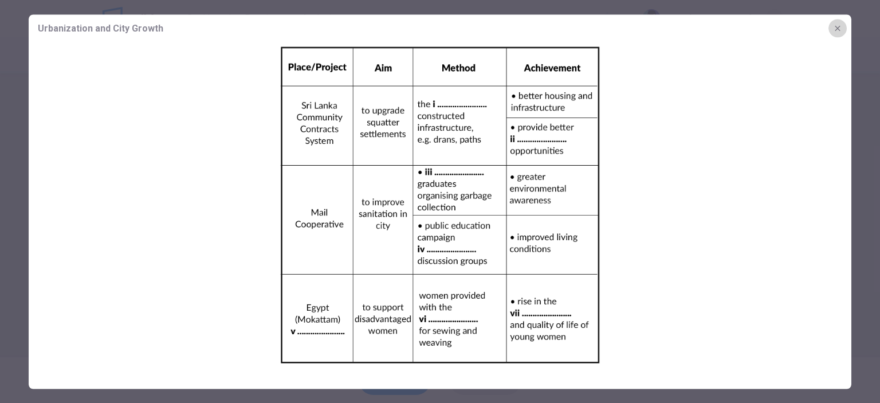
click at [839, 34] on button "button" at bounding box center [838, 28] width 18 height 18
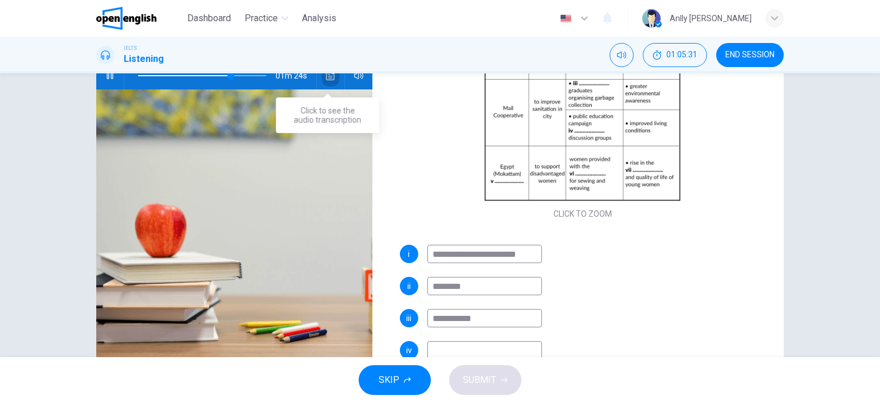
click at [322, 77] on button "Click to see the audio transcription" at bounding box center [331, 76] width 18 height 28
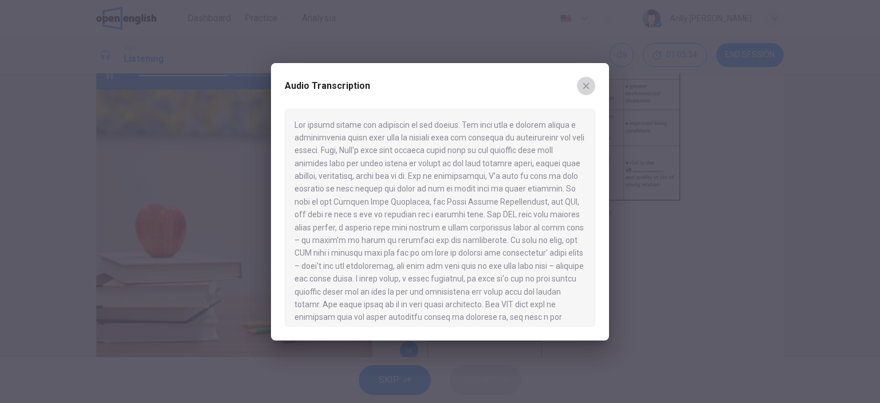
click at [585, 78] on button "button" at bounding box center [586, 86] width 18 height 18
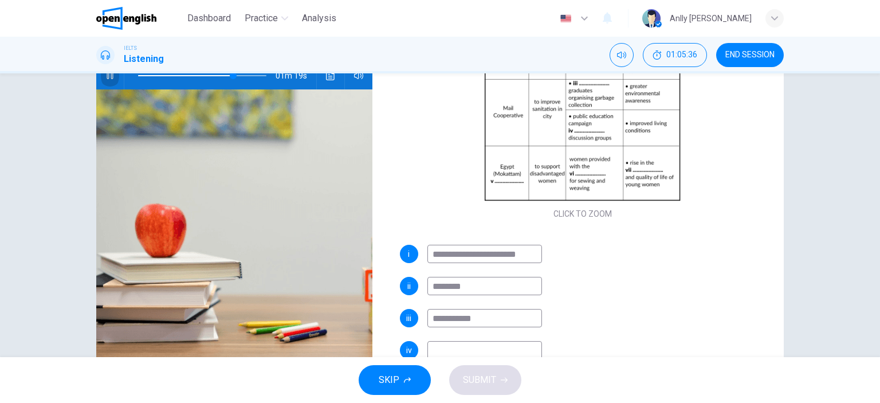
click at [111, 81] on button "button" at bounding box center [110, 76] width 18 height 28
click at [326, 77] on icon "Click to see the audio transcription" at bounding box center [330, 75] width 9 height 9
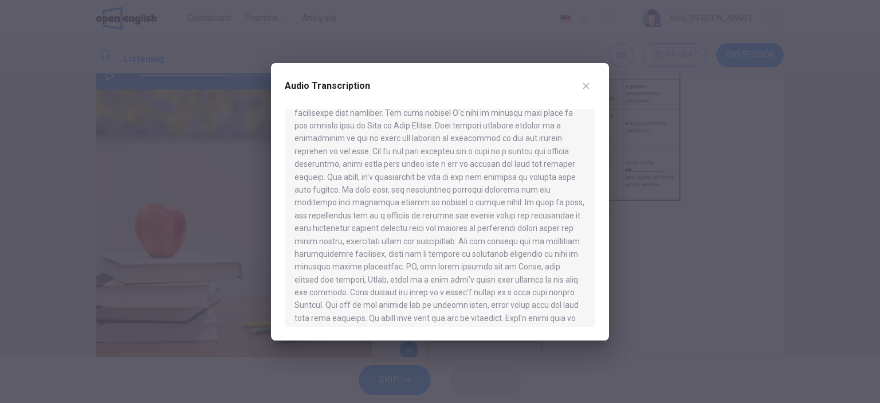
scroll to position [415, 0]
click at [583, 84] on icon "button" at bounding box center [586, 85] width 9 height 9
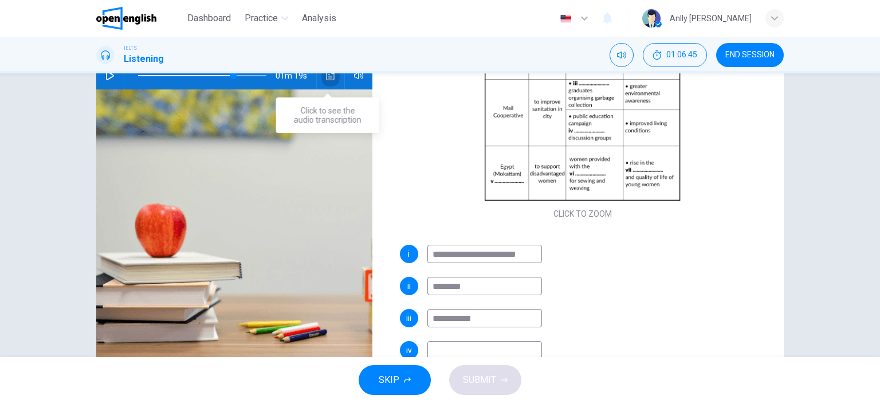
click at [326, 79] on icon "Click to see the audio transcription" at bounding box center [330, 75] width 9 height 9
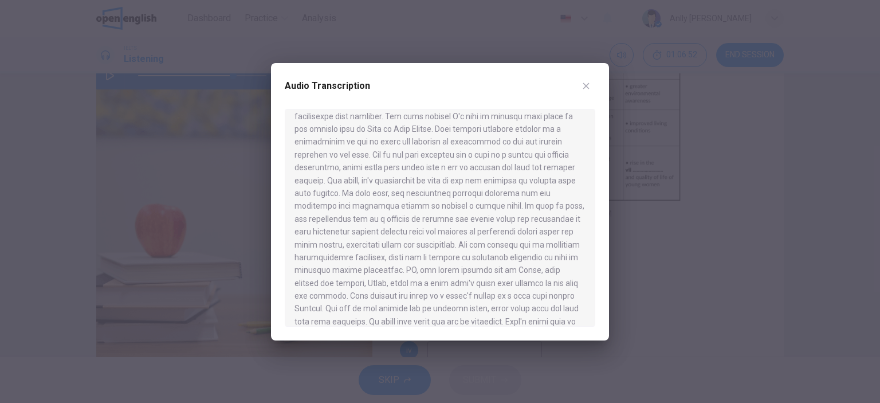
scroll to position [417, 0]
click at [583, 91] on button "button" at bounding box center [586, 86] width 18 height 18
type input "**"
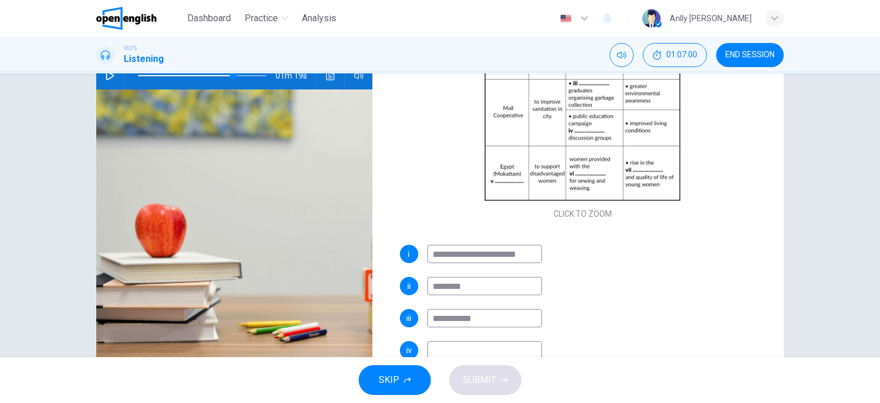
click at [467, 347] on input at bounding box center [485, 350] width 115 height 18
type input "**********"
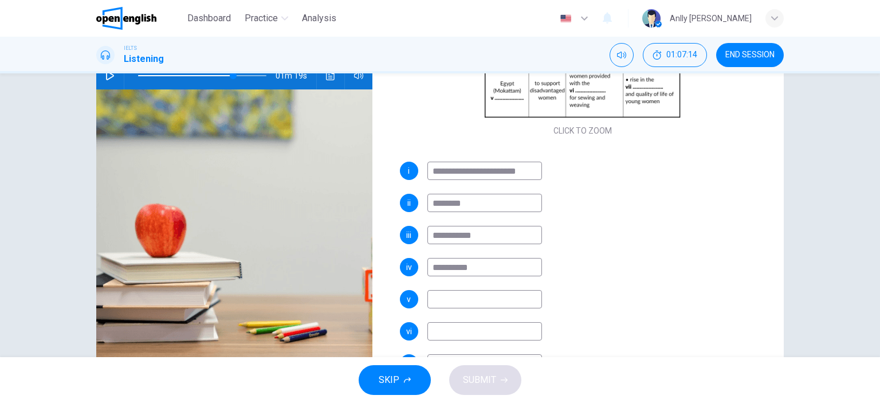
scroll to position [170, 0]
type input "**"
type input "**********"
click at [107, 80] on icon "button" at bounding box center [109, 75] width 9 height 9
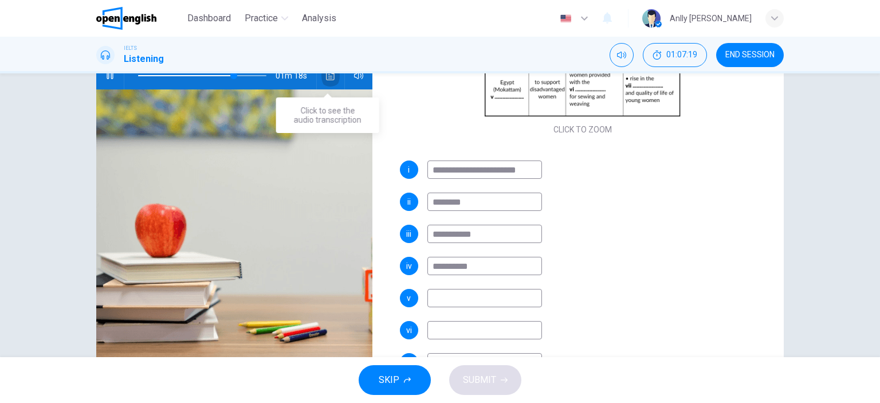
click at [330, 80] on icon "Click to see the audio transcription" at bounding box center [330, 75] width 9 height 9
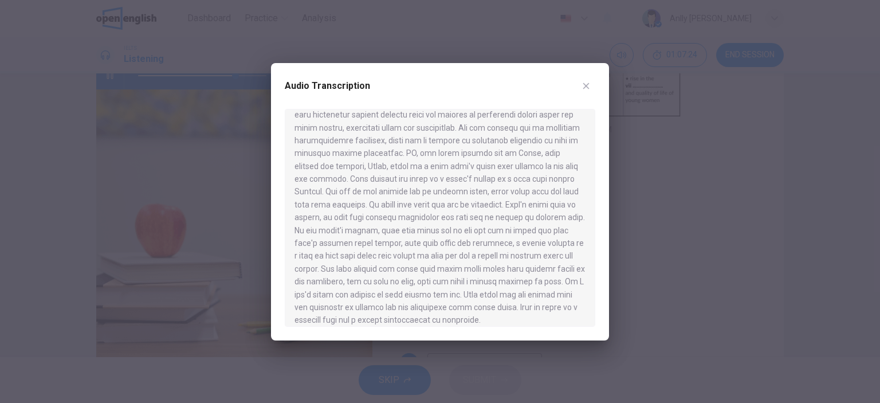
scroll to position [533, 0]
click at [584, 82] on icon "button" at bounding box center [586, 85] width 9 height 9
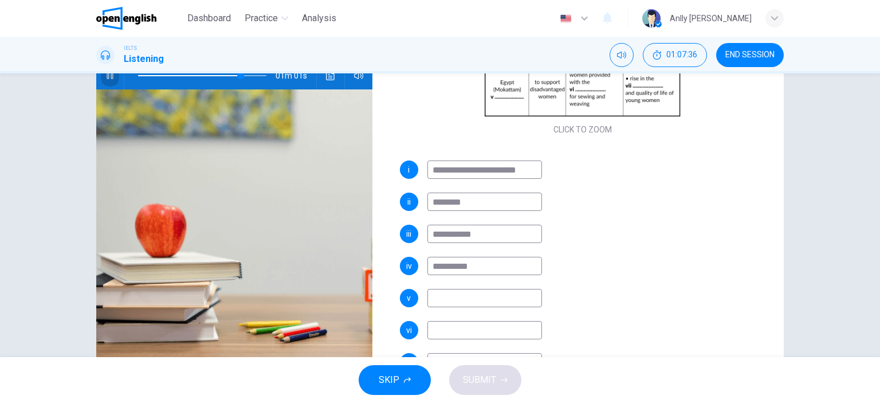
click at [111, 80] on icon "button" at bounding box center [109, 75] width 9 height 9
type input "**"
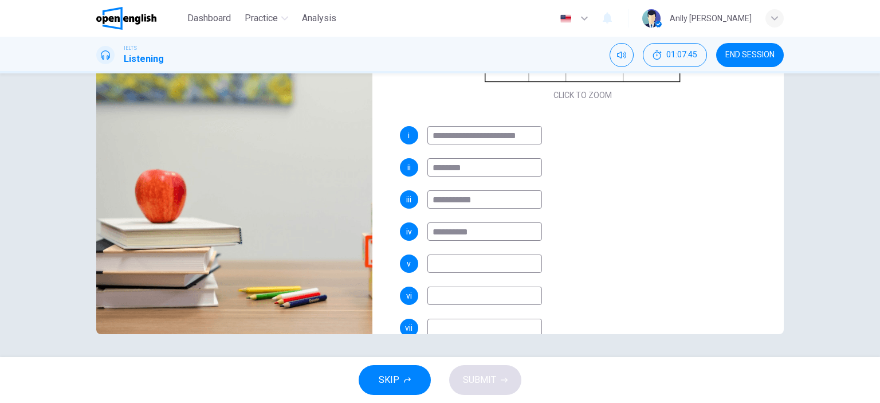
click at [488, 271] on input at bounding box center [485, 264] width 115 height 18
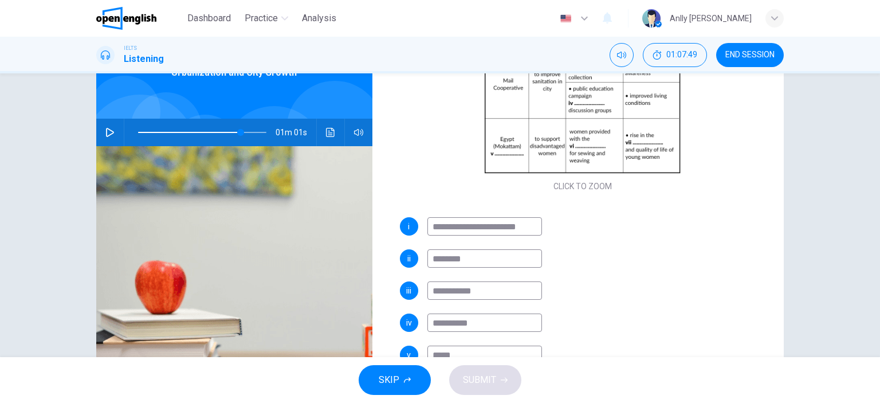
scroll to position [62, 0]
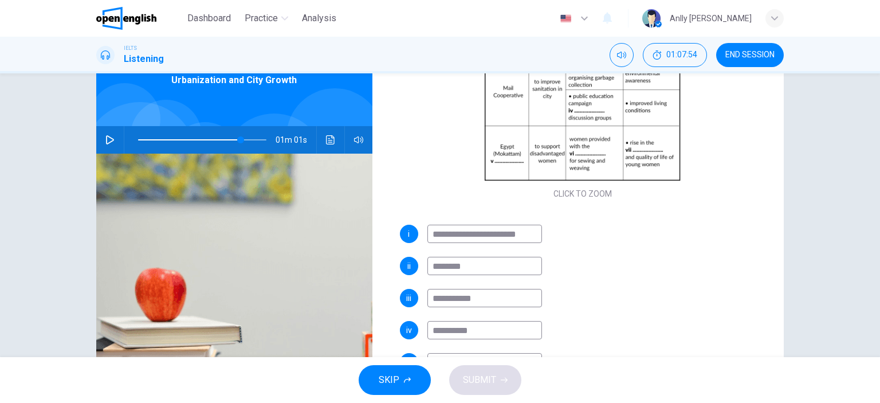
type input "*****"
click at [328, 140] on icon "Click to see the audio transcription" at bounding box center [330, 139] width 9 height 9
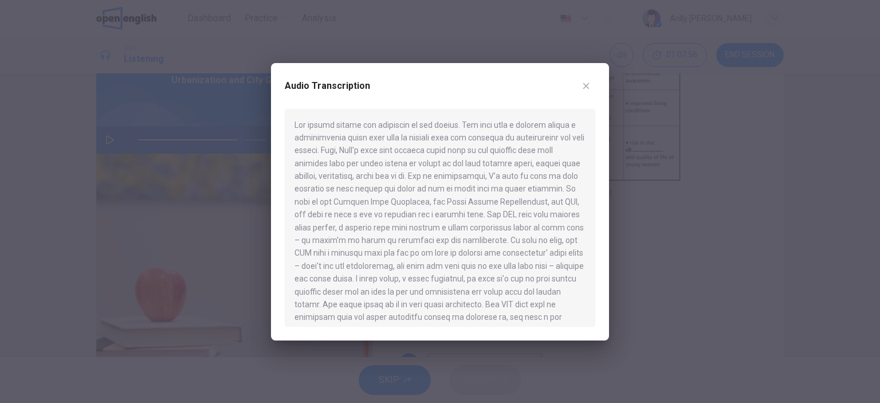
scroll to position [0, 0]
click at [273, 246] on div "Audio Transcription" at bounding box center [440, 201] width 338 height 277
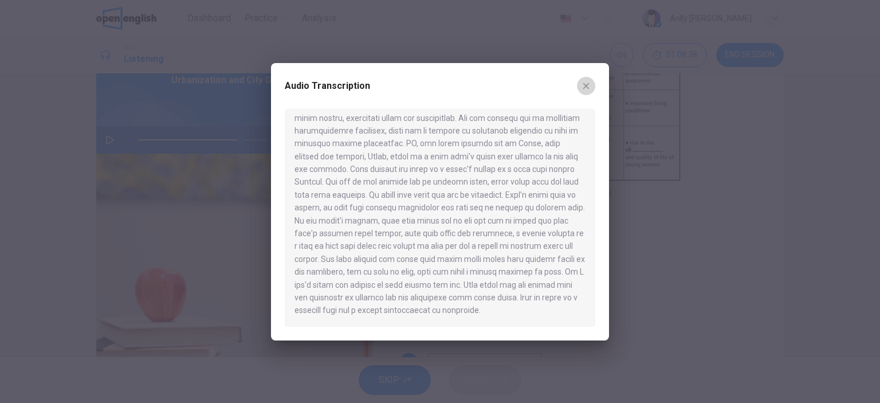
click at [585, 89] on icon "button" at bounding box center [586, 85] width 9 height 9
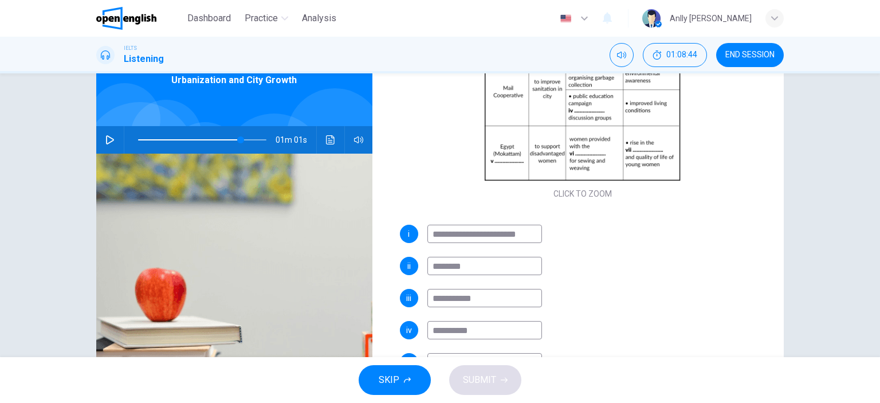
drag, startPoint x: 874, startPoint y: 199, endPoint x: 880, endPoint y: 109, distance: 89.6
click at [880, 109] on div "**********" at bounding box center [440, 215] width 880 height 284
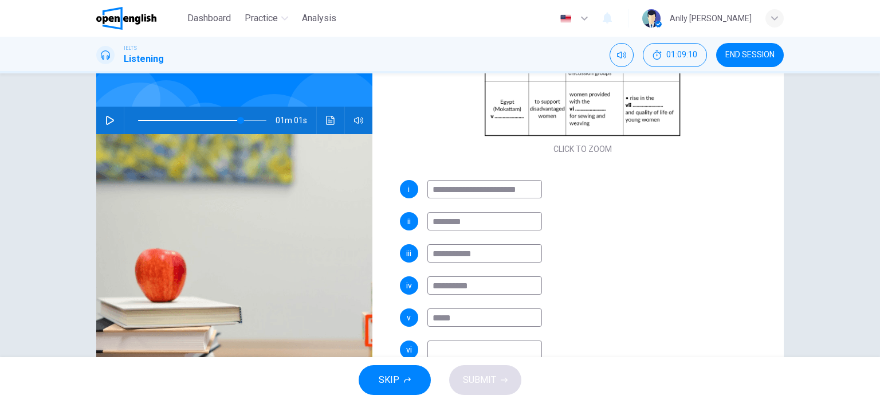
scroll to position [78, 0]
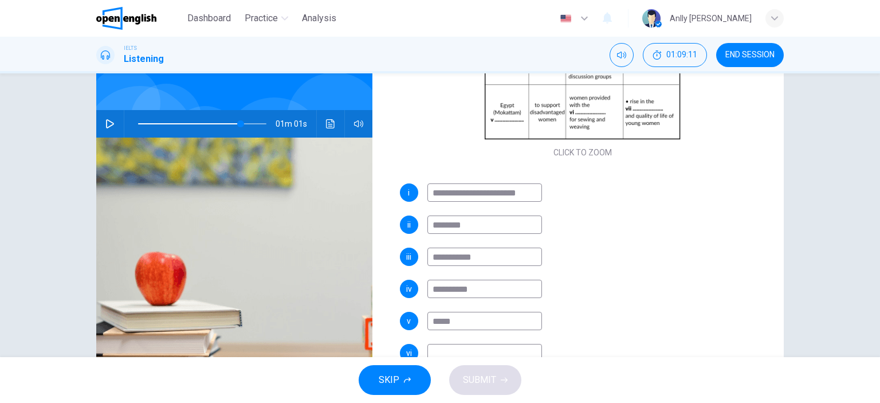
click at [335, 131] on div "01m 01s" at bounding box center [234, 124] width 276 height 28
click at [328, 128] on button "Click to see the audio transcription" at bounding box center [331, 124] width 18 height 28
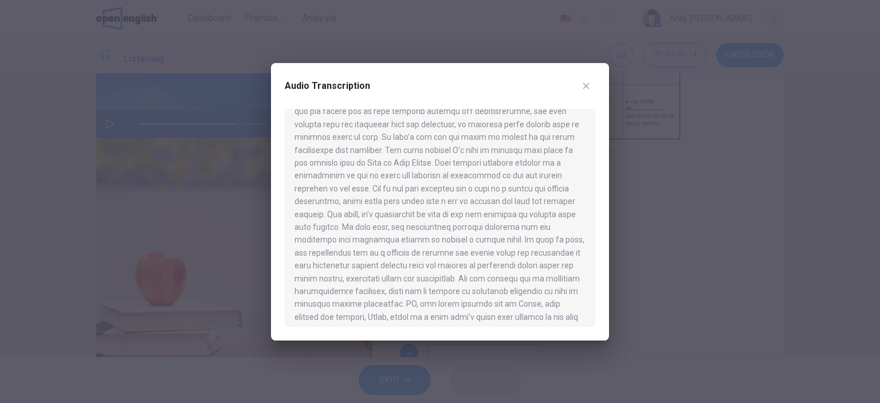
scroll to position [533, 0]
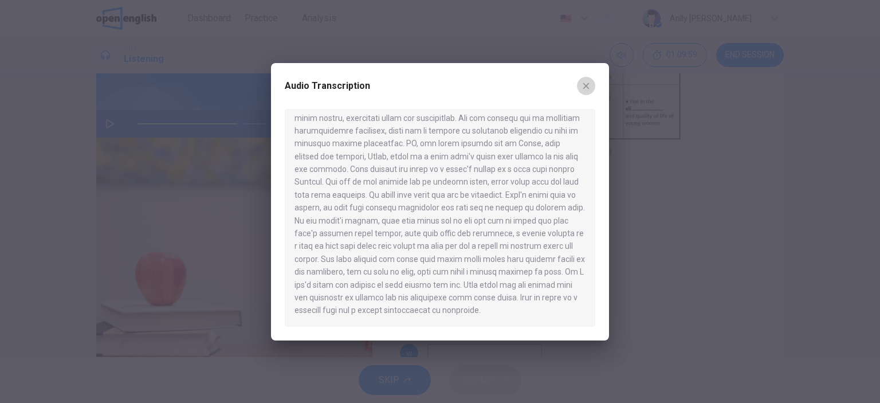
click at [589, 88] on icon "button" at bounding box center [586, 85] width 9 height 9
type input "**"
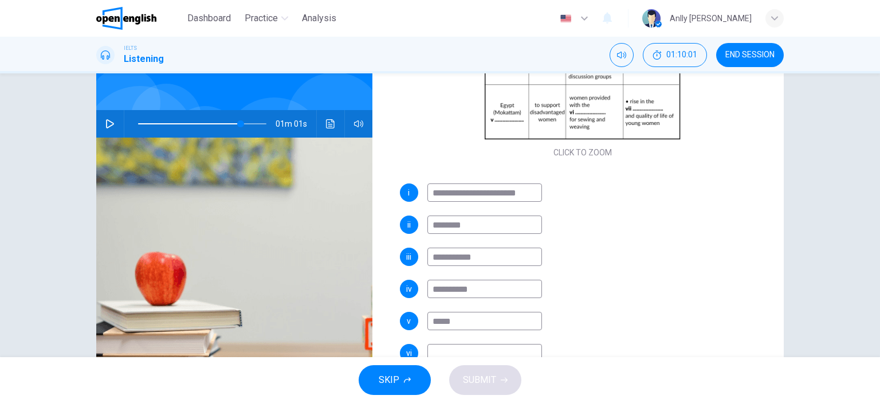
click at [472, 310] on div "**********" at bounding box center [583, 300] width 366 height 234
click at [465, 316] on input "*****" at bounding box center [485, 321] width 115 height 18
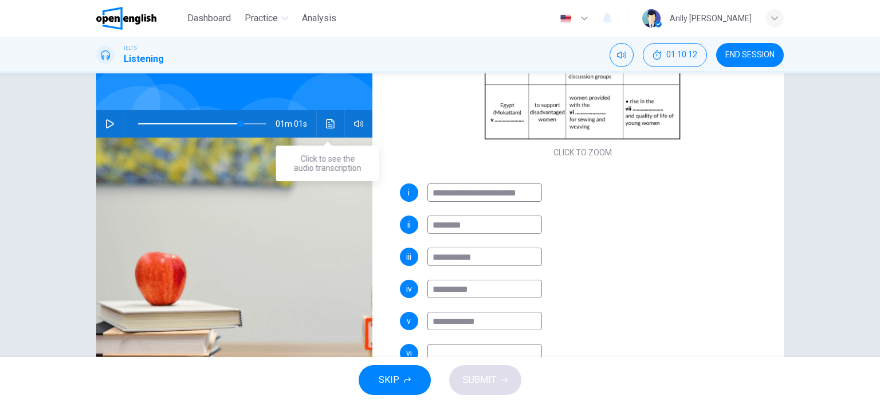
type input "**********"
click at [322, 121] on button "Click to see the audio transcription" at bounding box center [331, 124] width 18 height 28
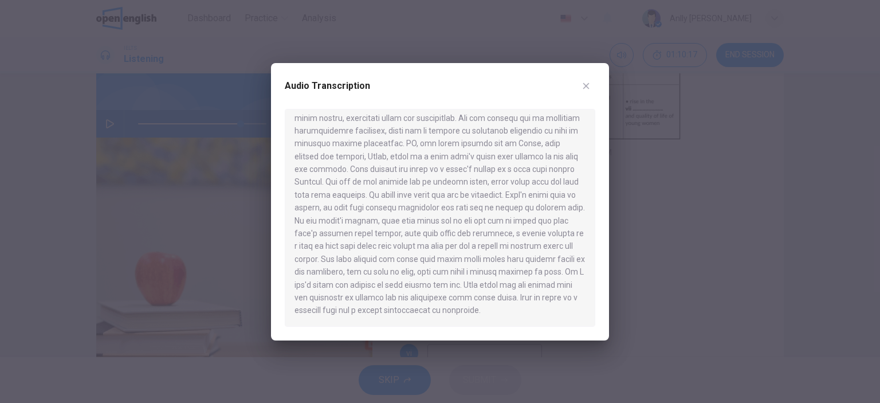
drag, startPoint x: 595, startPoint y: 150, endPoint x: 588, endPoint y: 326, distance: 175.5
click at [588, 326] on div at bounding box center [440, 218] width 311 height 218
click at [588, 85] on icon "button" at bounding box center [586, 85] width 9 height 9
type input "**"
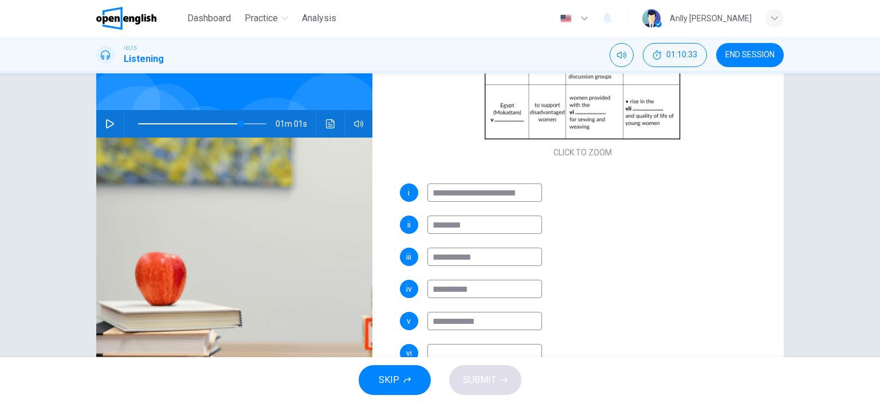
click at [440, 319] on input "**********" at bounding box center [485, 321] width 115 height 18
click at [484, 316] on input "**********" at bounding box center [485, 321] width 115 height 18
type input "*"
type input "****"
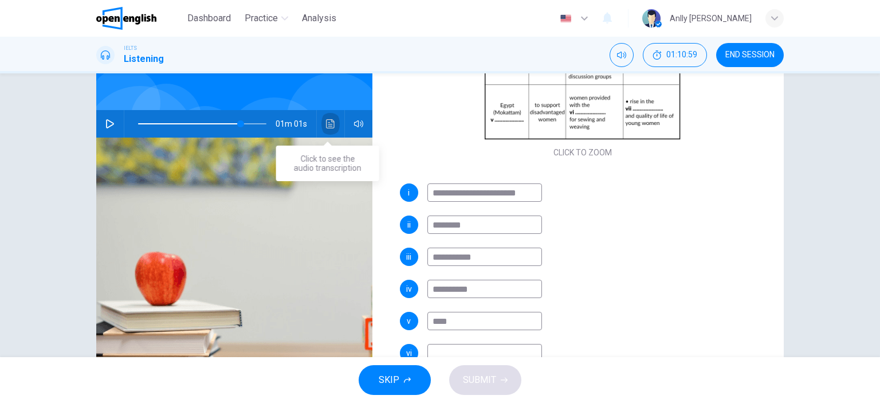
click at [329, 128] on button "Click to see the audio transcription" at bounding box center [331, 124] width 18 height 28
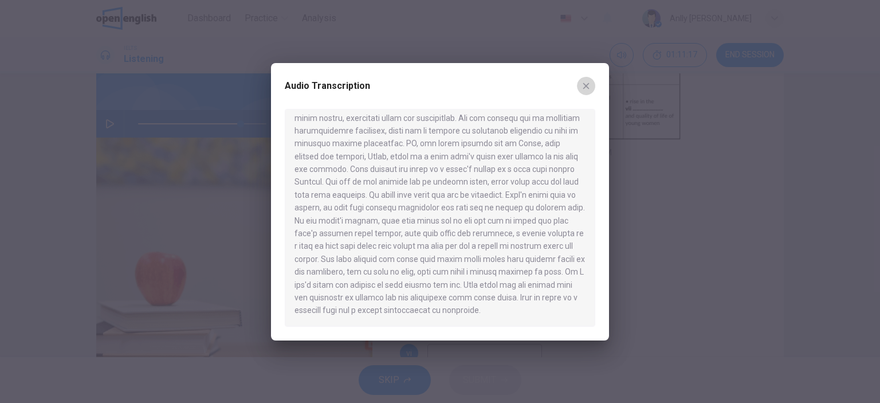
click at [582, 87] on icon "button" at bounding box center [586, 85] width 9 height 9
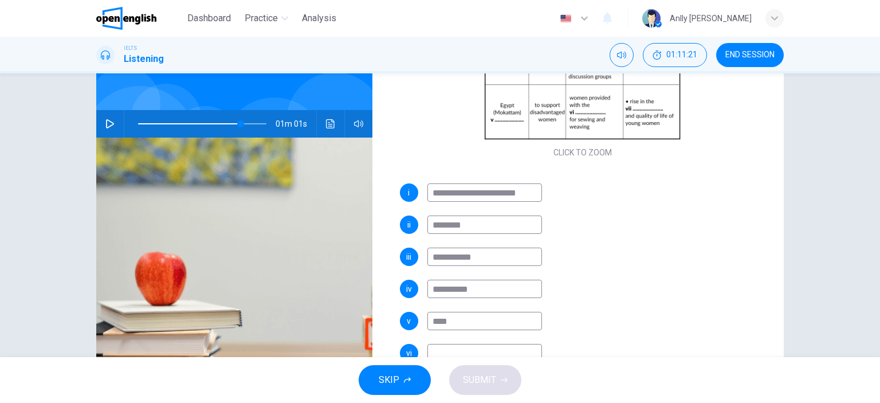
click at [444, 349] on input at bounding box center [485, 353] width 115 height 18
click at [328, 119] on button "Click to see the audio transcription" at bounding box center [331, 124] width 18 height 28
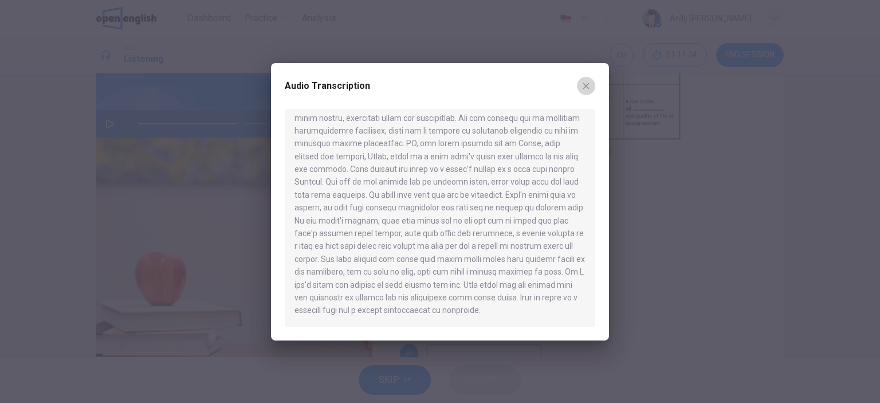
click at [585, 84] on icon "button" at bounding box center [586, 85] width 9 height 9
type input "**"
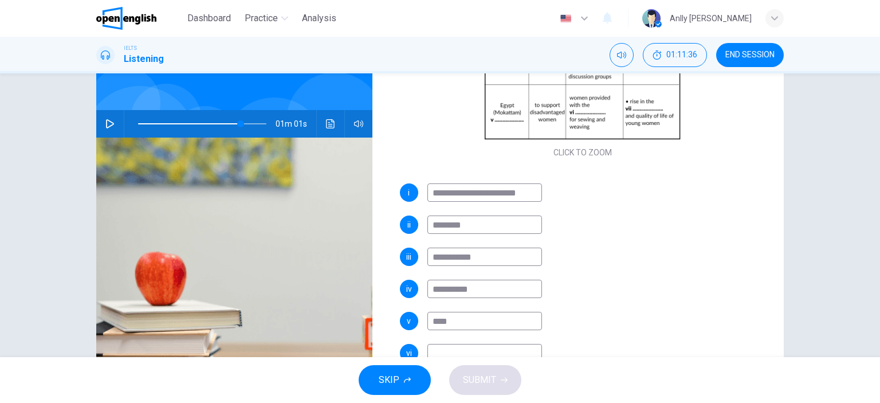
click at [448, 348] on input at bounding box center [485, 353] width 115 height 18
type input "*********"
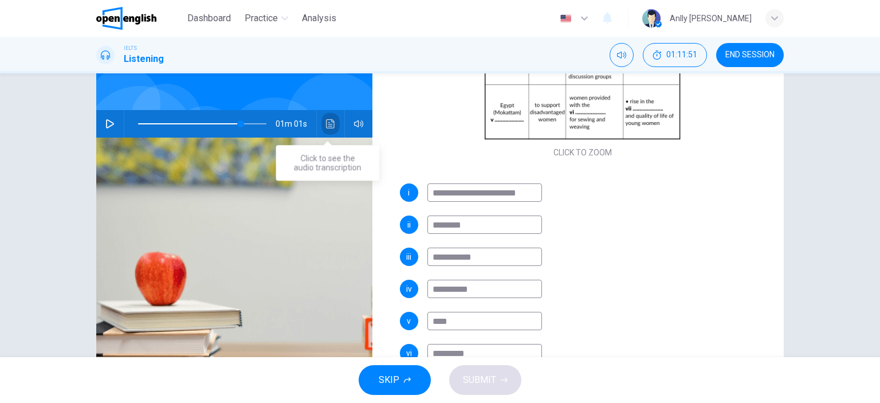
click at [329, 128] on icon "Click to see the audio transcription" at bounding box center [330, 123] width 9 height 9
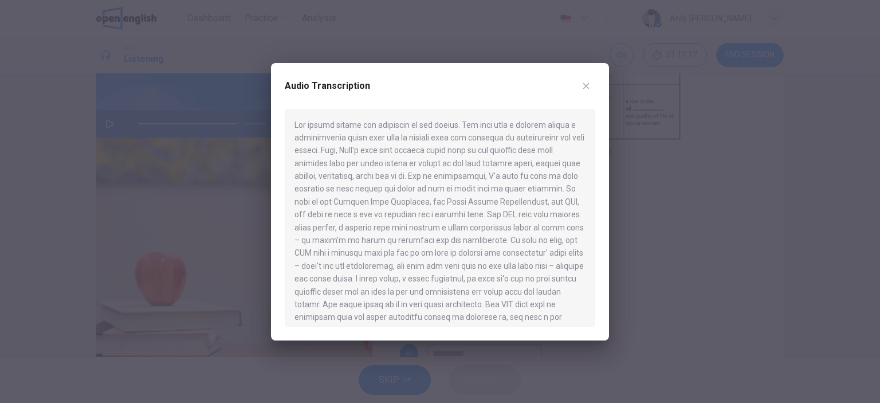
scroll to position [533, 0]
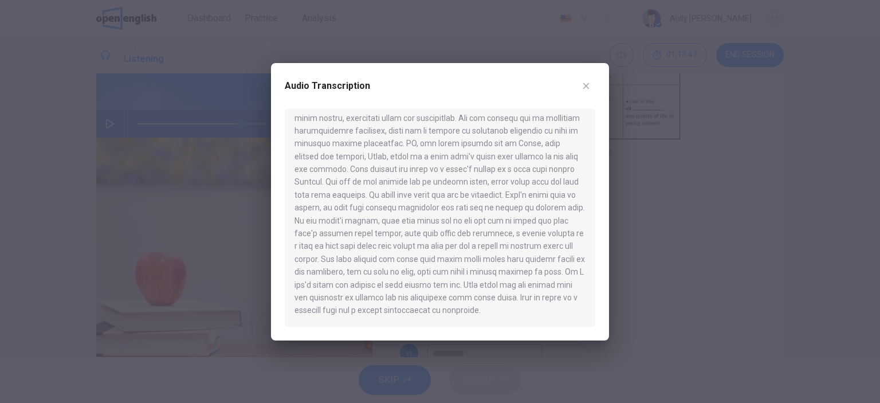
click at [589, 85] on icon "button" at bounding box center [586, 85] width 9 height 9
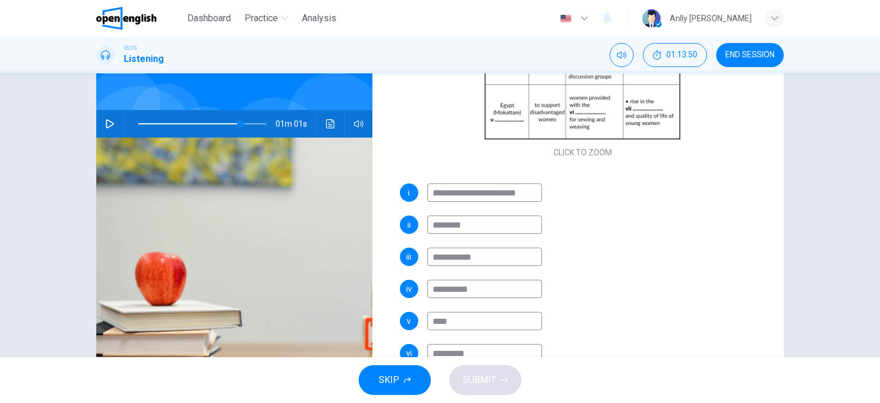
scroll to position [161, 0]
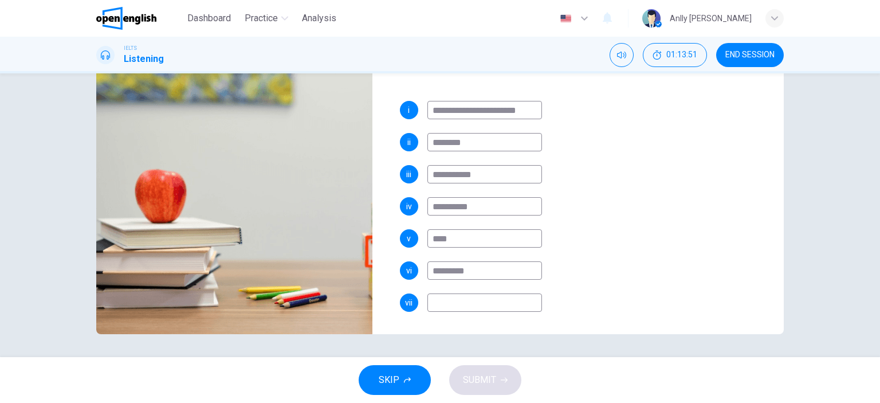
click at [495, 310] on input at bounding box center [485, 302] width 115 height 18
type input "**"
type input "***"
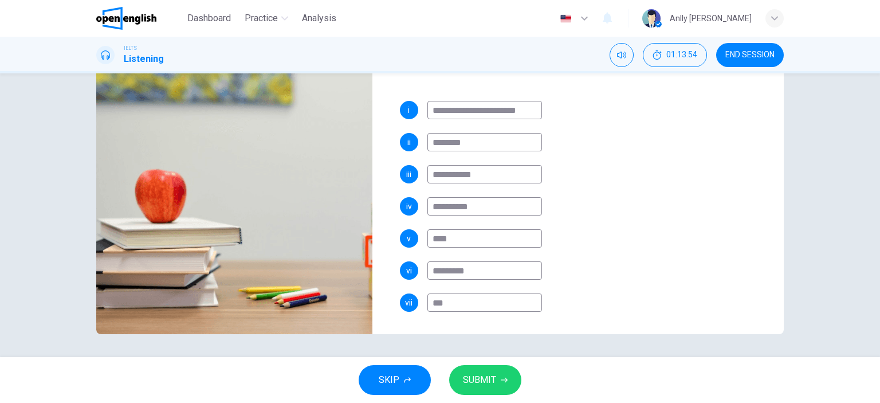
type input "**"
type input "*"
type input "**"
type input "***"
type input "**"
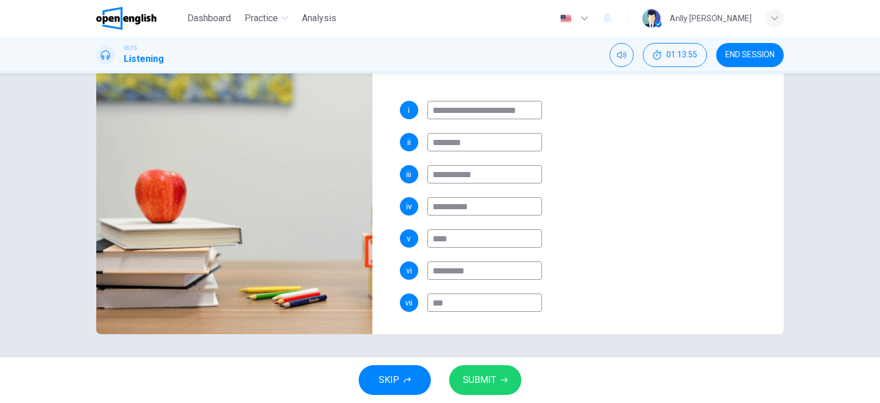
type input "****"
type input "**"
type input "******"
type input "**"
type input "******"
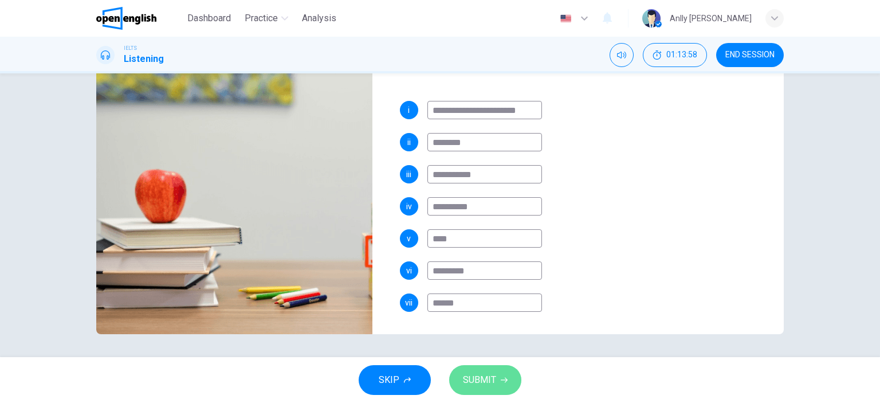
click at [463, 393] on button "SUBMIT" at bounding box center [485, 380] width 72 height 30
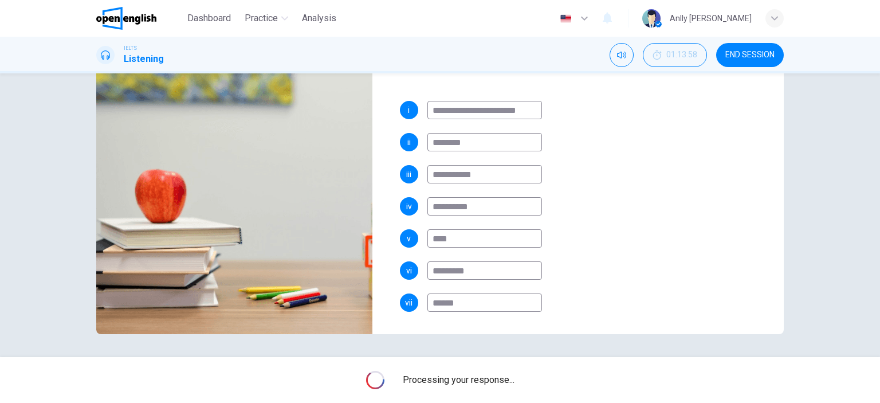
type input "**"
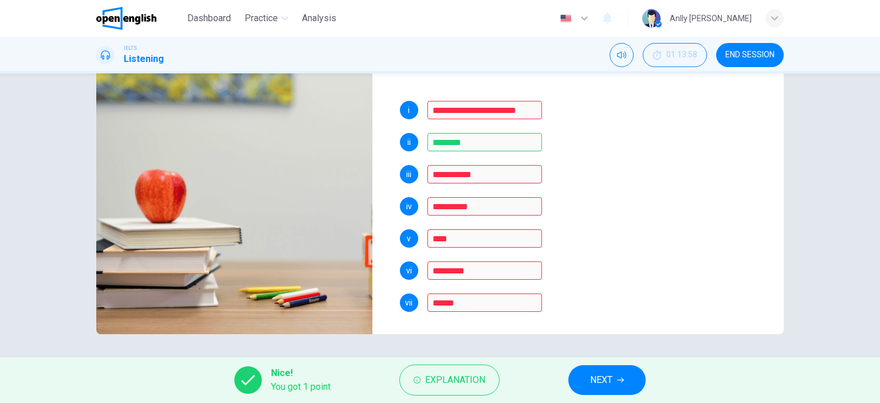
click at [463, 393] on button "Explanation" at bounding box center [450, 380] width 100 height 31
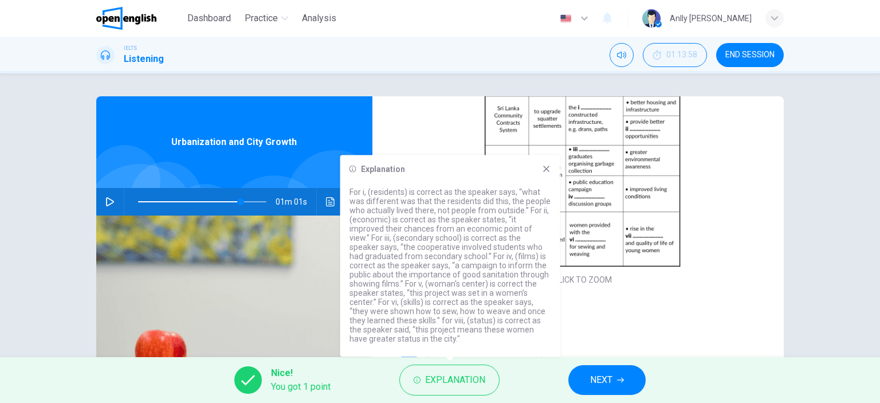
scroll to position [147, 0]
click at [628, 315] on div "**********" at bounding box center [583, 319] width 366 height 18
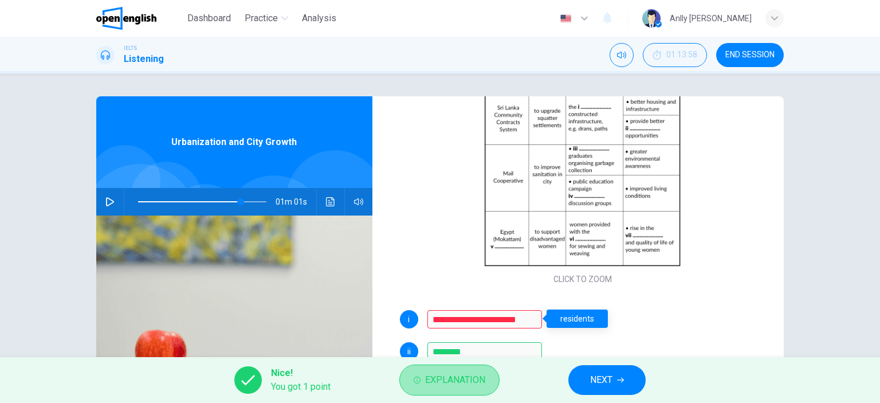
click at [459, 375] on span "Explanation" at bounding box center [455, 380] width 60 height 16
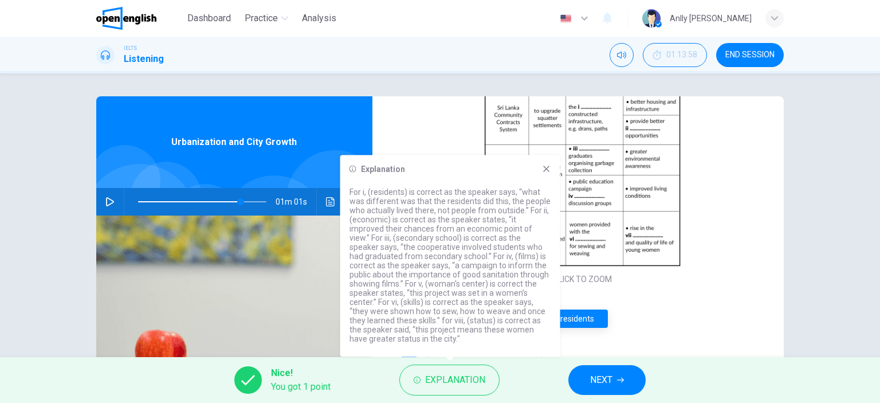
click at [546, 171] on icon at bounding box center [546, 169] width 9 height 9
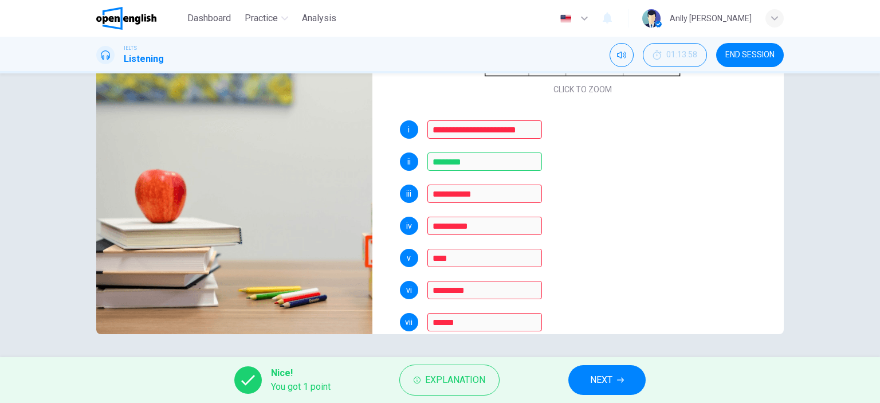
scroll to position [195, 0]
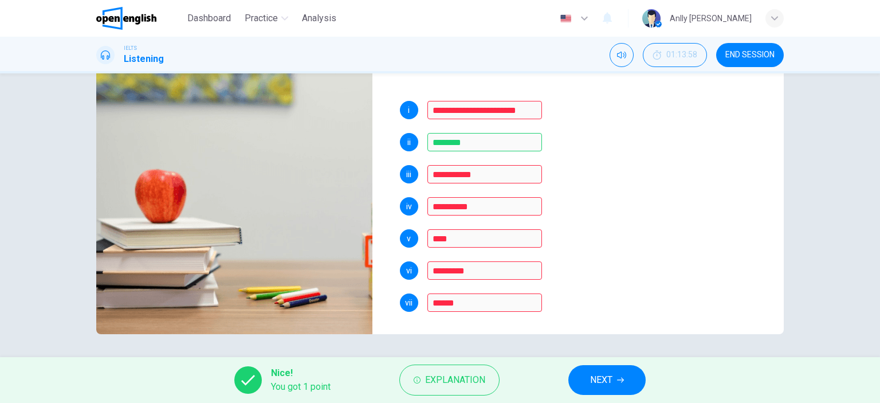
click at [600, 381] on span "NEXT" at bounding box center [601, 380] width 22 height 16
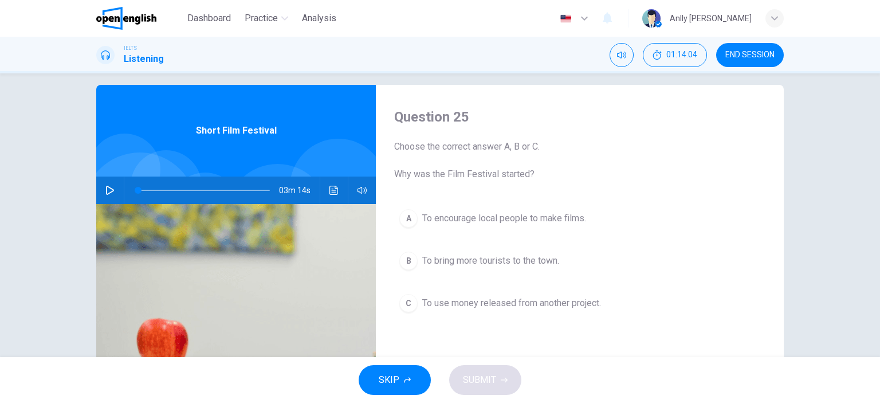
scroll to position [0, 0]
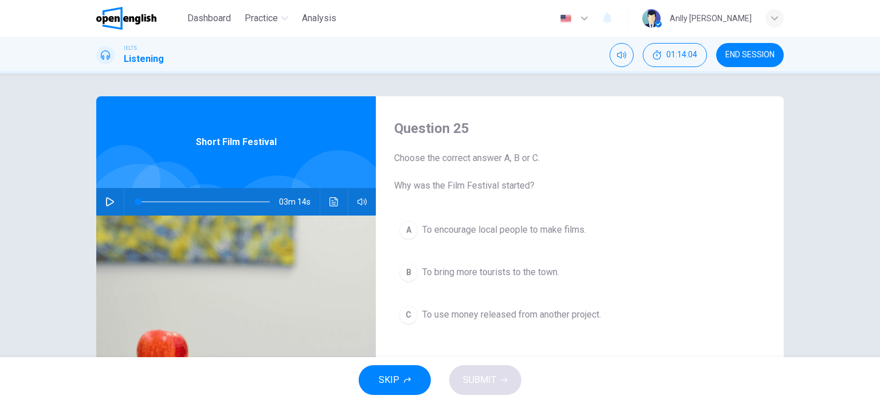
click at [754, 59] on span "END SESSION" at bounding box center [750, 54] width 49 height 9
